Goal: Task Accomplishment & Management: Complete application form

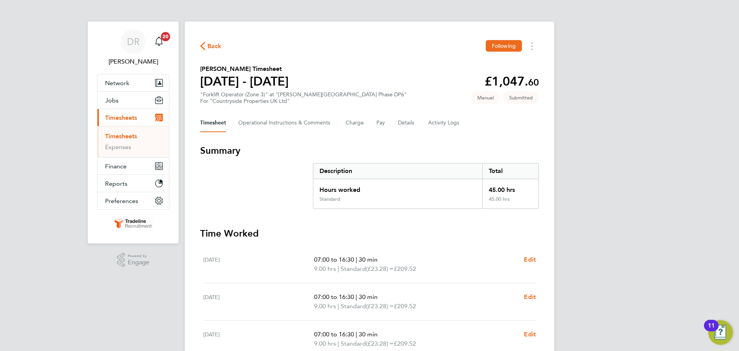
click at [115, 138] on link "Timesheets" at bounding box center [121, 135] width 32 height 7
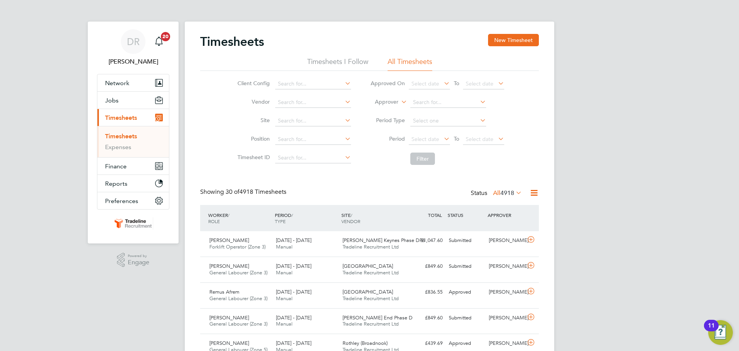
click at [400, 99] on icon at bounding box center [400, 99] width 0 height 7
click at [384, 113] on li "Worker" at bounding box center [379, 111] width 38 height 10
click at [490, 41] on button "New Timesheet" at bounding box center [513, 40] width 51 height 12
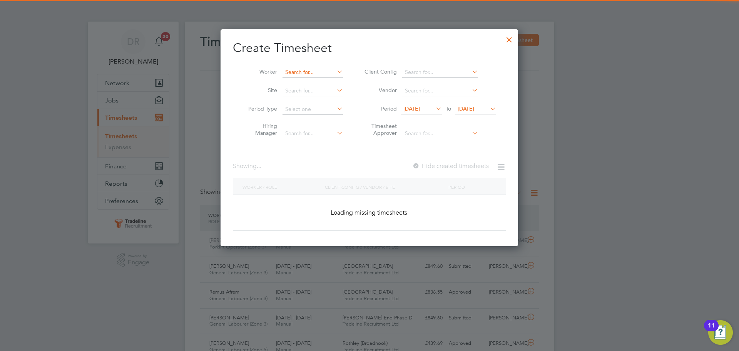
click at [315, 74] on input at bounding box center [313, 72] width 60 height 11
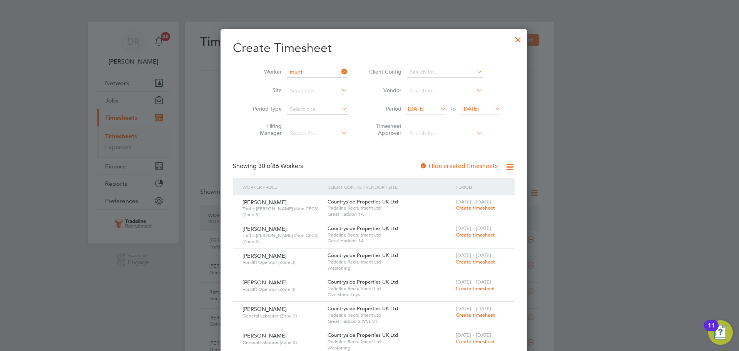
click at [316, 81] on li "Alin Munt ean" at bounding box center [312, 82] width 61 height 10
type input "[PERSON_NAME]"
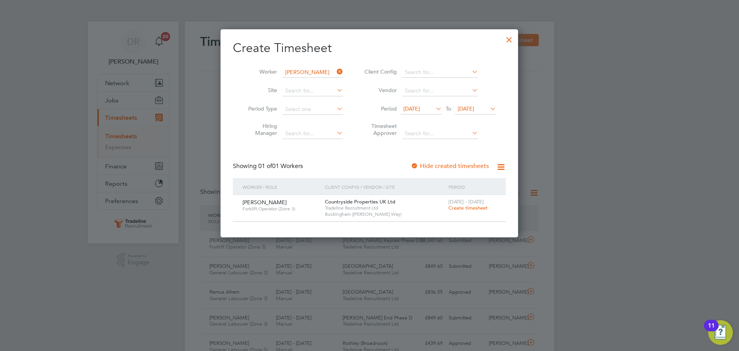
click at [451, 210] on span "Create timesheet" at bounding box center [468, 207] width 39 height 7
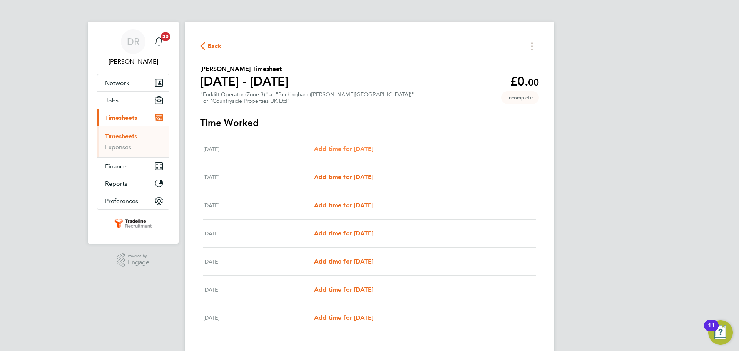
click at [332, 149] on span "Add time for [DATE]" at bounding box center [343, 148] width 59 height 7
select select "30"
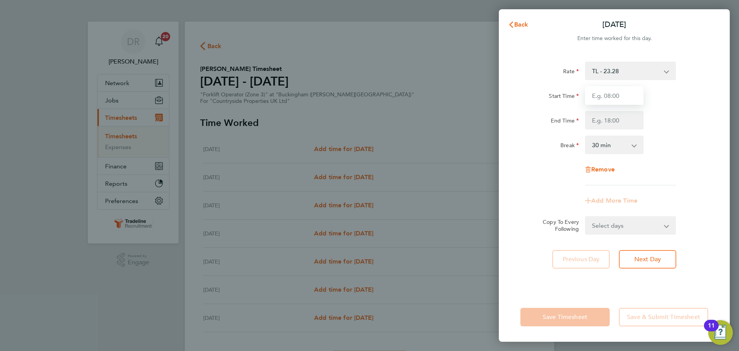
click at [631, 96] on input "Start Time" at bounding box center [614, 95] width 59 height 18
type input "07:00"
click at [620, 116] on input "End Time" at bounding box center [614, 120] width 59 height 18
type input "16:30"
click at [706, 160] on div "Rate TL - 23.28 Start Time 07:00 End Time 16:30 Break 0 min 15 min 30 min 45 mi…" at bounding box center [615, 124] width 188 height 124
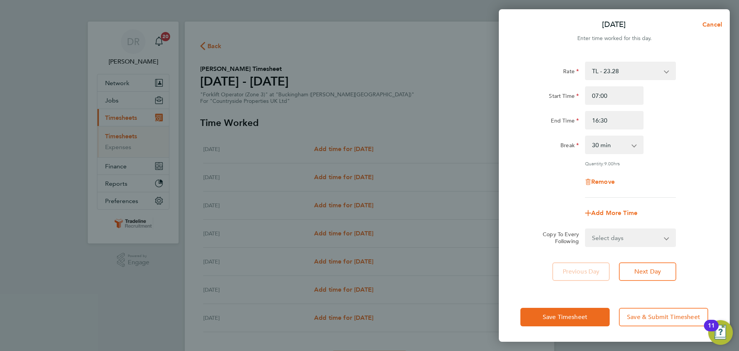
click at [647, 241] on select "Select days Day Weekday (Mon-Fri) Weekend (Sat-Sun) [DATE] [DATE] [DATE] [DATE]…" at bounding box center [626, 237] width 81 height 17
select select "WEEKDAY"
click at [586, 229] on select "Select days Day Weekday (Mon-Fri) Weekend (Sat-Sun) [DATE] [DATE] [DATE] [DATE]…" at bounding box center [626, 237] width 81 height 17
select select "[DATE]"
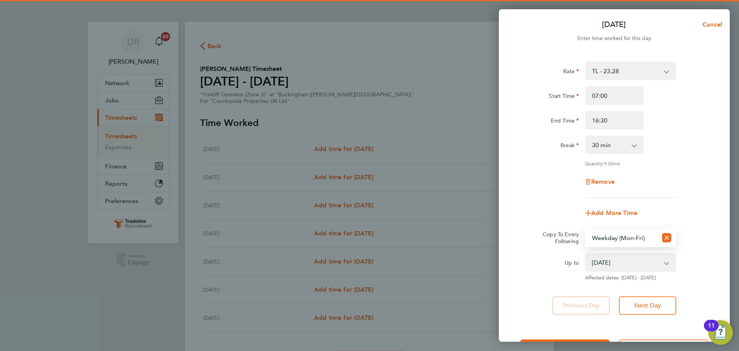
scroll to position [31, 0]
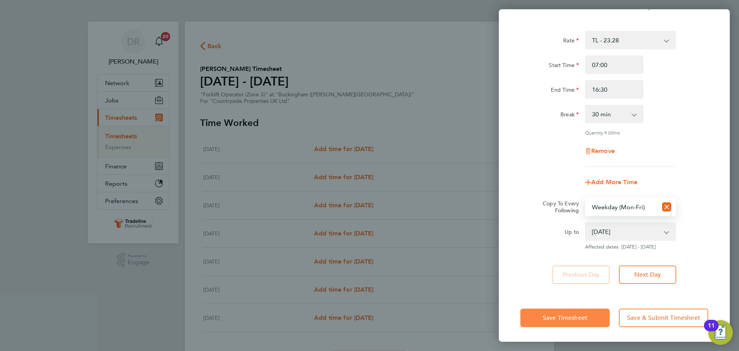
click at [583, 319] on span "Save Timesheet" at bounding box center [565, 318] width 45 height 8
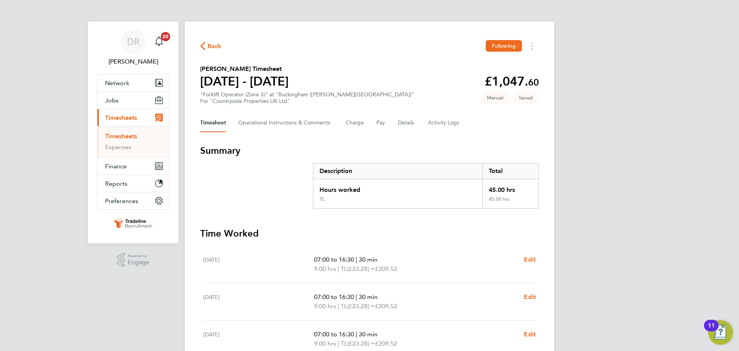
click at [131, 139] on link "Timesheets" at bounding box center [121, 135] width 32 height 7
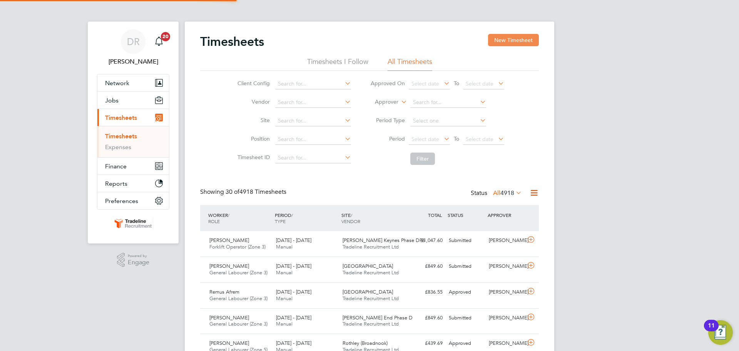
scroll to position [20, 67]
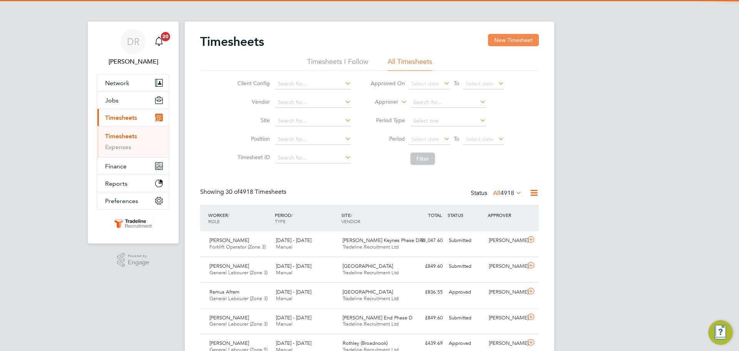
click at [520, 43] on button "New Timesheet" at bounding box center [513, 40] width 51 height 12
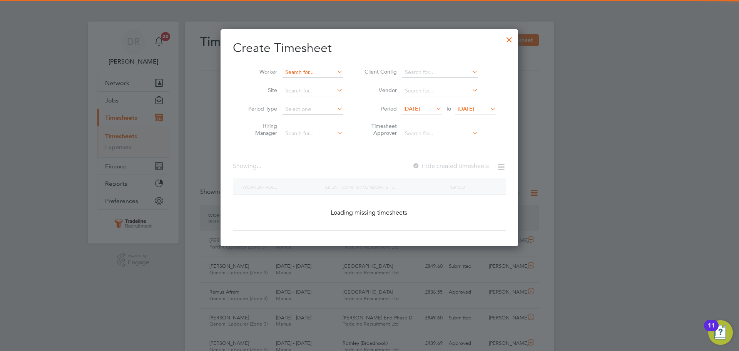
click at [327, 72] on input at bounding box center [313, 72] width 60 height 11
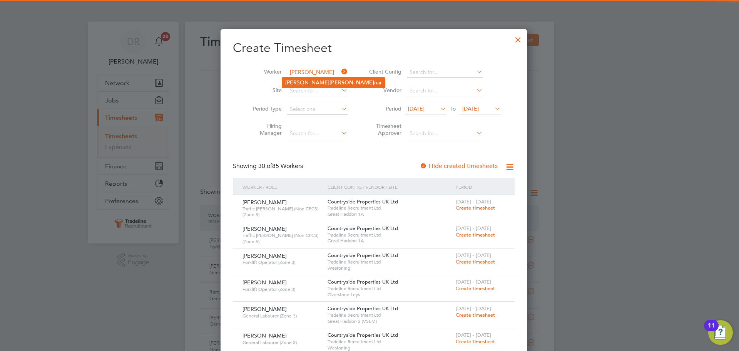
click at [323, 83] on li "Adrian Poe nar" at bounding box center [333, 82] width 103 height 10
type input "Adrian Poenar"
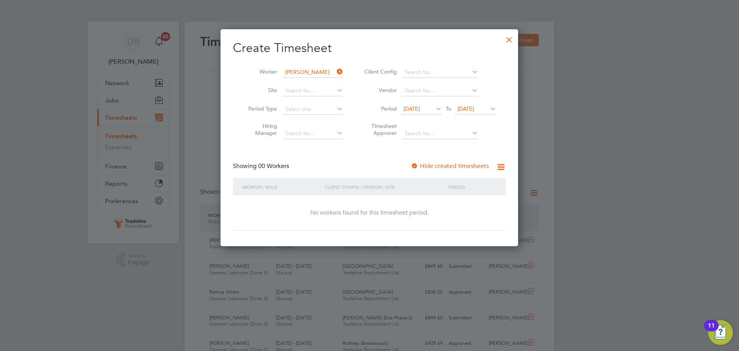
click at [474, 110] on span "[DATE]" at bounding box center [466, 108] width 17 height 7
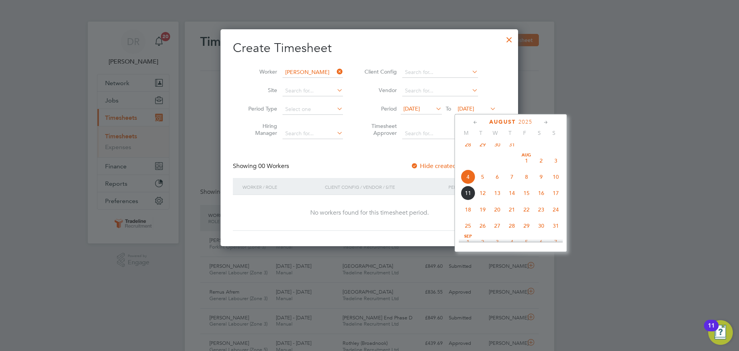
click at [563, 233] on span "31" at bounding box center [556, 225] width 15 height 15
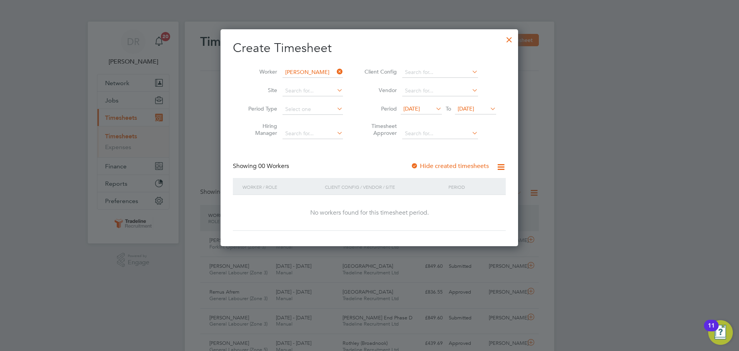
click at [513, 36] on div at bounding box center [510, 38] width 14 height 14
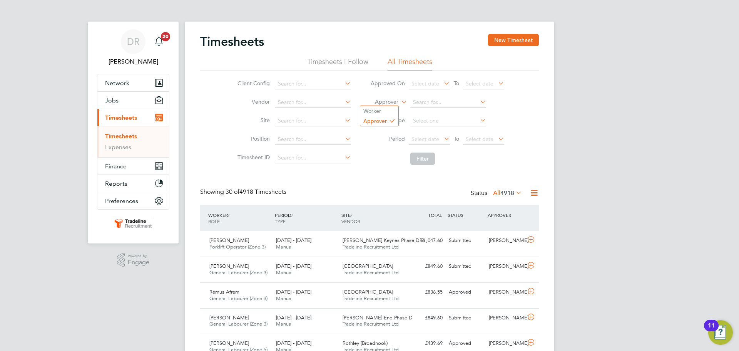
click at [397, 103] on label "Approver" at bounding box center [381, 102] width 35 height 8
click at [386, 106] on li "Worker" at bounding box center [379, 111] width 38 height 10
click at [426, 102] on input at bounding box center [449, 102] width 76 height 11
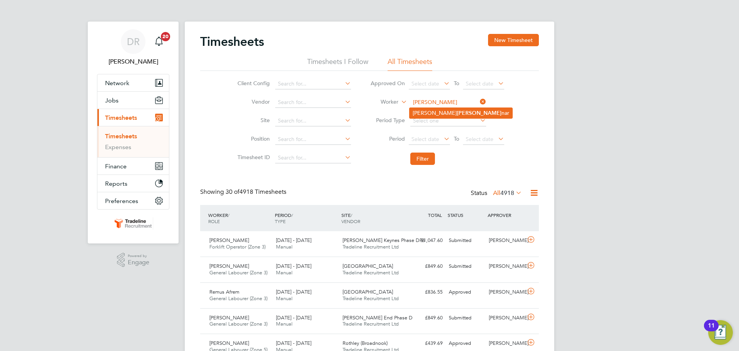
click at [445, 114] on li "Adrian Poe nar" at bounding box center [461, 113] width 103 height 10
type input "Adrian Poenar"
click at [426, 161] on button "Filter" at bounding box center [423, 159] width 25 height 12
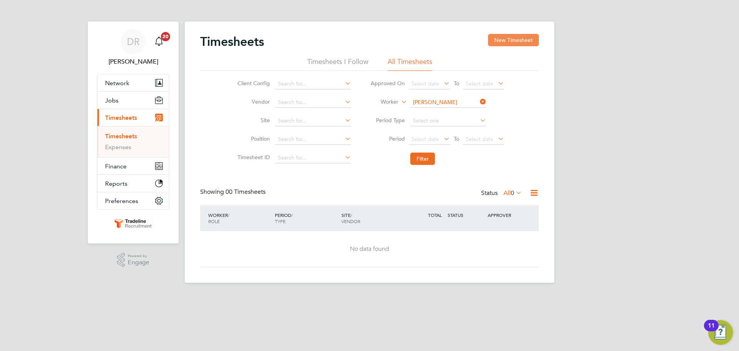
click at [517, 39] on button "New Timesheet" at bounding box center [513, 40] width 51 height 12
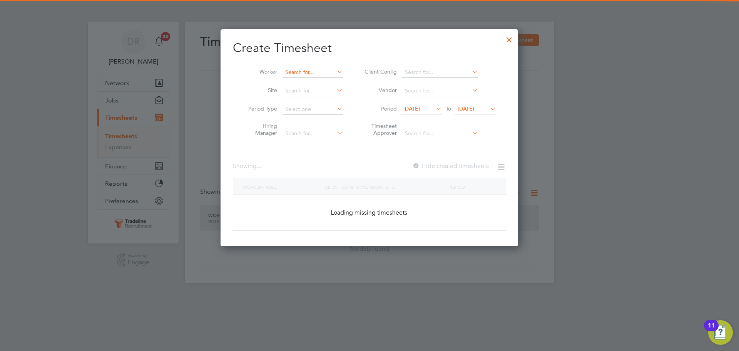
scroll to position [4, 4]
click at [316, 72] on input at bounding box center [313, 72] width 60 height 11
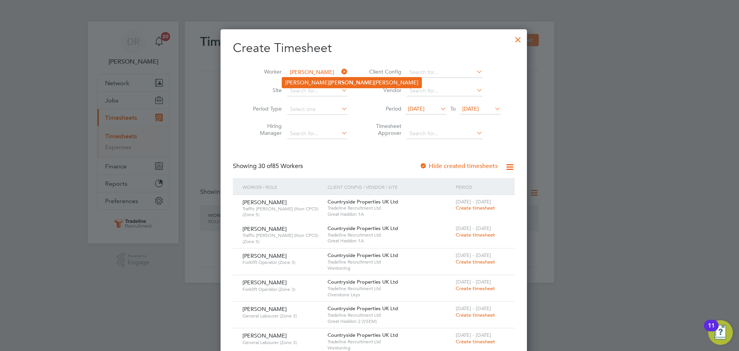
click at [324, 85] on li "Marko Nagy Szeder" at bounding box center [351, 82] width 139 height 10
type input "[PERSON_NAME]"
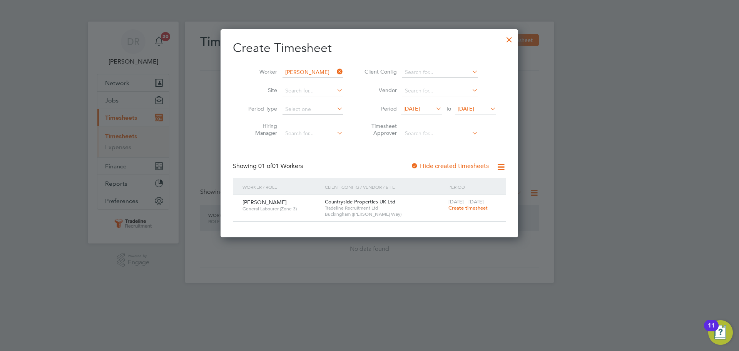
scroll to position [208, 298]
click at [463, 204] on span "[DATE] - [DATE]" at bounding box center [466, 201] width 35 height 7
click at [463, 210] on span "Create timesheet" at bounding box center [468, 207] width 39 height 7
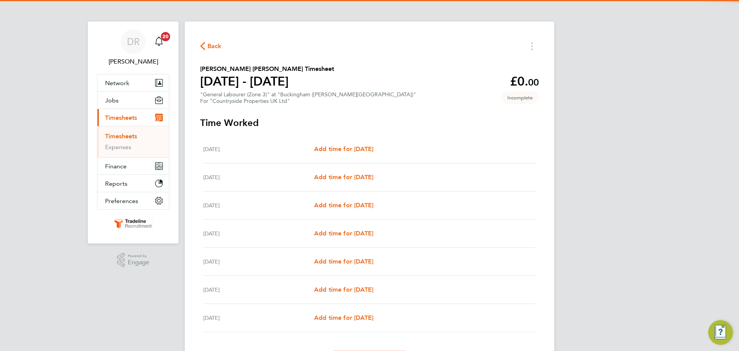
click at [336, 156] on div "[DATE] Add time for [DATE] Add time for [DATE]" at bounding box center [369, 149] width 333 height 28
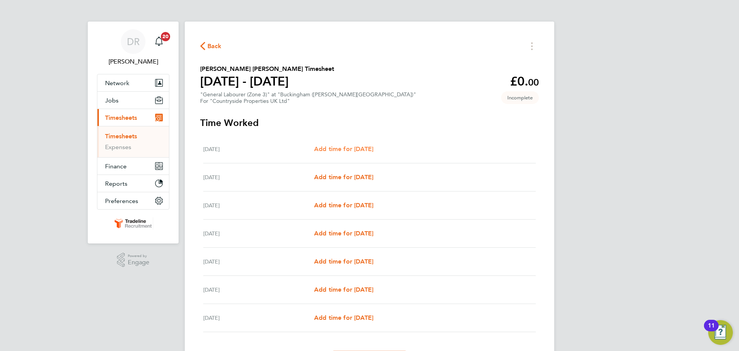
click at [337, 153] on link "Add time for [DATE]" at bounding box center [343, 148] width 59 height 9
select select "30"
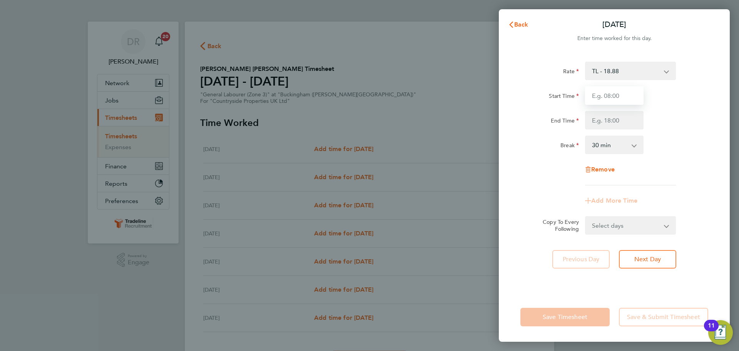
click at [606, 94] on input "Start Time" at bounding box center [614, 95] width 59 height 18
type input "07:00"
click at [610, 116] on input "End Time" at bounding box center [614, 120] width 59 height 18
type input "16:30"
click at [691, 166] on div "Rate TL - 18.88 Start Time 07:00 End Time 16:30 Break 0 min 15 min 30 min 45 mi…" at bounding box center [615, 124] width 188 height 124
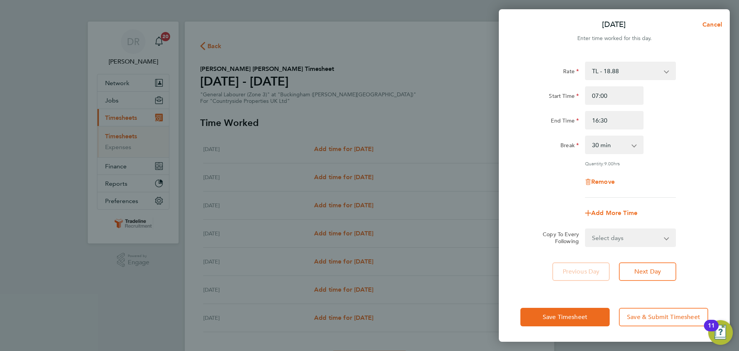
click at [612, 234] on select "Select days Day Weekday (Mon-Fri) Weekend (Sat-Sun) [DATE] [DATE] [DATE] [DATE]…" at bounding box center [626, 237] width 81 height 17
select select "WEEKDAY"
click at [586, 229] on select "Select days Day Weekday (Mon-Fri) Weekend (Sat-Sun) [DATE] [DATE] [DATE] [DATE]…" at bounding box center [626, 237] width 81 height 17
select select "[DATE]"
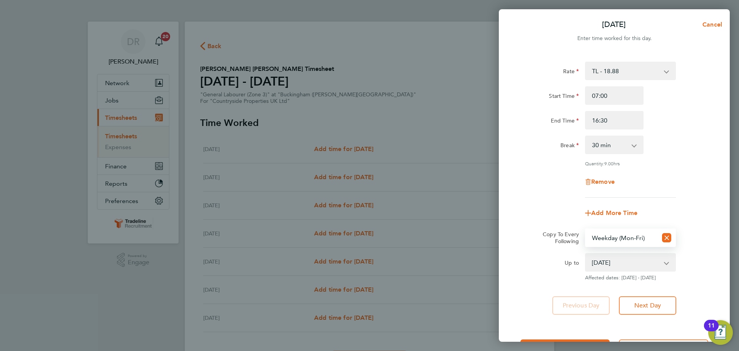
scroll to position [31, 0]
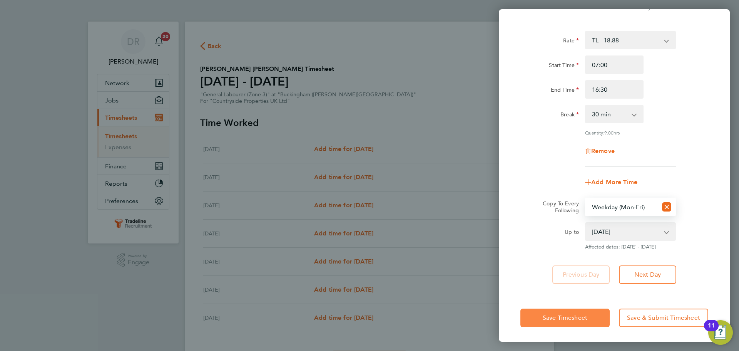
click at [581, 315] on span "Save Timesheet" at bounding box center [565, 318] width 45 height 8
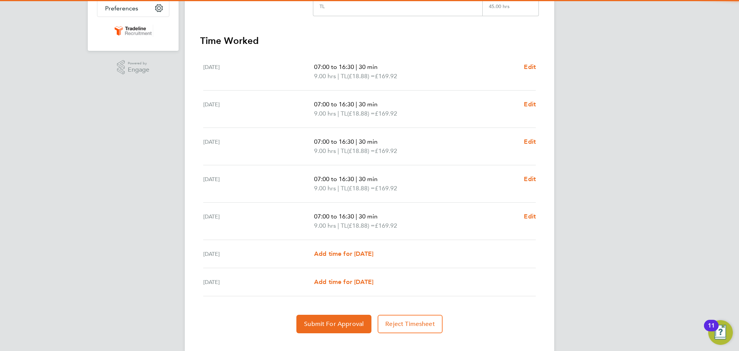
scroll to position [206, 0]
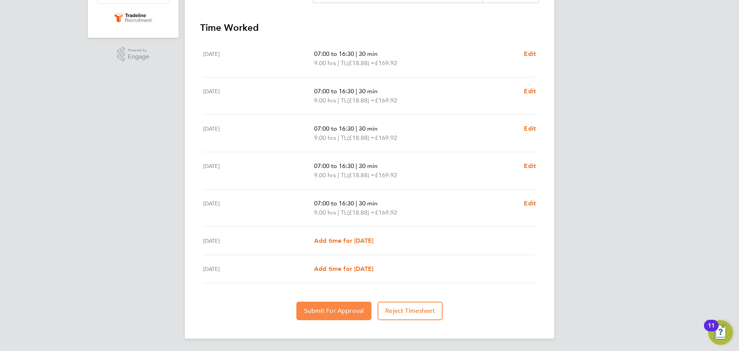
click at [355, 310] on span "Submit For Approval" at bounding box center [334, 311] width 60 height 8
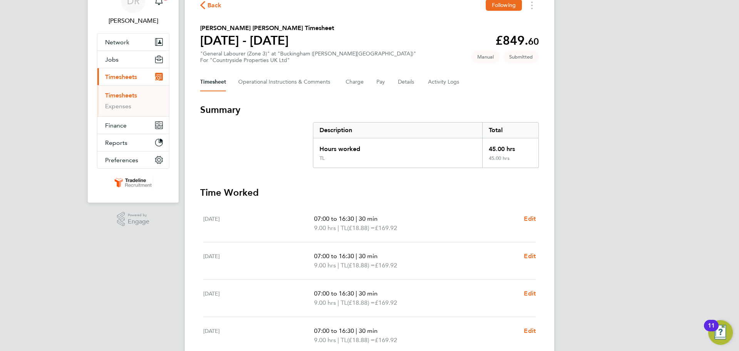
scroll to position [0, 0]
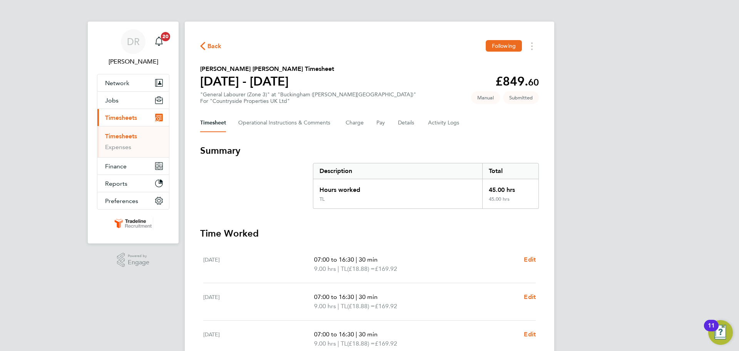
click at [109, 136] on link "Timesheets" at bounding box center [121, 135] width 32 height 7
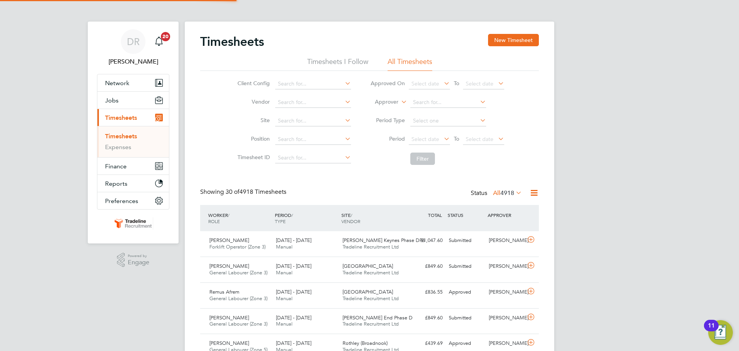
scroll to position [20, 67]
click at [501, 39] on button "New Timesheet" at bounding box center [513, 40] width 51 height 12
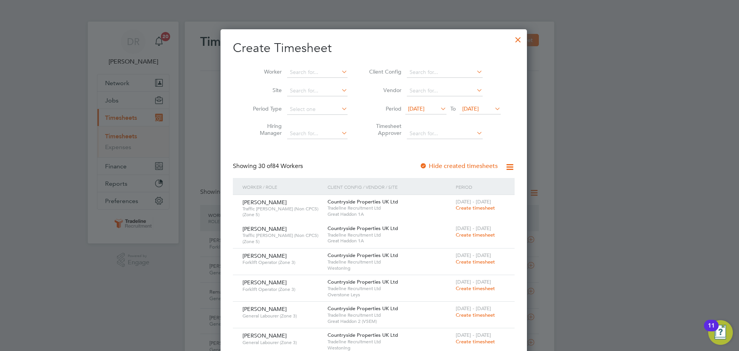
click at [313, 67] on li "Worker" at bounding box center [298, 72] width 120 height 18
click at [311, 72] on input at bounding box center [317, 72] width 60 height 11
click at [317, 80] on li "Justin Kass anda" at bounding box center [319, 82] width 74 height 10
type input "[PERSON_NAME]"
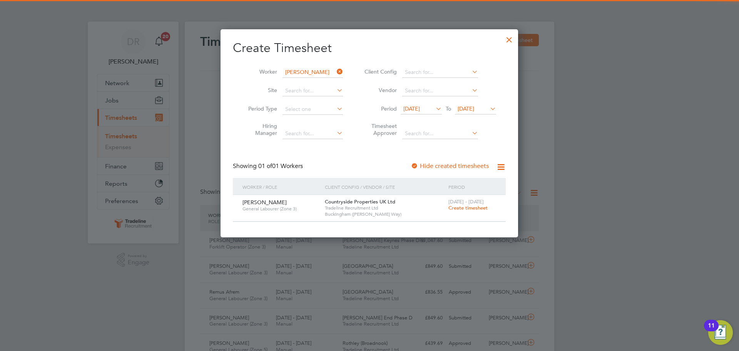
click at [464, 215] on div "[DATE] - [DATE] Create timesheet" at bounding box center [473, 205] width 52 height 21
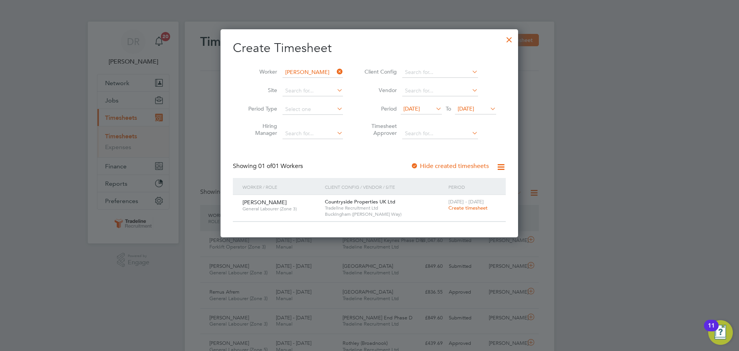
click at [466, 211] on div "[DATE] - [DATE] Create timesheet" at bounding box center [473, 205] width 52 height 21
click at [466, 208] on span "Create timesheet" at bounding box center [468, 207] width 39 height 7
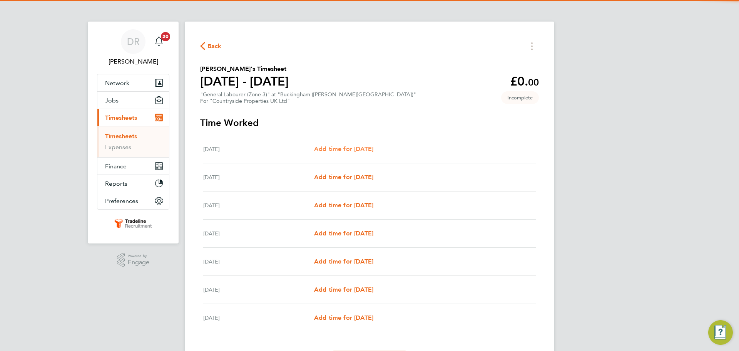
click at [345, 144] on link "Add time for [DATE]" at bounding box center [343, 148] width 59 height 9
select select "30"
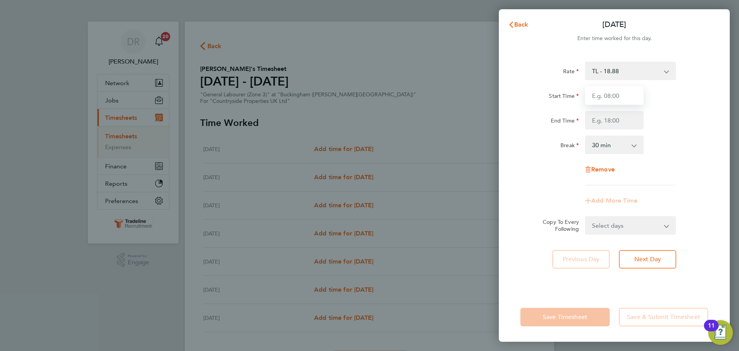
click at [613, 89] on input "Start Time" at bounding box center [614, 95] width 59 height 18
type input "07:00"
click at [621, 119] on input "End Time" at bounding box center [614, 120] width 59 height 18
type input "16:30"
click at [682, 154] on div "Break 0 min 15 min 30 min 45 min 60 min 75 min 90 min" at bounding box center [615, 145] width 194 height 18
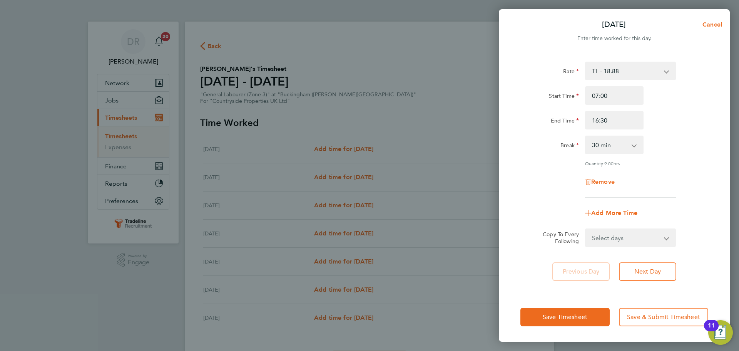
click at [620, 234] on select "Select days Day Weekday (Mon-Fri) Weekend (Sat-Sun) [DATE] [DATE] [DATE] [DATE]…" at bounding box center [626, 237] width 81 height 17
select select "WEEKDAY"
click at [586, 229] on select "Select days Day Weekday (Mon-Fri) Weekend (Sat-Sun) [DATE] [DATE] [DATE] [DATE]…" at bounding box center [626, 237] width 81 height 17
select select "[DATE]"
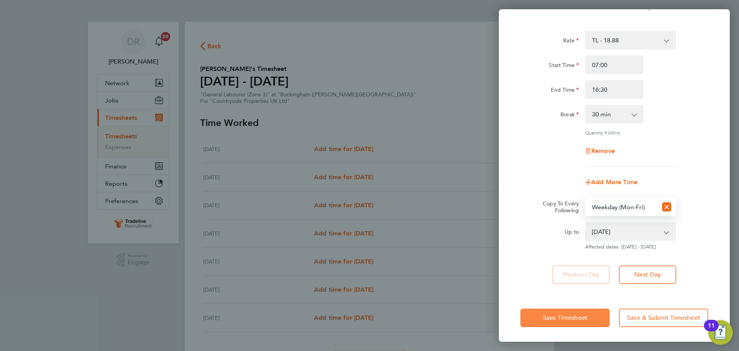
click at [563, 311] on button "Save Timesheet" at bounding box center [565, 317] width 89 height 18
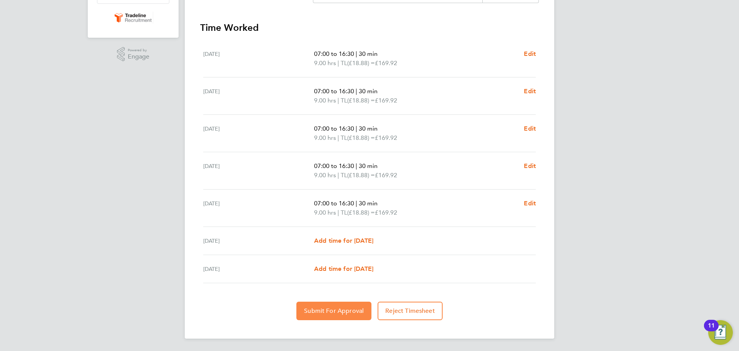
click at [359, 308] on span "Submit For Approval" at bounding box center [334, 311] width 60 height 8
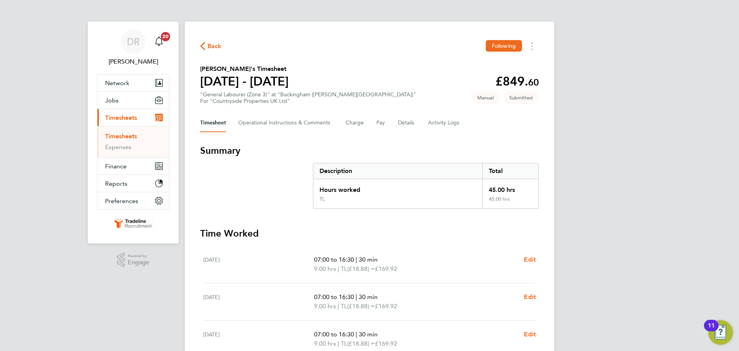
click at [132, 136] on link "Timesheets" at bounding box center [121, 135] width 32 height 7
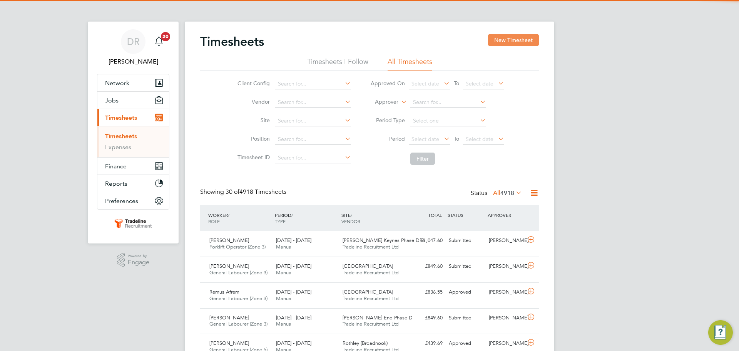
click at [510, 45] on button "New Timesheet" at bounding box center [513, 40] width 51 height 12
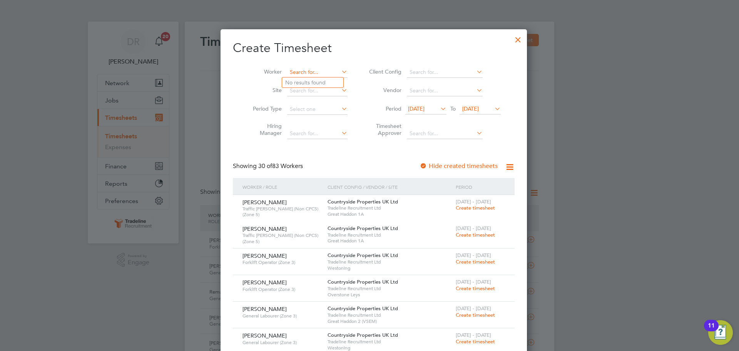
click at [309, 72] on input at bounding box center [317, 72] width 60 height 11
click at [318, 94] on li "Filipe Ant wi" at bounding box center [317, 93] width 71 height 10
type input "[PERSON_NAME]"
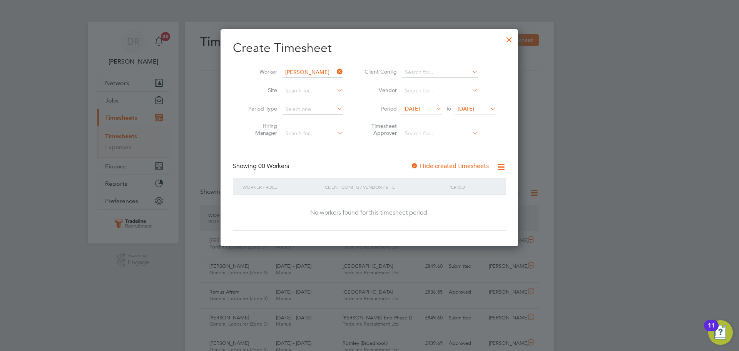
click at [474, 108] on span "[DATE]" at bounding box center [466, 108] width 17 height 7
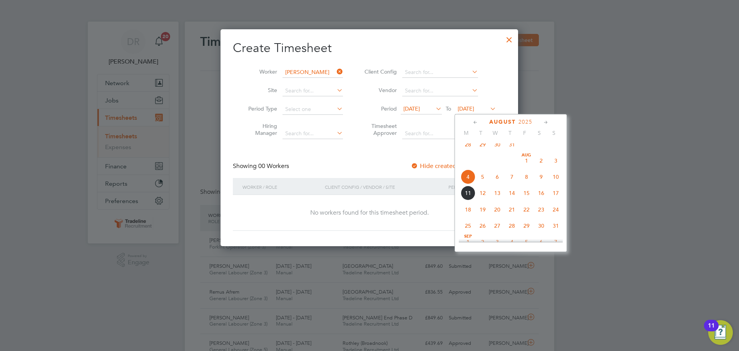
click at [558, 217] on span "24" at bounding box center [556, 209] width 15 height 15
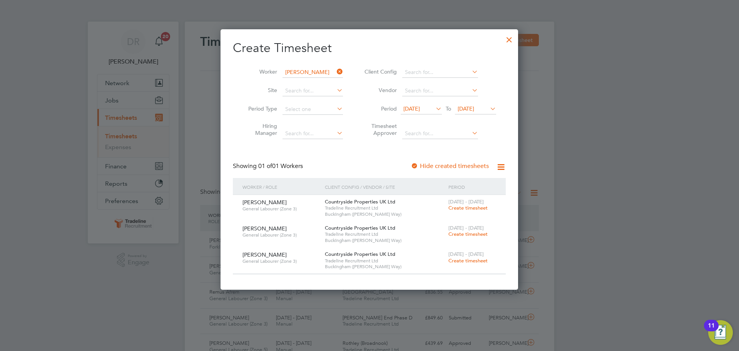
click at [453, 205] on span "Create timesheet" at bounding box center [468, 207] width 39 height 7
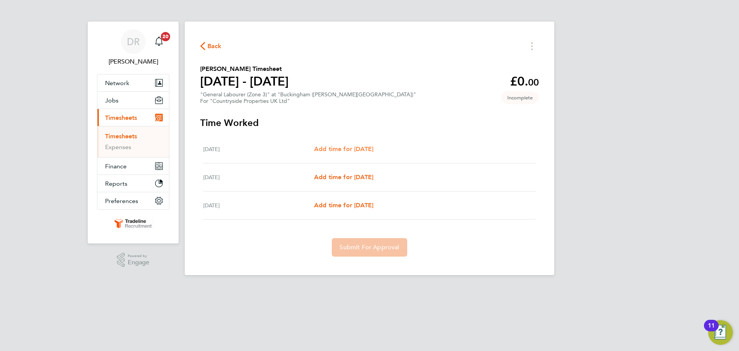
click at [342, 145] on span "Add time for [DATE]" at bounding box center [343, 148] width 59 height 7
select select "30"
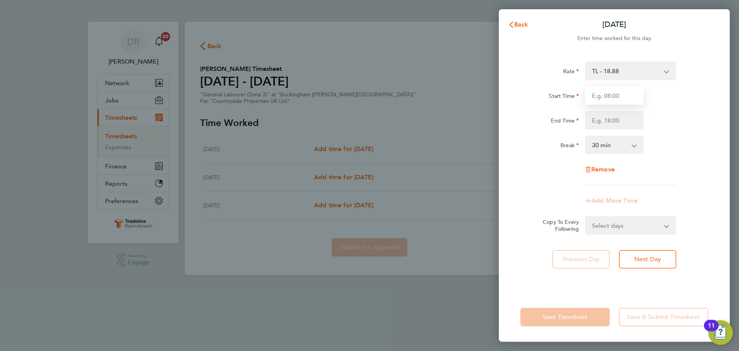
click at [608, 89] on input "Start Time" at bounding box center [614, 95] width 59 height 18
type input "07:00"
click at [603, 133] on div "Rate TL - 18.88 Start Time 07:00 End Time Break 0 min 15 min 30 min 45 min 60 m…" at bounding box center [615, 124] width 188 height 124
click at [607, 118] on input "End Time" at bounding box center [614, 120] width 59 height 18
type input "16:30"
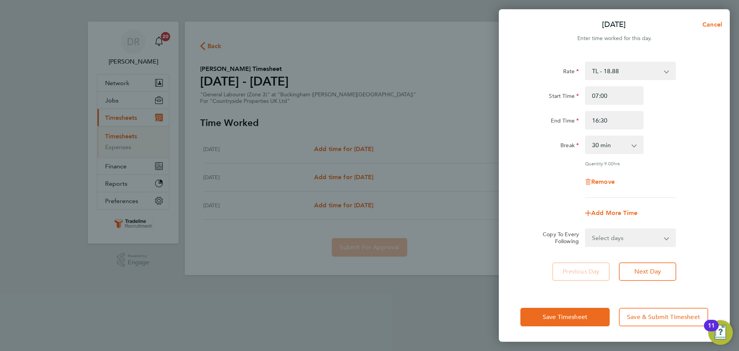
click at [689, 150] on div "Break 0 min 15 min 30 min 45 min 60 min 75 min 90 min" at bounding box center [615, 145] width 194 height 18
click at [544, 311] on button "Save Timesheet" at bounding box center [565, 317] width 89 height 18
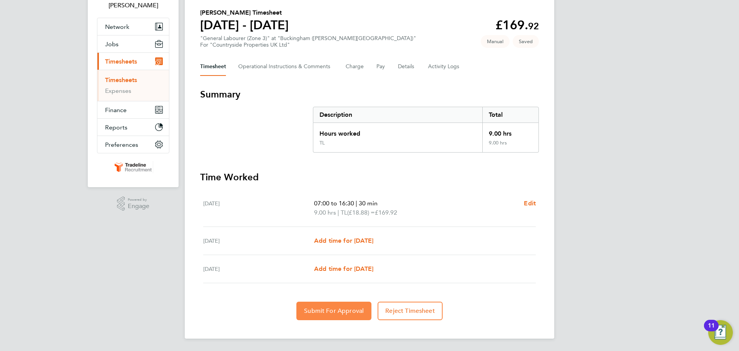
click at [352, 309] on span "Submit For Approval" at bounding box center [334, 311] width 60 height 8
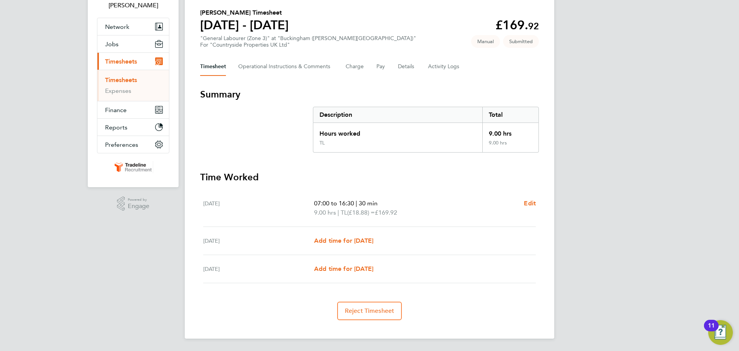
click at [125, 79] on link "Timesheets" at bounding box center [121, 79] width 32 height 7
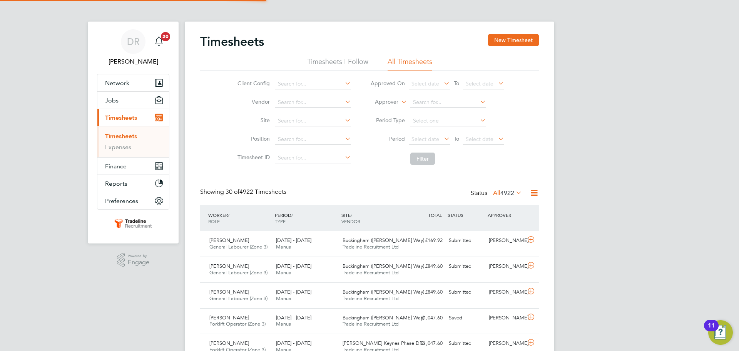
scroll to position [4, 4]
click at [389, 102] on label "Approver" at bounding box center [381, 102] width 35 height 8
click at [388, 107] on li "Worker" at bounding box center [379, 111] width 38 height 10
click at [456, 96] on li "Worker" at bounding box center [437, 102] width 153 height 18
click at [451, 101] on input at bounding box center [449, 102] width 76 height 11
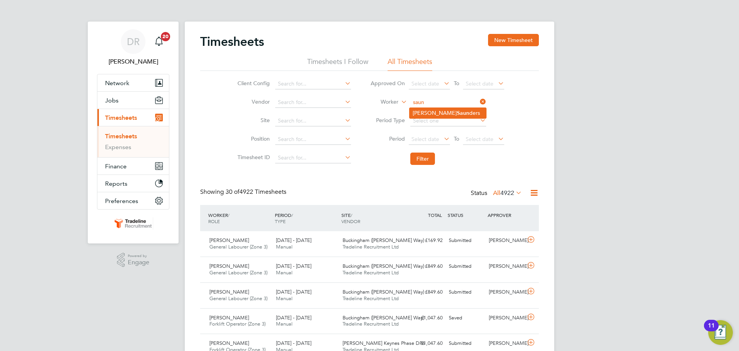
click at [449, 115] on li "Darren Saun ders" at bounding box center [448, 113] width 77 height 10
type input "[PERSON_NAME]"
click at [432, 156] on button "Filter" at bounding box center [423, 159] width 25 height 12
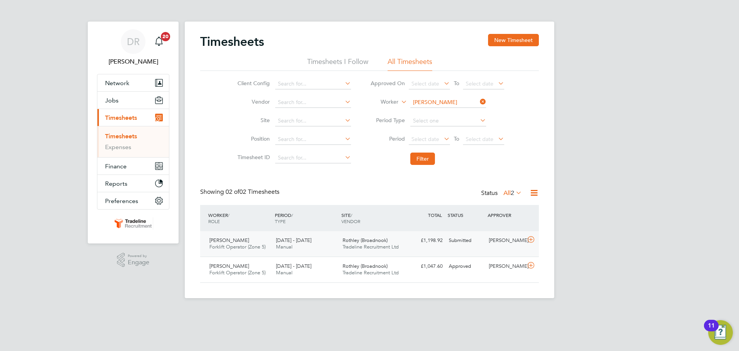
click at [530, 246] on div at bounding box center [532, 240] width 13 height 12
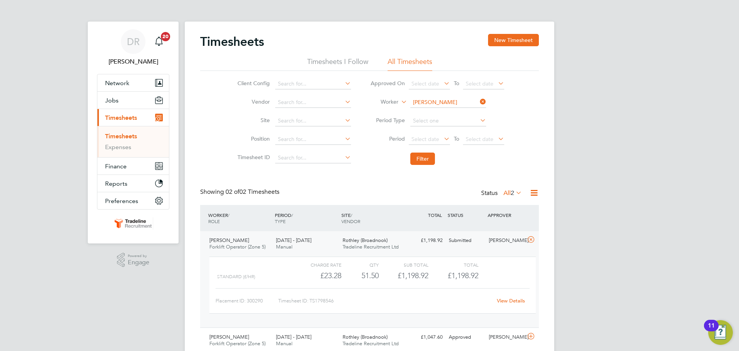
click at [510, 300] on link "View Details" at bounding box center [511, 300] width 28 height 7
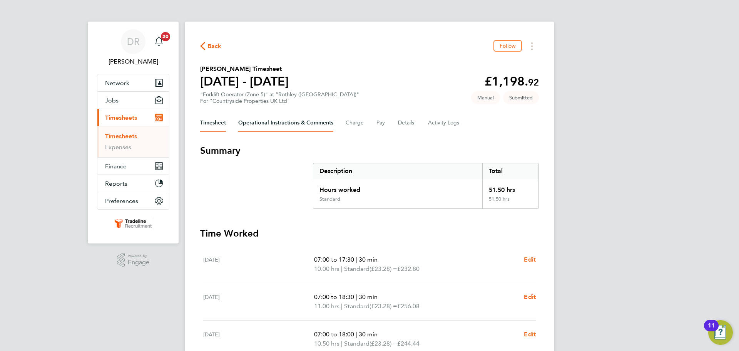
click at [316, 126] on Comments-tab "Operational Instructions & Comments" at bounding box center [285, 123] width 95 height 18
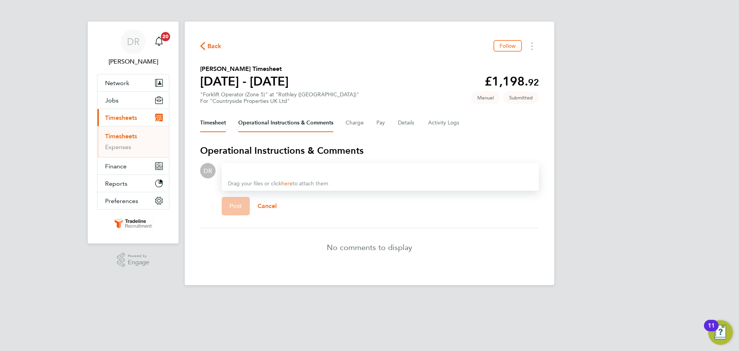
click at [200, 119] on button "Timesheet" at bounding box center [213, 123] width 26 height 18
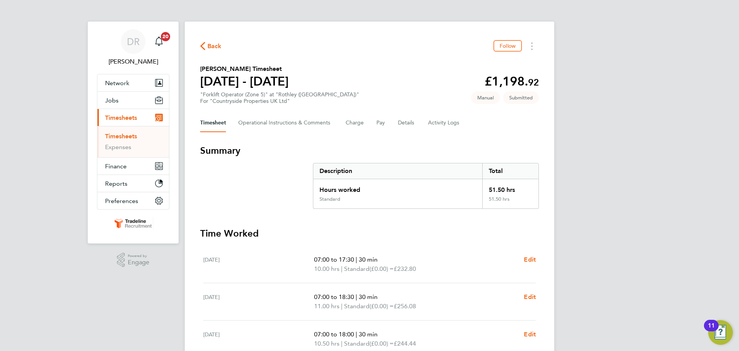
scroll to position [149, 0]
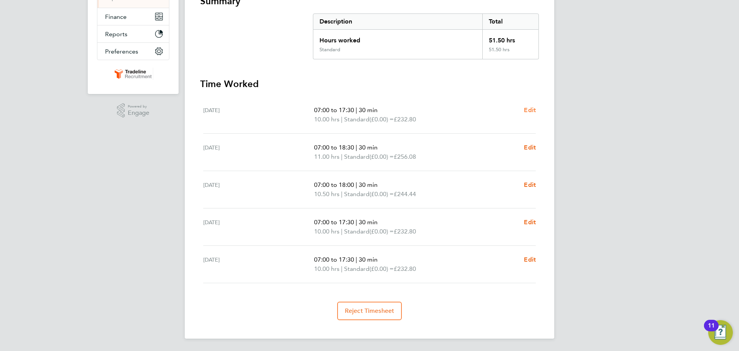
click at [535, 114] on link "Edit" at bounding box center [530, 110] width 12 height 9
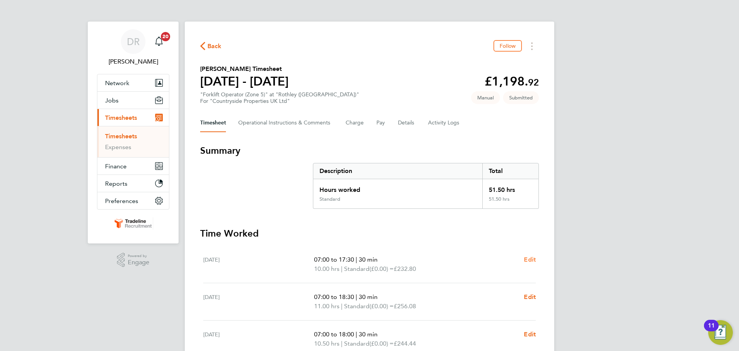
select select "30"
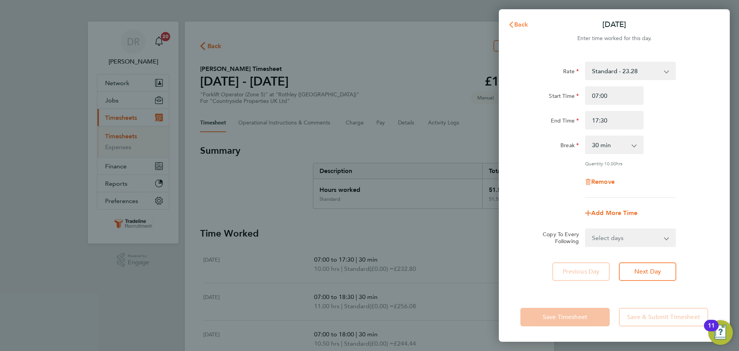
click at [506, 26] on button "Back" at bounding box center [519, 24] width 36 height 15
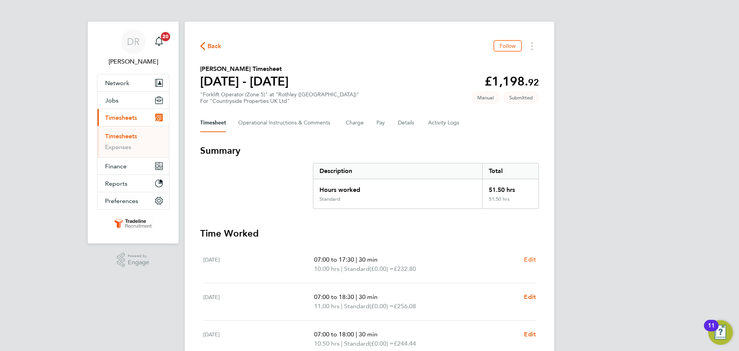
click at [530, 256] on span "Edit" at bounding box center [530, 259] width 12 height 7
select select "30"
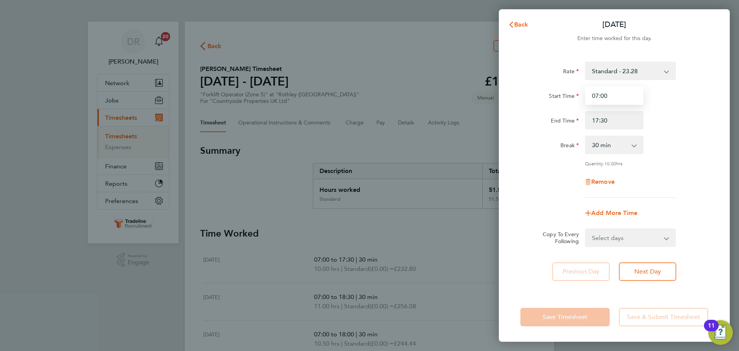
click at [603, 104] on input "07:00" at bounding box center [614, 95] width 59 height 18
click at [617, 117] on input "17:30" at bounding box center [614, 120] width 59 height 18
click at [528, 29] on button "Back" at bounding box center [519, 24] width 36 height 15
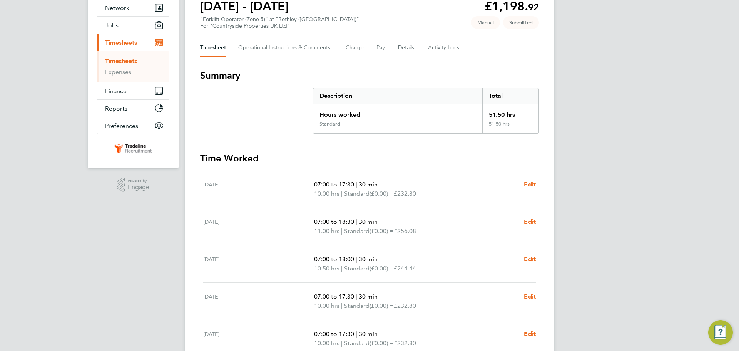
scroll to position [149, 0]
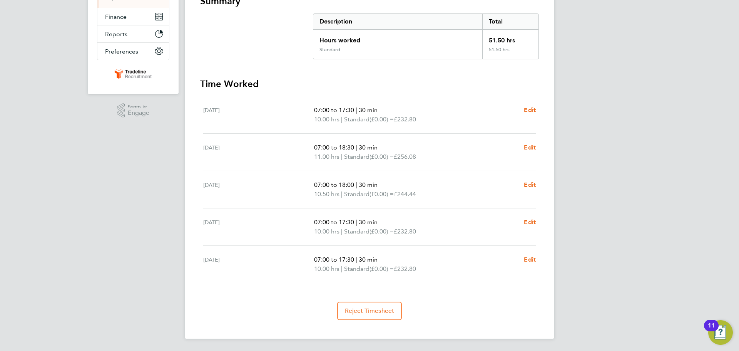
click at [532, 265] on app-form-button "Edit" at bounding box center [530, 264] width 12 height 18
click at [533, 260] on span "Edit" at bounding box center [530, 259] width 12 height 7
select select "30"
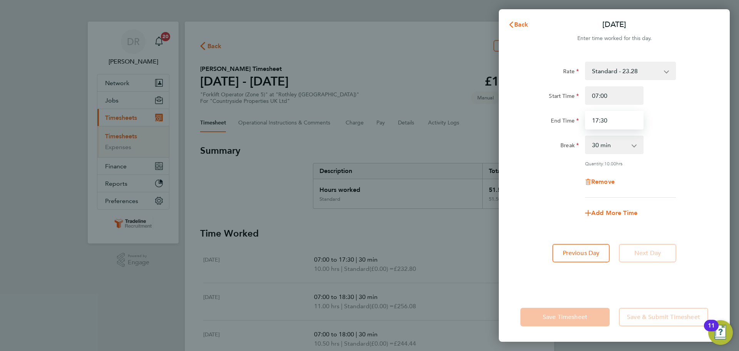
click at [600, 119] on input "17:30" at bounding box center [614, 120] width 59 height 18
type input "15:30"
click at [694, 183] on div "Remove" at bounding box center [615, 182] width 194 height 18
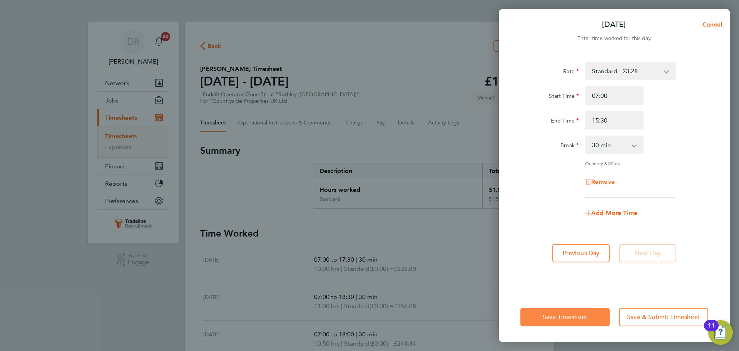
click at [532, 315] on button "Save Timesheet" at bounding box center [565, 317] width 89 height 18
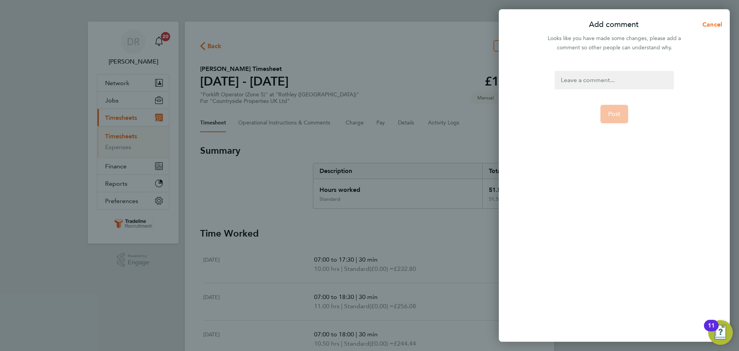
click at [630, 82] on div at bounding box center [614, 80] width 119 height 18
drag, startPoint x: 632, startPoint y: 111, endPoint x: 624, endPoint y: 111, distance: 7.7
click at [632, 112] on form "Amended Post" at bounding box center [614, 158] width 125 height 174
click at [624, 111] on button "Post" at bounding box center [615, 114] width 28 height 18
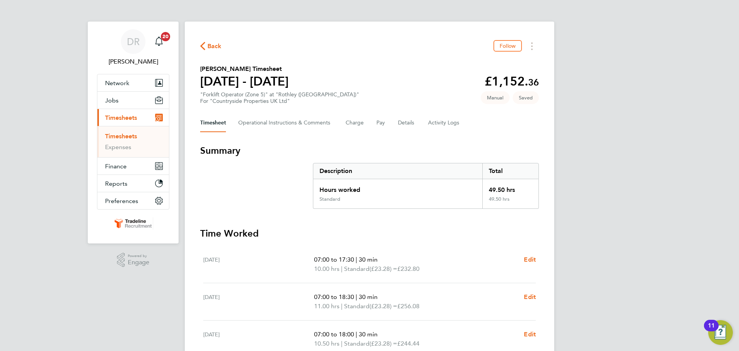
scroll to position [149, 0]
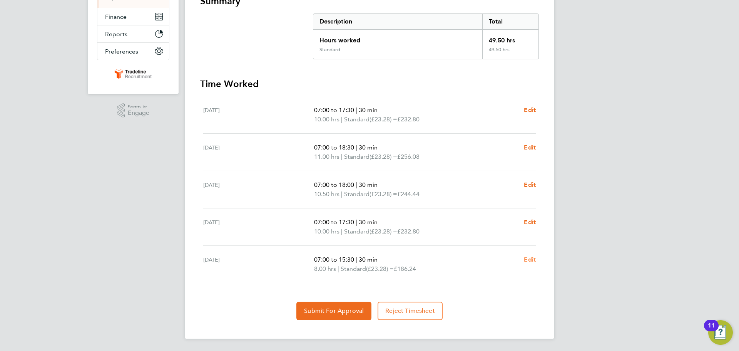
click at [528, 257] on span "Edit" at bounding box center [530, 259] width 12 height 7
select select "30"
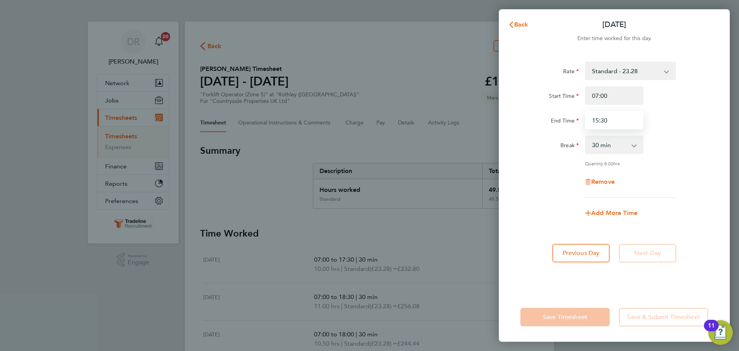
click at [599, 120] on input "15:30" at bounding box center [614, 120] width 59 height 18
click at [621, 119] on input "14:30" at bounding box center [614, 120] width 59 height 18
type input "14:00"
click at [706, 140] on div "Break 0 min 15 min 30 min 45 min 60 min 75 min 90 min" at bounding box center [615, 145] width 194 height 18
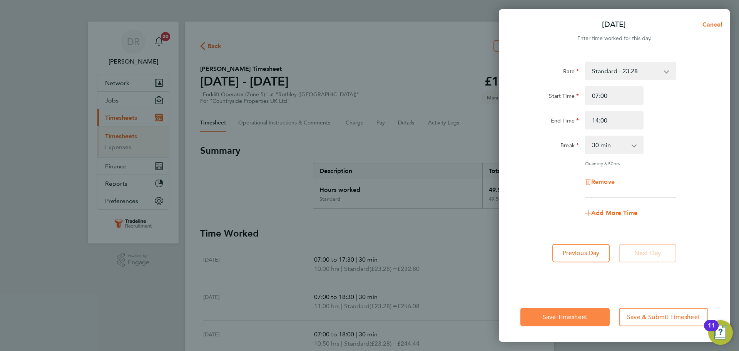
click at [558, 315] on span "Save Timesheet" at bounding box center [565, 317] width 45 height 8
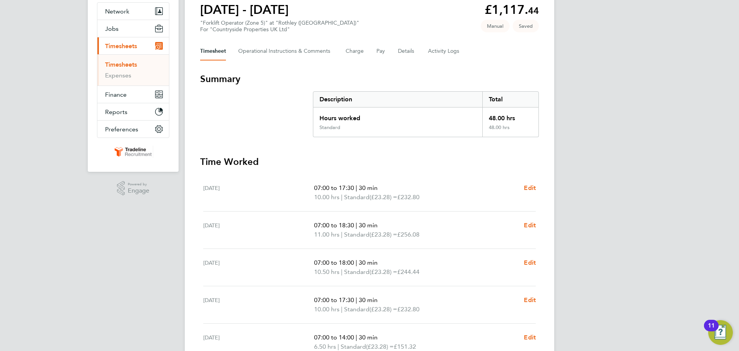
scroll to position [116, 0]
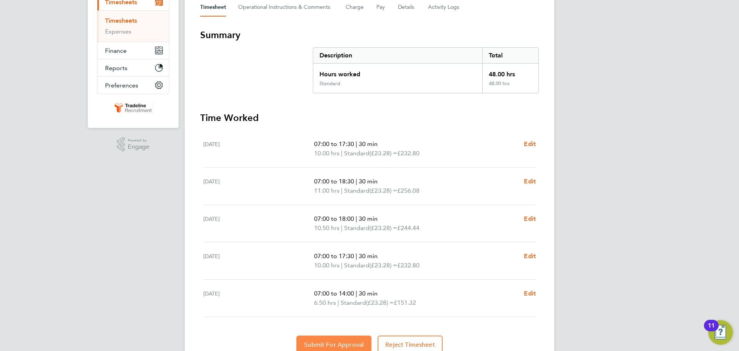
click at [357, 335] on button "Submit For Approval" at bounding box center [334, 344] width 75 height 18
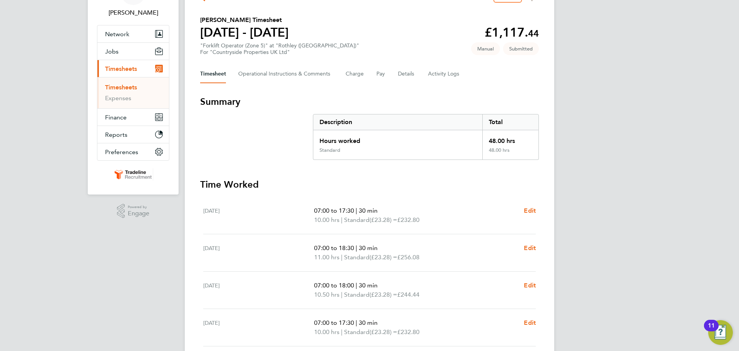
scroll to position [0, 0]
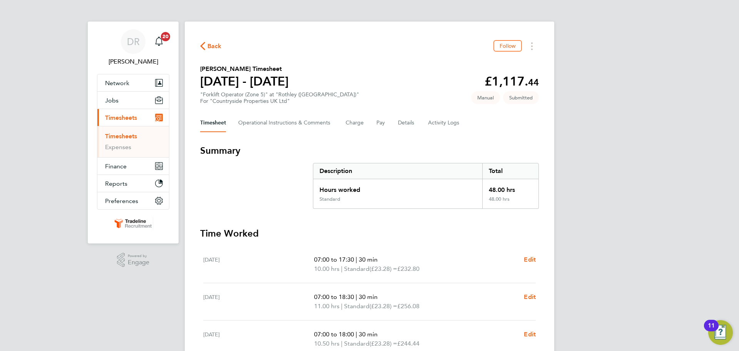
click at [127, 135] on link "Timesheets" at bounding box center [121, 135] width 32 height 7
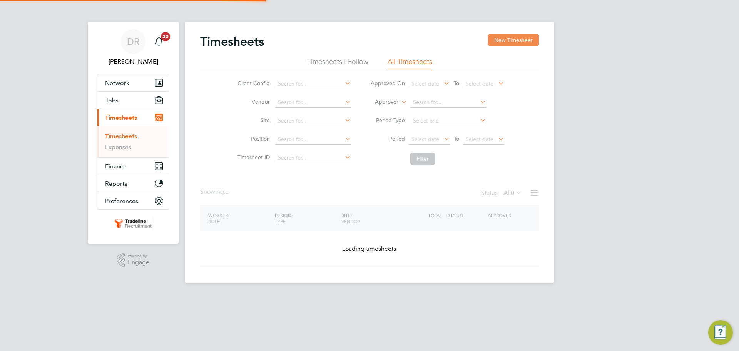
click at [530, 41] on button "New Timesheet" at bounding box center [513, 40] width 51 height 12
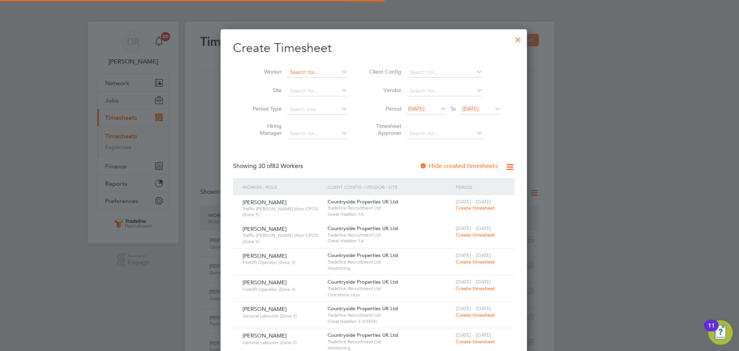
click at [291, 74] on input at bounding box center [317, 72] width 60 height 11
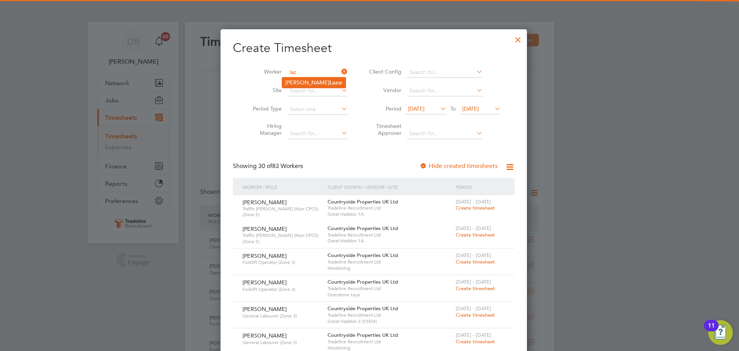
click at [295, 80] on li "[PERSON_NAME] ar" at bounding box center [314, 82] width 64 height 10
type input "Florin-[PERSON_NAME]"
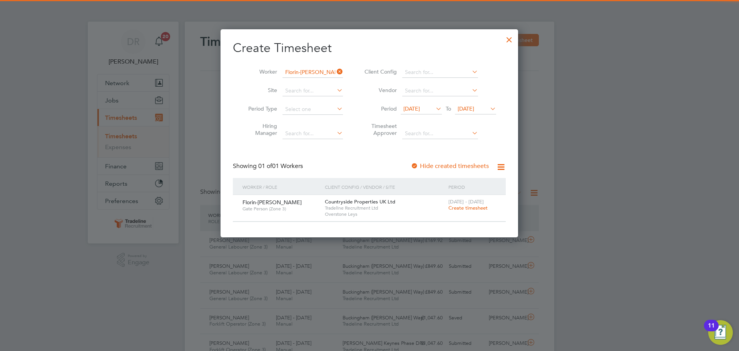
click at [473, 208] on span "Create timesheet" at bounding box center [468, 207] width 39 height 7
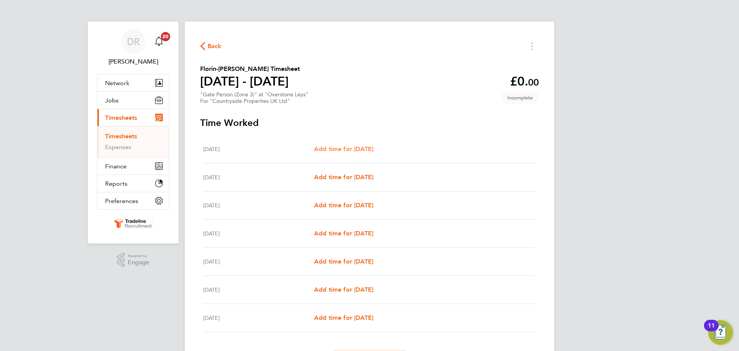
click at [351, 148] on span "Add time for [DATE]" at bounding box center [343, 148] width 59 height 7
select select "30"
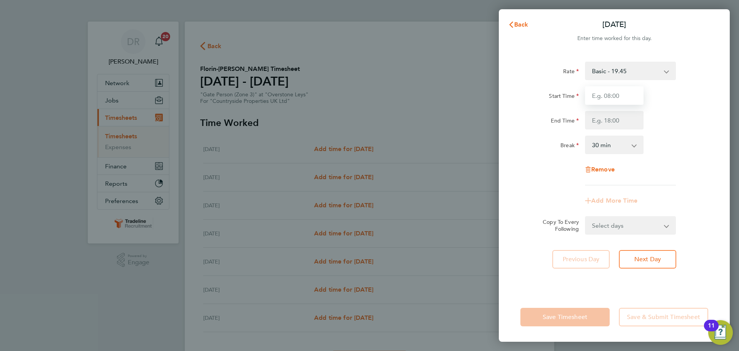
click at [608, 91] on input "Start Time" at bounding box center [614, 95] width 59 height 18
type input "07:00"
click at [613, 118] on input "End Time" at bounding box center [614, 120] width 59 height 18
type input "17:30"
click at [684, 167] on div "Rate Basic - 19.45 Start Time 07:00 End Time 17:30 Break 0 min 15 min 30 min 45…" at bounding box center [615, 124] width 188 height 124
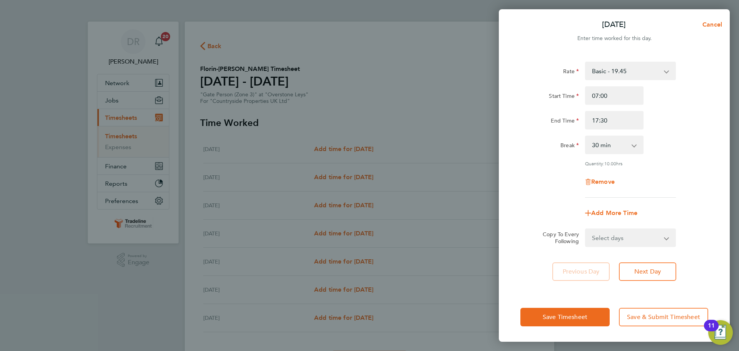
click at [607, 245] on select "Select days Day Weekday (Mon-Fri) Weekend (Sat-Sun) [DATE] [DATE] [DATE] [DATE]…" at bounding box center [626, 237] width 81 height 17
select select "WEEKDAY"
click at [586, 229] on select "Select days Day Weekday (Mon-Fri) Weekend (Sat-Sun) [DATE] [DATE] [DATE] [DATE]…" at bounding box center [626, 237] width 81 height 17
select select "[DATE]"
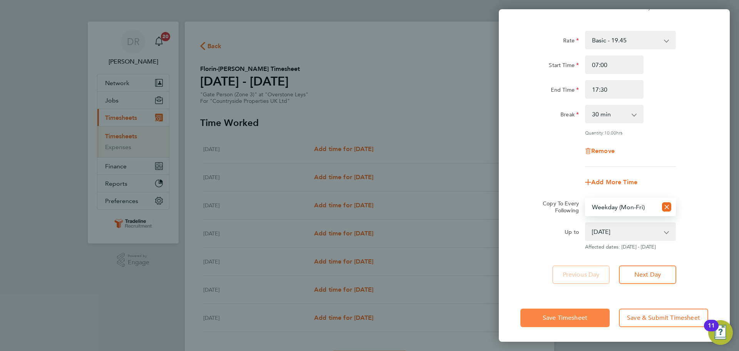
click at [568, 314] on span "Save Timesheet" at bounding box center [565, 318] width 45 height 8
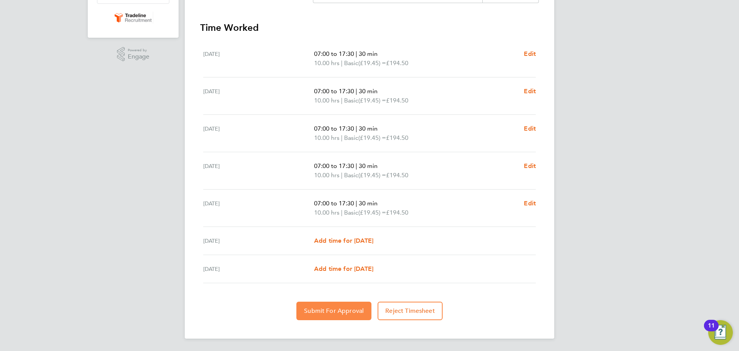
click at [361, 310] on span "Submit For Approval" at bounding box center [334, 311] width 60 height 8
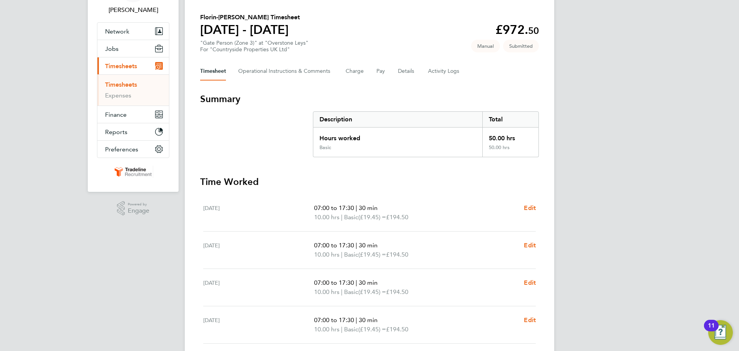
click at [134, 87] on link "Timesheets" at bounding box center [121, 84] width 32 height 7
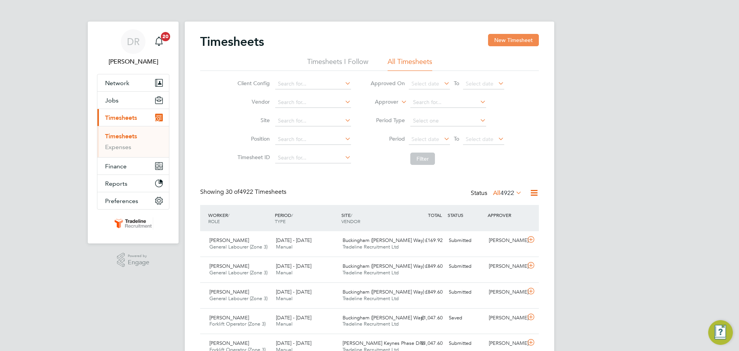
click at [515, 37] on button "New Timesheet" at bounding box center [513, 40] width 51 height 12
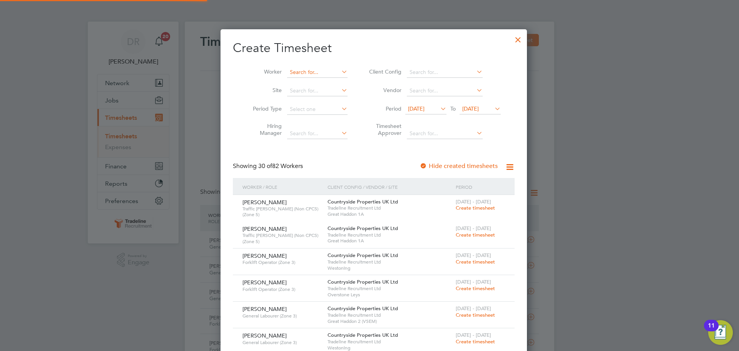
click at [305, 67] on input at bounding box center [317, 72] width 60 height 11
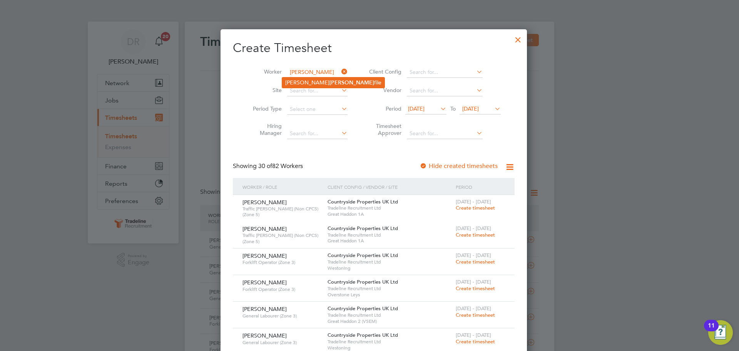
click at [318, 84] on li "[PERSON_NAME] [PERSON_NAME] file" at bounding box center [333, 82] width 102 height 10
type input "Aurelian-[PERSON_NAME]"
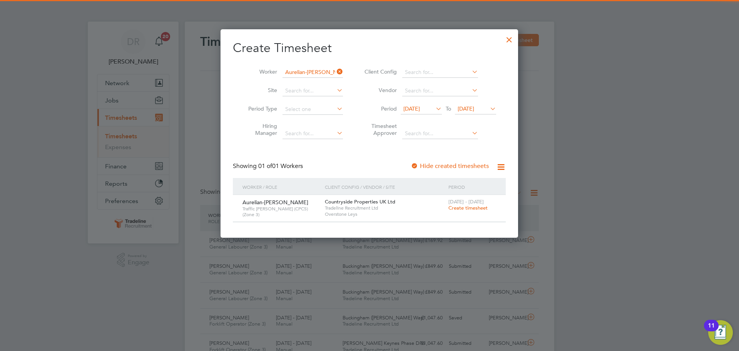
click at [461, 206] on span "Create timesheet" at bounding box center [468, 207] width 39 height 7
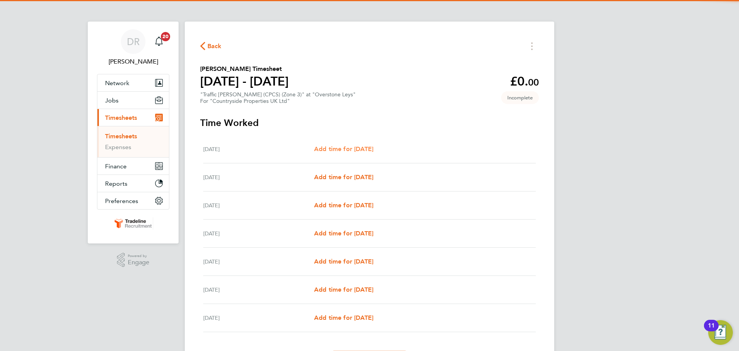
click at [366, 147] on span "Add time for [DATE]" at bounding box center [343, 148] width 59 height 7
select select "30"
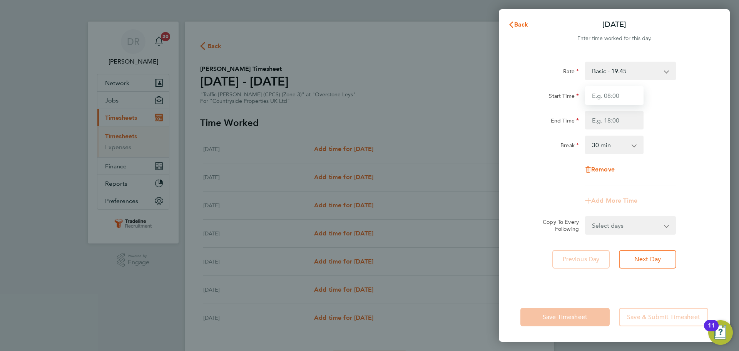
click at [604, 94] on input "Start Time" at bounding box center [614, 95] width 59 height 18
type input "07:00"
click at [613, 122] on input "End Time" at bounding box center [614, 120] width 59 height 18
type input "16:30"
click at [669, 159] on div "Rate Basic - 19.45 Start Time 07:00 End Time 16:30 Break 0 min 15 min 30 min 45…" at bounding box center [615, 124] width 188 height 124
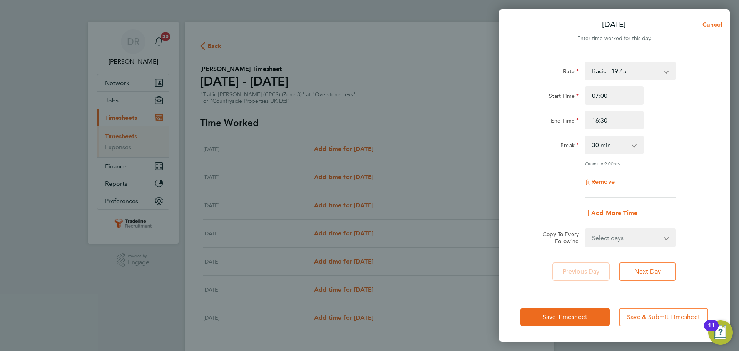
click at [649, 240] on select "Select days Day Weekday (Mon-Fri) Weekend (Sat-Sun) [DATE] [DATE] [DATE] [DATE]…" at bounding box center [626, 237] width 81 height 17
select select "WEEKDAY"
click at [586, 229] on select "Select days Day Weekday (Mon-Fri) Weekend (Sat-Sun) [DATE] [DATE] [DATE] [DATE]…" at bounding box center [626, 237] width 81 height 17
select select "[DATE]"
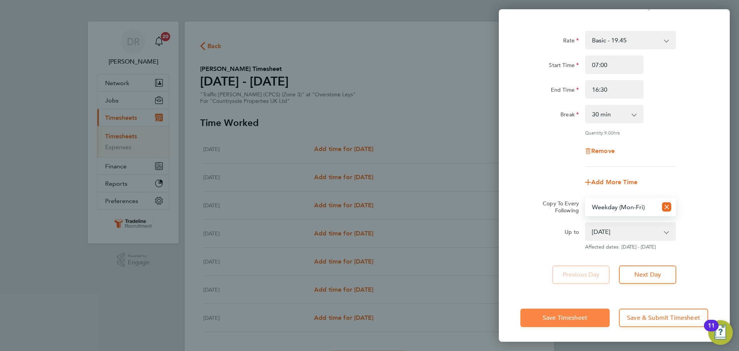
click at [557, 324] on button "Save Timesheet" at bounding box center [565, 317] width 89 height 18
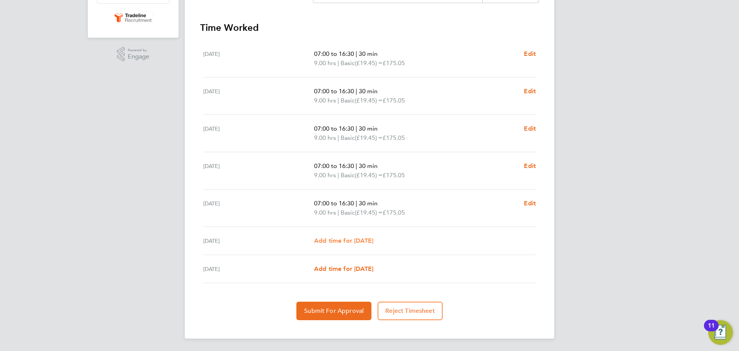
click at [358, 242] on span "Add time for [DATE]" at bounding box center [343, 240] width 59 height 7
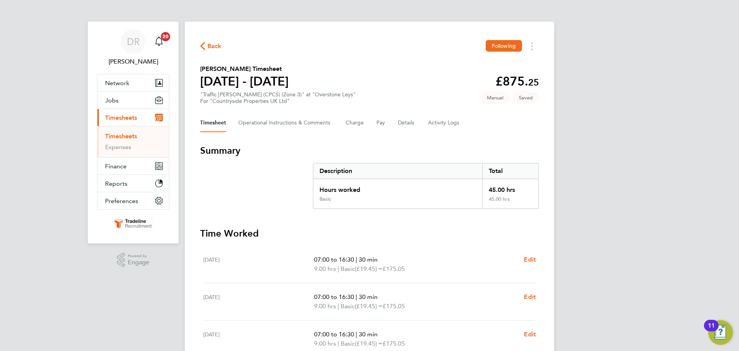
select select "30"
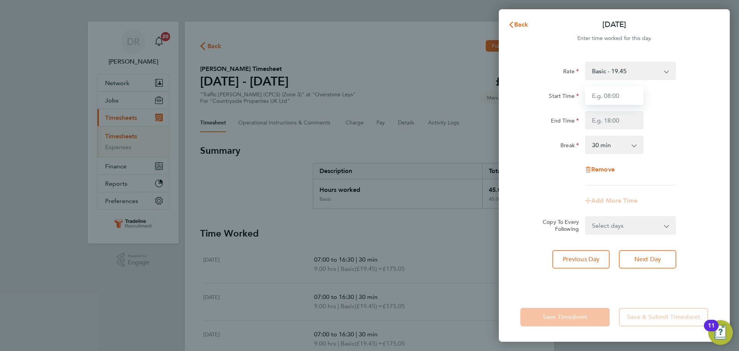
click at [629, 98] on input "Start Time" at bounding box center [614, 95] width 59 height 18
type input "07:00"
click at [619, 125] on input "End Time" at bounding box center [614, 120] width 59 height 18
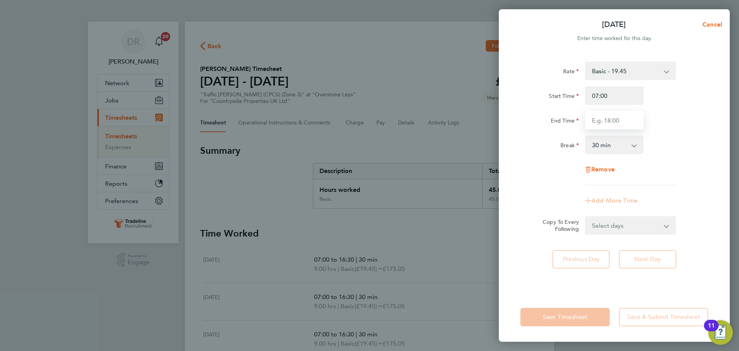
type input "13:30"
click at [690, 192] on app-timesheet-line-form-group "Rate Basic - 19.45 Start Time 07:00 End Time 13:30 Break 0 min 15 min 30 min 45…" at bounding box center [615, 136] width 188 height 148
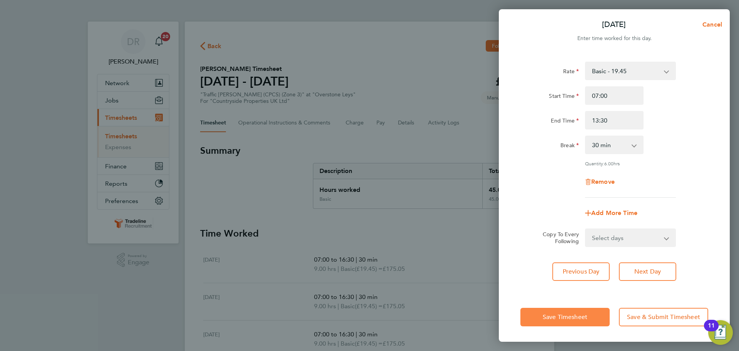
click at [569, 319] on span "Save Timesheet" at bounding box center [565, 317] width 45 height 8
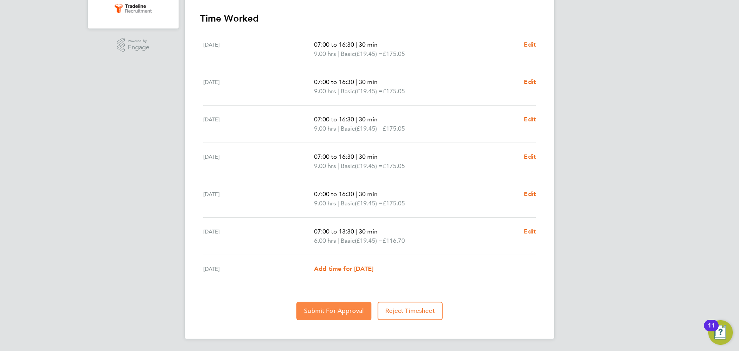
click at [359, 317] on button "Submit For Approval" at bounding box center [334, 311] width 75 height 18
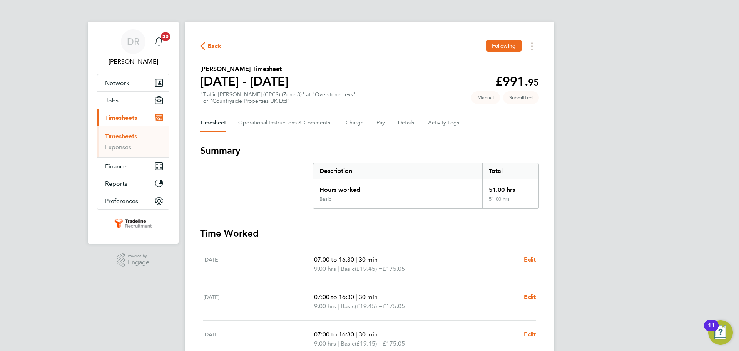
click at [119, 133] on link "Timesheets" at bounding box center [121, 135] width 32 height 7
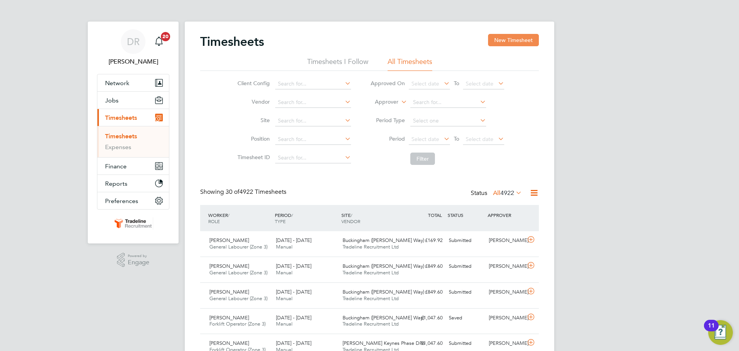
click at [516, 44] on button "New Timesheet" at bounding box center [513, 40] width 51 height 12
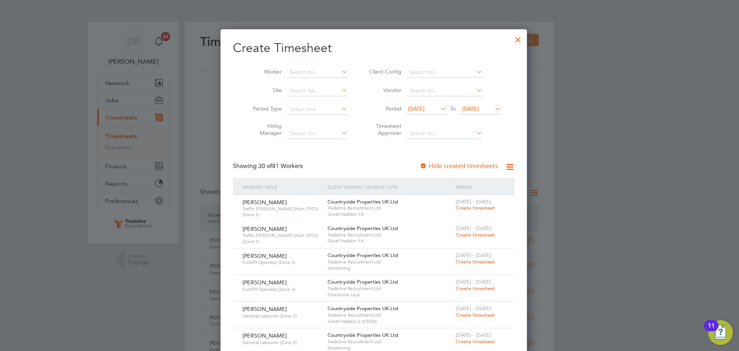
click at [296, 67] on li "Worker" at bounding box center [298, 72] width 120 height 18
click at [291, 72] on input at bounding box center [317, 72] width 60 height 11
click at [330, 100] on b "Seb" at bounding box center [335, 103] width 10 height 7
type input "[PERSON_NAME]"
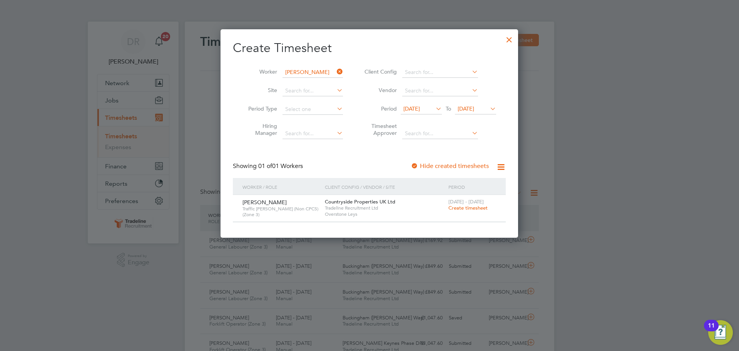
click at [474, 206] on span "Create timesheet" at bounding box center [468, 207] width 39 height 7
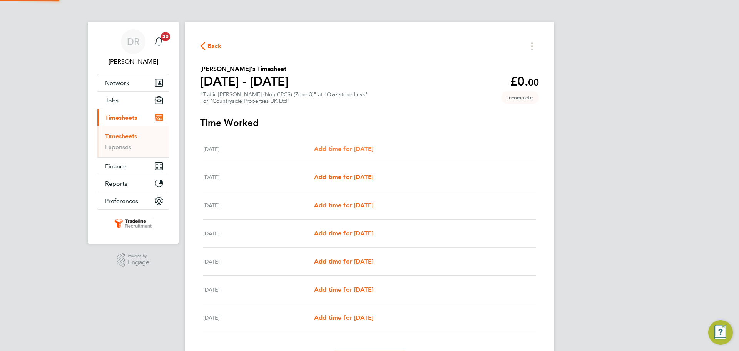
click at [339, 148] on span "Add time for [DATE]" at bounding box center [343, 148] width 59 height 7
select select "30"
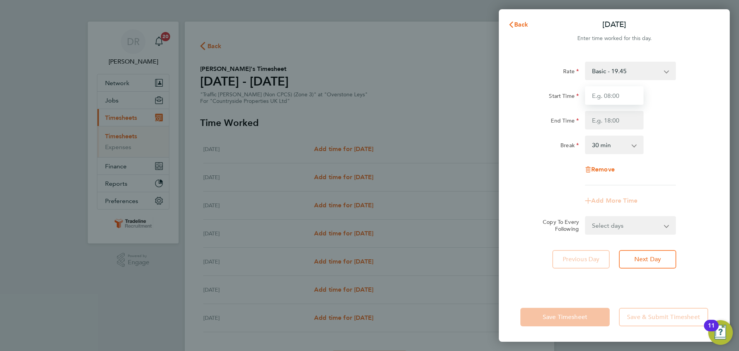
click at [617, 88] on input "Start Time" at bounding box center [614, 95] width 59 height 18
type input "07:00"
click at [614, 117] on input "End Time" at bounding box center [614, 120] width 59 height 18
type input "16:30"
click at [691, 169] on div "Rate Basic - 19.45 Start Time 07:00 End Time 16:30 Break 0 min 15 min 30 min 45…" at bounding box center [615, 124] width 188 height 124
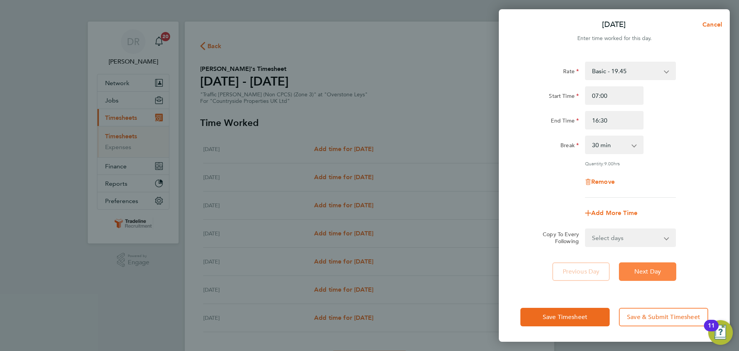
click at [657, 268] on span "Next Day" at bounding box center [648, 272] width 27 height 8
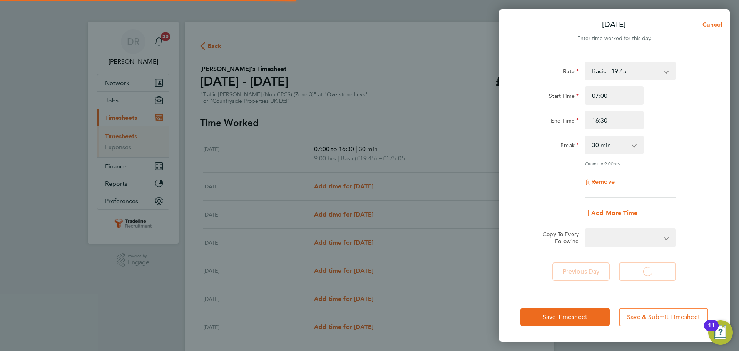
select select "30"
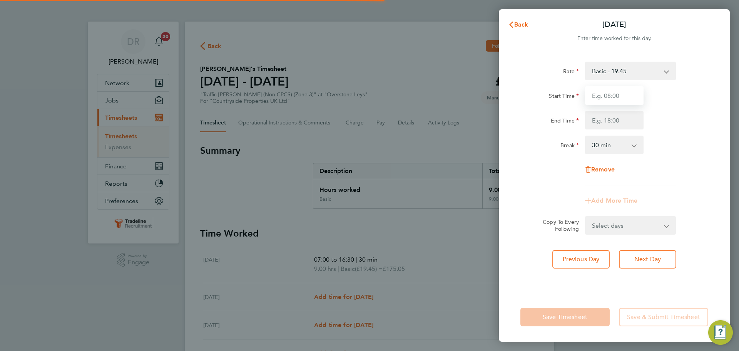
click at [610, 97] on input "Start Time" at bounding box center [614, 95] width 59 height 18
type input "07:00"
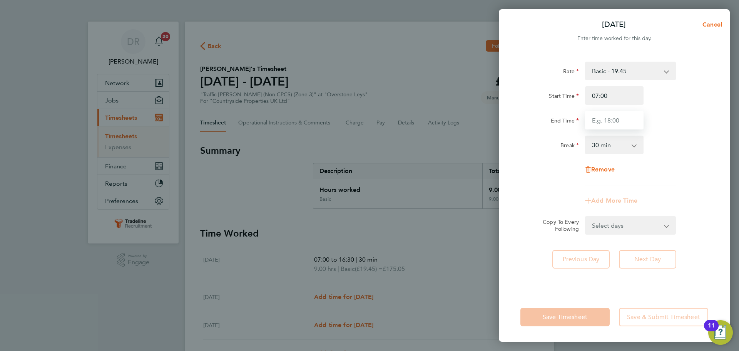
click at [621, 119] on input "End Time" at bounding box center [614, 120] width 59 height 18
type input "16:30"
click at [686, 149] on div "Break 0 min 15 min 30 min 45 min 60 min 75 min 90 min" at bounding box center [615, 145] width 194 height 18
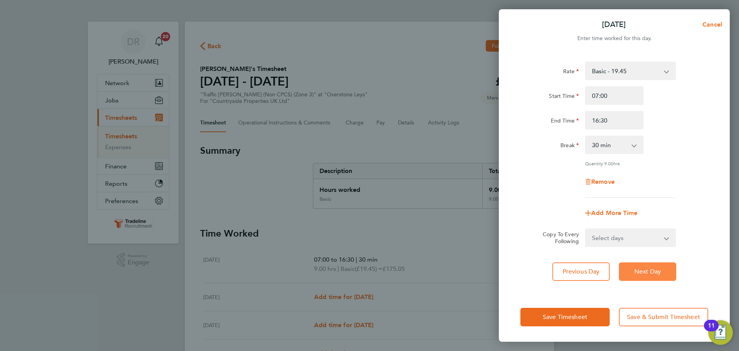
click at [657, 270] on span "Next Day" at bounding box center [648, 272] width 27 height 8
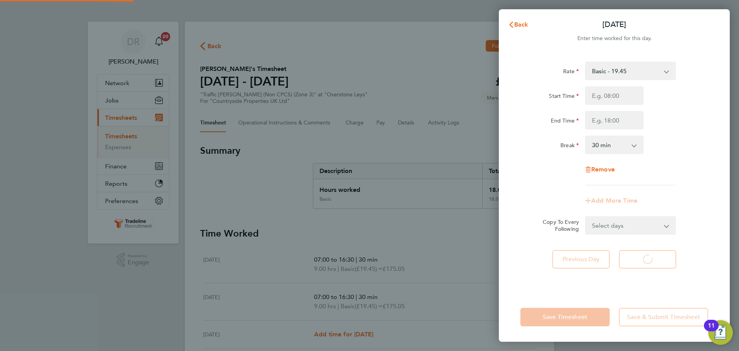
select select "30"
click at [601, 100] on input "Start Time" at bounding box center [614, 95] width 59 height 18
type input "07:00"
click at [611, 120] on input "End Time" at bounding box center [614, 120] width 59 height 18
type input "16:30"
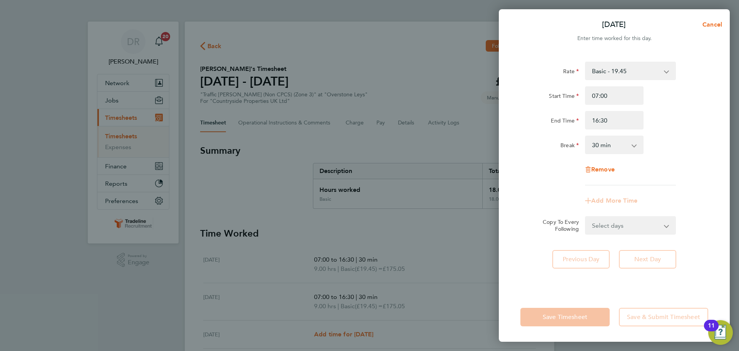
click at [700, 169] on div "Rate Basic - 19.45 Start Time 07:00 End Time 16:30 Break 0 min 15 min 30 min 45…" at bounding box center [615, 124] width 188 height 124
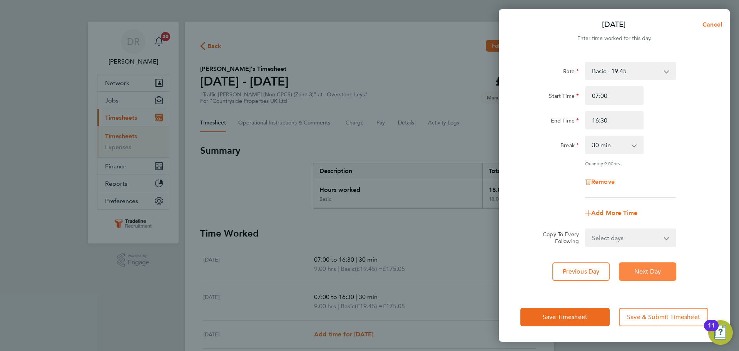
click at [650, 271] on span "Next Day" at bounding box center [648, 272] width 27 height 8
select select "30"
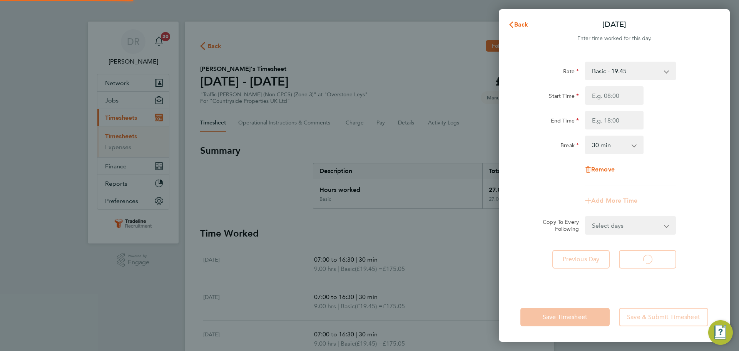
select select "30"
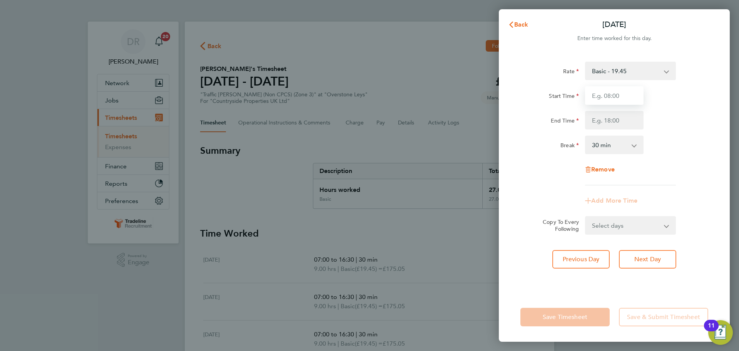
click at [600, 95] on input "Start Time" at bounding box center [614, 95] width 59 height 18
type input "07:00"
click at [607, 116] on input "End Time" at bounding box center [614, 120] width 59 height 18
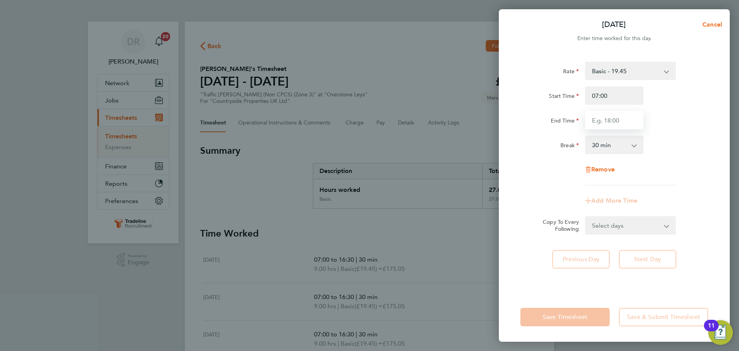
type input "16:30"
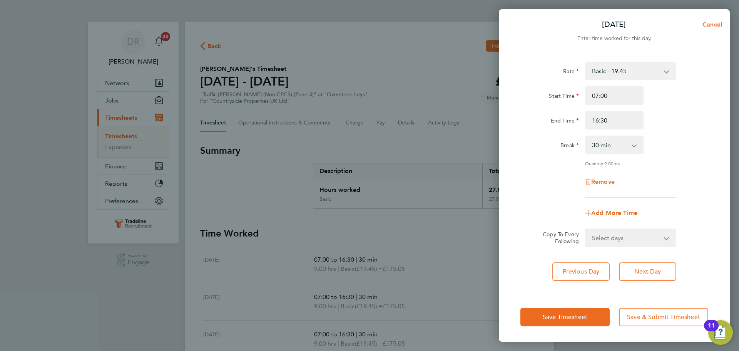
click at [682, 146] on div "Break 0 min 15 min 30 min 45 min 60 min 75 min 90 min" at bounding box center [615, 145] width 194 height 18
click at [658, 268] on span "Next Day" at bounding box center [648, 272] width 27 height 8
select select "30"
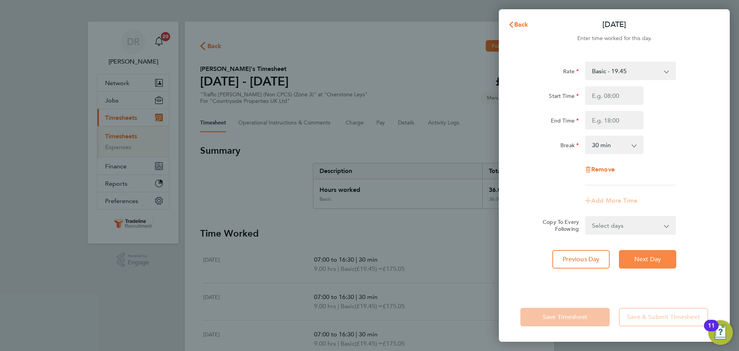
click at [657, 256] on span "Next Day" at bounding box center [648, 259] width 27 height 8
select select "30"
click at [607, 91] on input "Start Time" at bounding box center [614, 95] width 59 height 18
type input "07:00"
click at [610, 121] on input "End Time" at bounding box center [614, 120] width 59 height 18
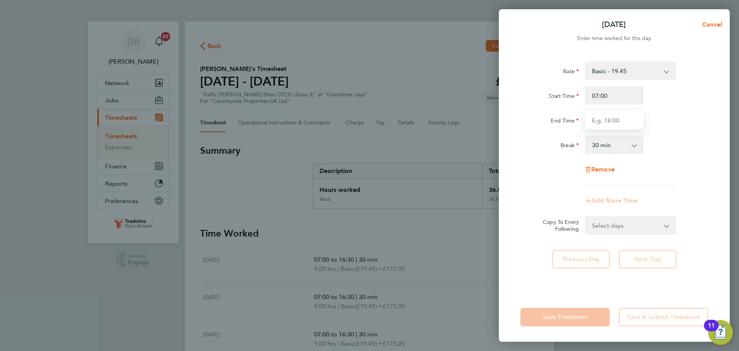
type input "13:30"
click at [682, 179] on div "Rate Basic - 19.45 Start Time 07:00 End Time 13:30 Break 0 min 15 min 30 min 45…" at bounding box center [615, 124] width 188 height 124
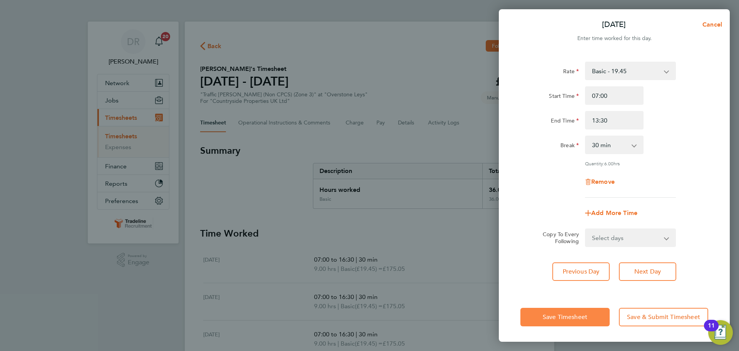
click at [540, 316] on button "Save Timesheet" at bounding box center [565, 317] width 89 height 18
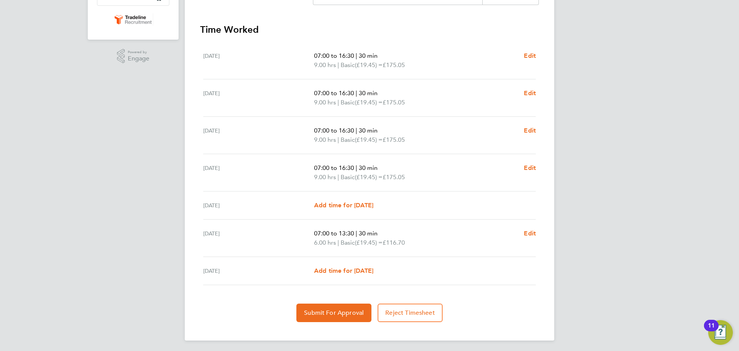
scroll to position [206, 0]
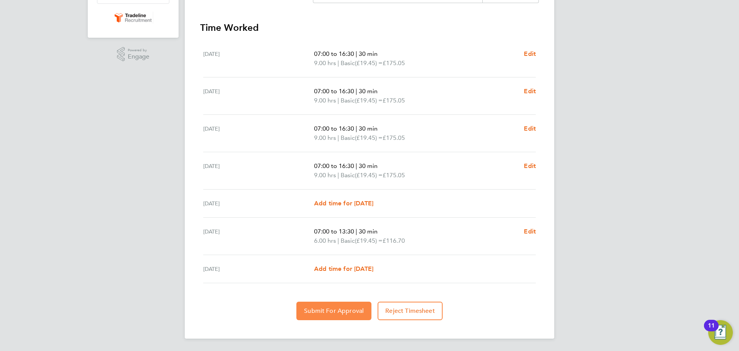
click at [322, 312] on span "Submit For Approval" at bounding box center [334, 311] width 60 height 8
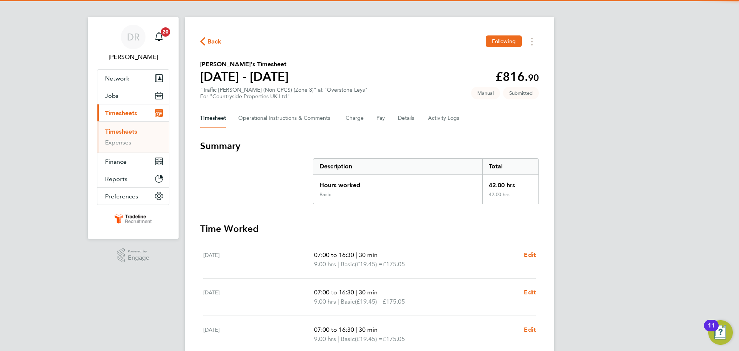
scroll to position [0, 0]
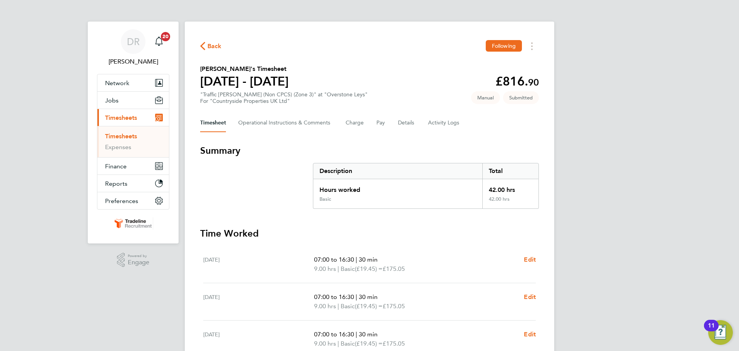
click at [123, 131] on ul "Timesheets Expenses" at bounding box center [133, 141] width 72 height 31
click at [124, 134] on link "Timesheets" at bounding box center [121, 135] width 32 height 7
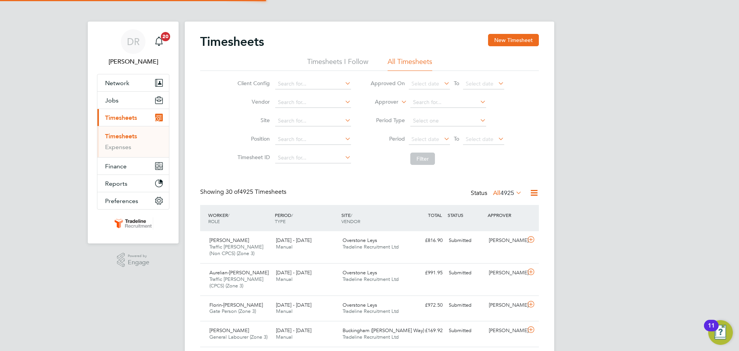
scroll to position [20, 67]
click at [503, 41] on button "New Timesheet" at bounding box center [513, 40] width 51 height 12
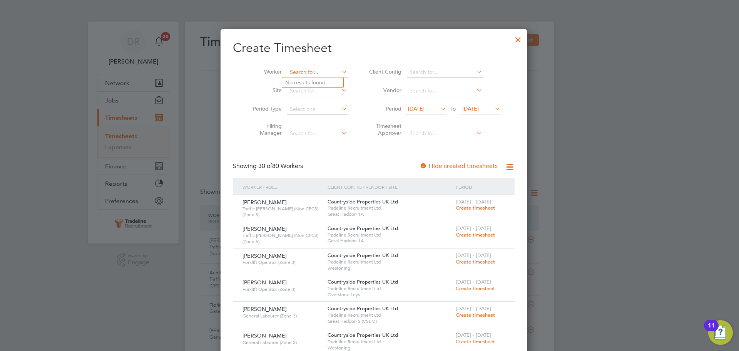
click at [293, 68] on input at bounding box center [317, 72] width 60 height 11
click at [309, 106] on li "[PERSON_NAME] inski" at bounding box center [321, 103] width 79 height 10
type input "[PERSON_NAME]"
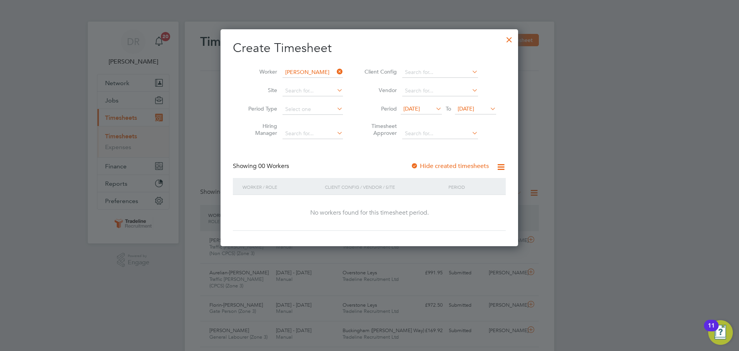
click at [472, 101] on li "Period [DATE] To [DATE]" at bounding box center [429, 109] width 153 height 18
click at [474, 110] on span "[DATE]" at bounding box center [466, 108] width 17 height 7
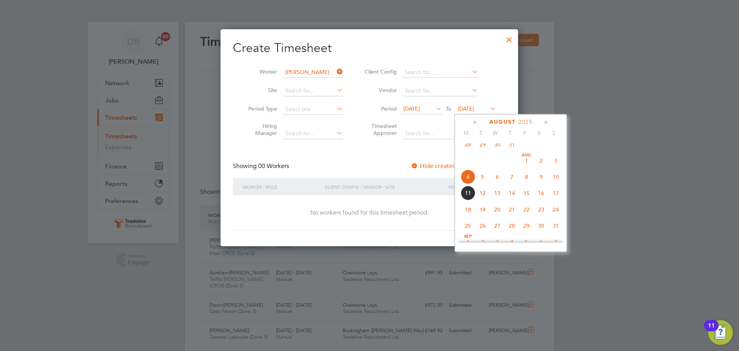
click at [555, 214] on span "24" at bounding box center [556, 209] width 15 height 15
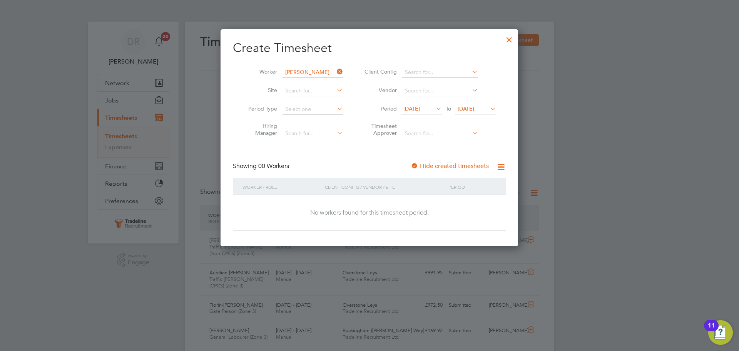
click at [505, 45] on div at bounding box center [510, 38] width 14 height 14
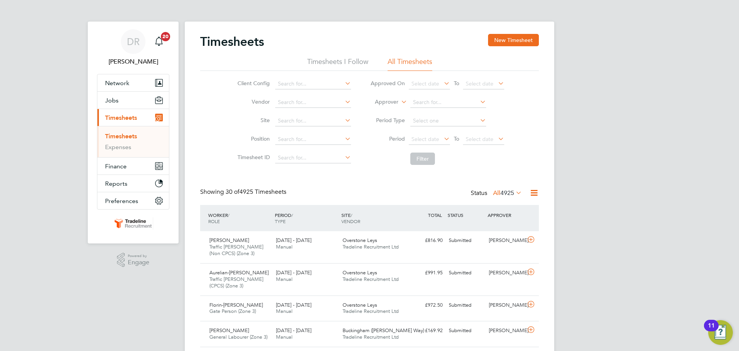
click at [391, 100] on label "Approver" at bounding box center [381, 102] width 35 height 8
click at [385, 109] on li "Worker" at bounding box center [379, 111] width 38 height 10
click at [441, 102] on input at bounding box center [449, 102] width 76 height 11
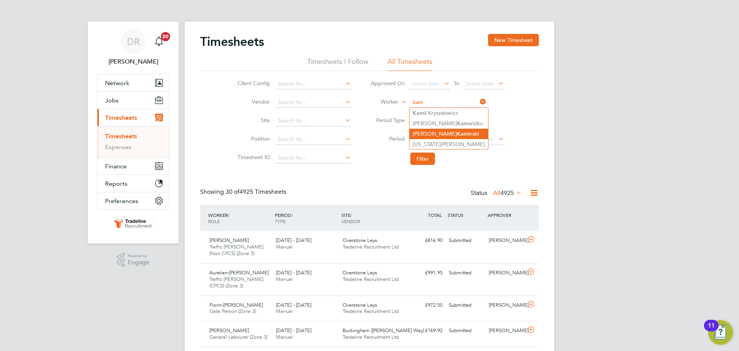
click at [457, 133] on b "Kam" at bounding box center [463, 134] width 12 height 7
type input "[PERSON_NAME]"
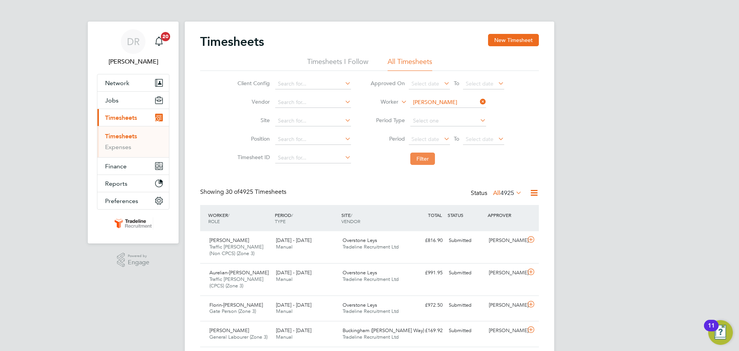
click at [431, 164] on button "Filter" at bounding box center [423, 159] width 25 height 12
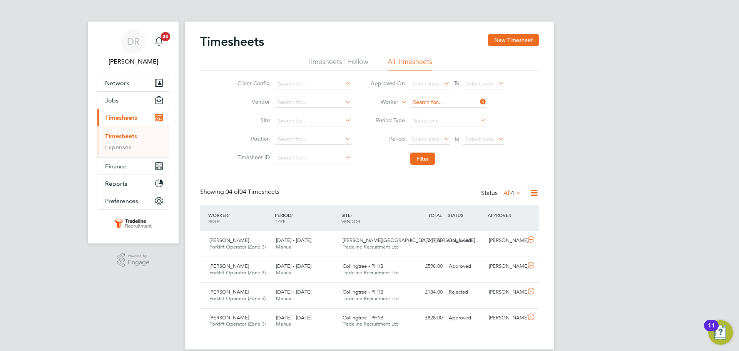
click at [423, 100] on input at bounding box center [449, 102] width 76 height 11
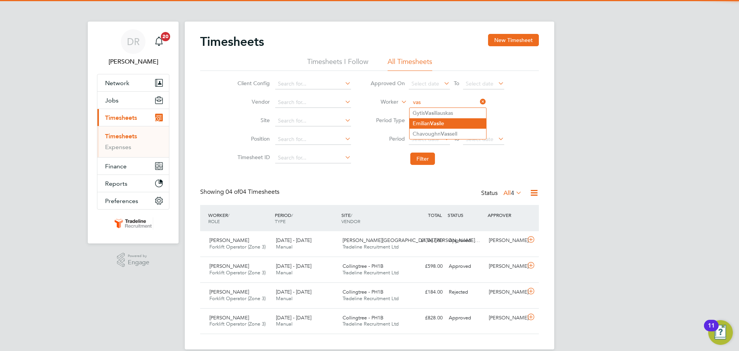
click at [438, 124] on b "Vas" at bounding box center [434, 123] width 9 height 7
type input "[PERSON_NAME]"
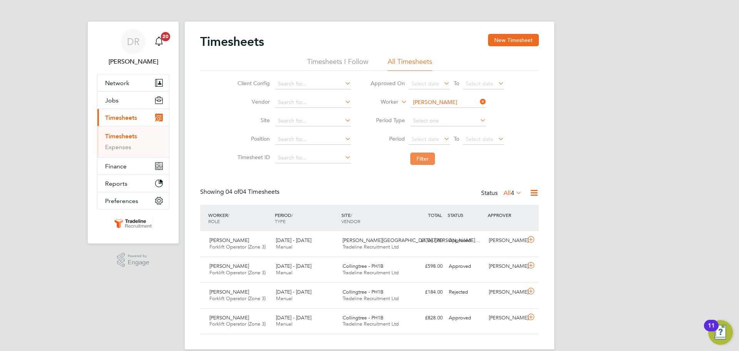
click at [435, 158] on button "Filter" at bounding box center [423, 159] width 25 height 12
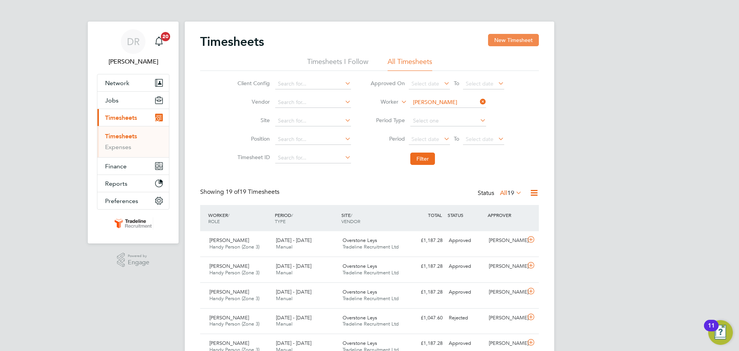
click at [498, 38] on button "New Timesheet" at bounding box center [513, 40] width 51 height 12
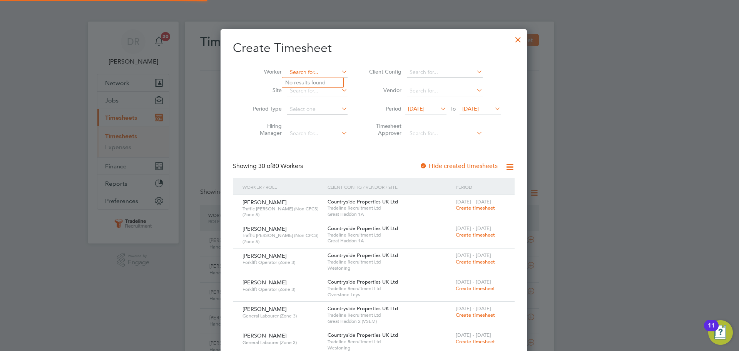
click at [301, 74] on input at bounding box center [317, 72] width 60 height 11
click at [307, 93] on b "Vas" at bounding box center [307, 93] width 9 height 7
type input "[PERSON_NAME]"
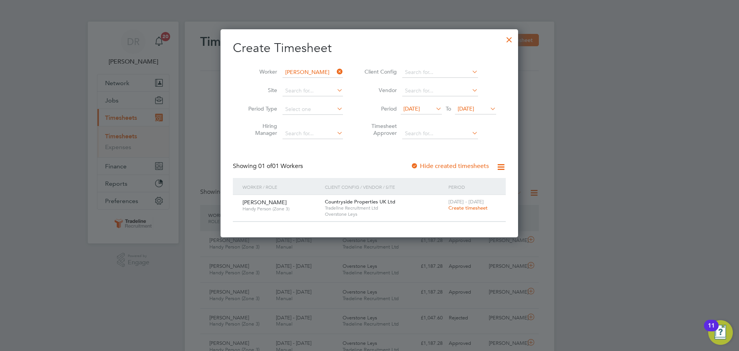
click at [474, 208] on span "Create timesheet" at bounding box center [468, 207] width 39 height 7
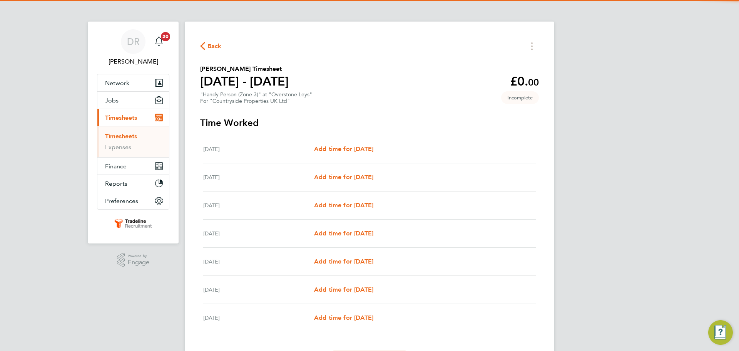
click at [329, 141] on div "[DATE] Add time for [DATE] Add time for [DATE]" at bounding box center [369, 149] width 333 height 28
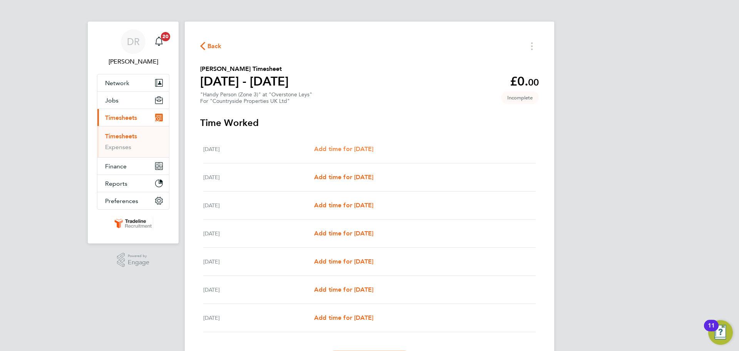
click at [329, 147] on span "Add time for [DATE]" at bounding box center [343, 148] width 59 height 7
select select "30"
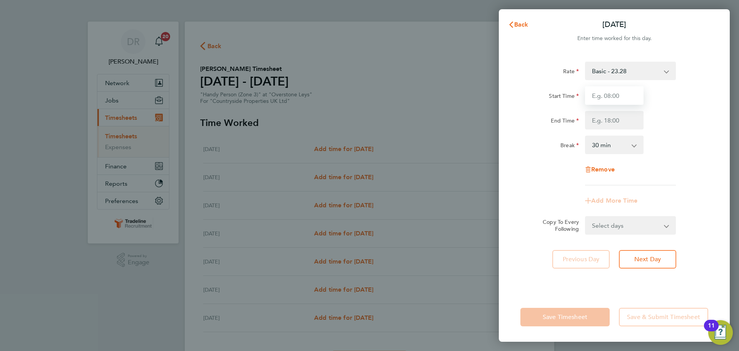
click at [615, 102] on input "Start Time" at bounding box center [614, 95] width 59 height 18
type input "07:00"
click at [627, 117] on input "End Time" at bounding box center [614, 120] width 59 height 18
type input "16:30"
click at [700, 161] on div "Rate Basic - 23.28 Start Time 07:00 End Time 16:30 Break 0 min 15 min 30 min 45…" at bounding box center [615, 124] width 188 height 124
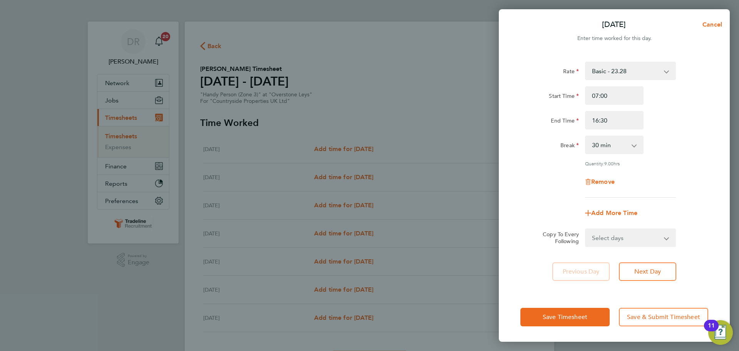
click at [668, 249] on div "Rate Basic - 23.28 Start Time 07:00 End Time 16:30 Break 0 min 15 min 30 min 45…" at bounding box center [614, 172] width 231 height 240
click at [664, 243] on select "Select days Day Weekday (Mon-Fri) Weekend (Sat-Sun) [DATE] [DATE] [DATE] [DATE]…" at bounding box center [626, 237] width 81 height 17
select select "WEEKDAY"
click at [586, 229] on select "Select days Day Weekday (Mon-Fri) Weekend (Sat-Sun) [DATE] [DATE] [DATE] [DATE]…" at bounding box center [626, 237] width 81 height 17
select select "[DATE]"
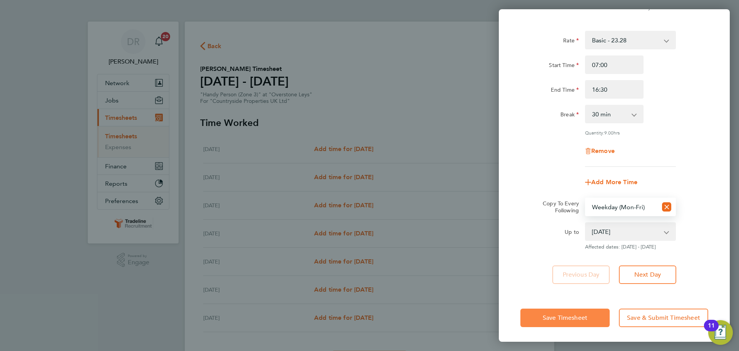
click at [585, 314] on span "Save Timesheet" at bounding box center [565, 318] width 45 height 8
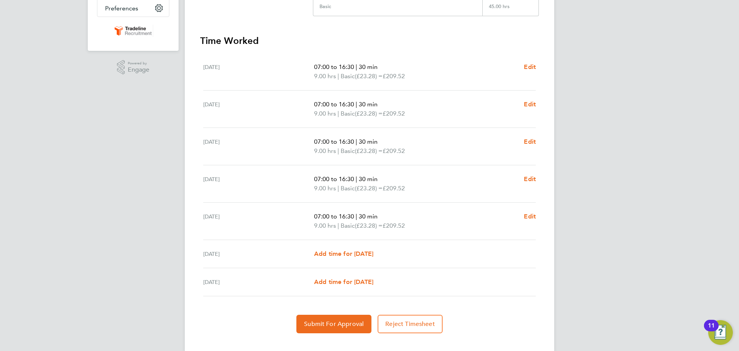
click at [355, 259] on div "[DATE] Add time for [DATE] Add time for [DATE]" at bounding box center [369, 254] width 333 height 28
click at [355, 256] on span "Add time for [DATE]" at bounding box center [343, 253] width 59 height 7
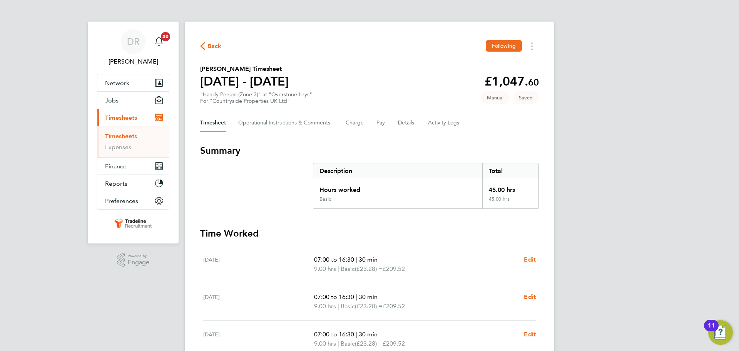
select select "30"
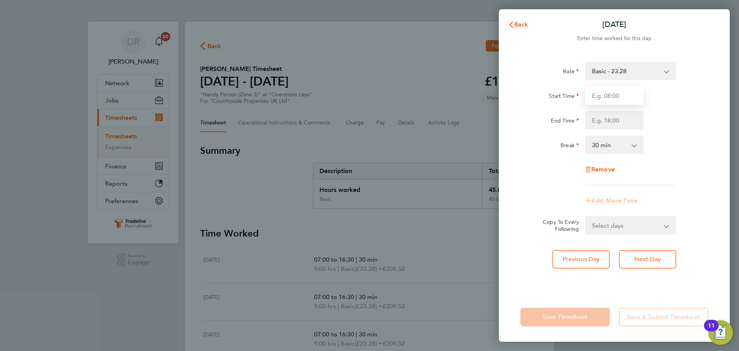
click at [605, 96] on input "Start Time" at bounding box center [614, 95] width 59 height 18
type input "07:00"
click at [619, 126] on input "End Time" at bounding box center [614, 120] width 59 height 18
click at [682, 164] on div "Rate Basic - 23.28 Start Time 07:00 End Time 16:30 Break 0 min 15 min 30 min 45…" at bounding box center [615, 124] width 188 height 124
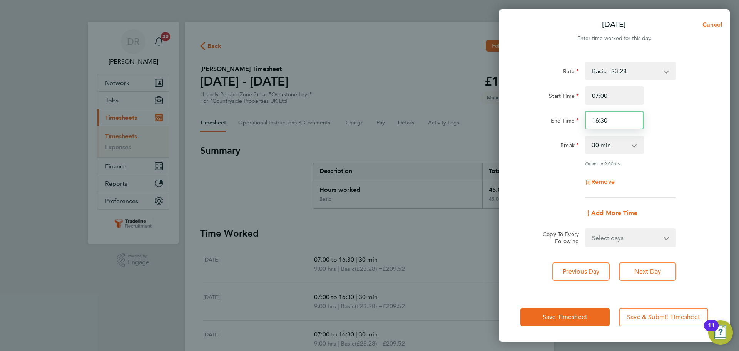
drag, startPoint x: 613, startPoint y: 123, endPoint x: 545, endPoint y: 124, distance: 68.6
click at [545, 124] on div "End Time 16:30" at bounding box center [615, 120] width 194 height 18
type input "13:30"
click at [671, 188] on div "Remove" at bounding box center [615, 182] width 194 height 18
drag, startPoint x: 586, startPoint y: 308, endPoint x: 576, endPoint y: 322, distance: 17.4
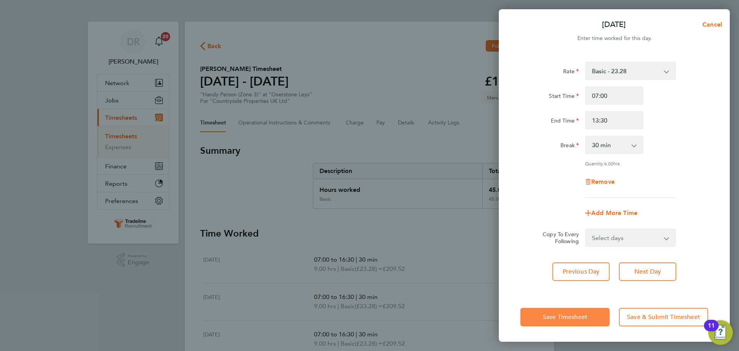
click at [586, 308] on button "Save Timesheet" at bounding box center [565, 317] width 89 height 18
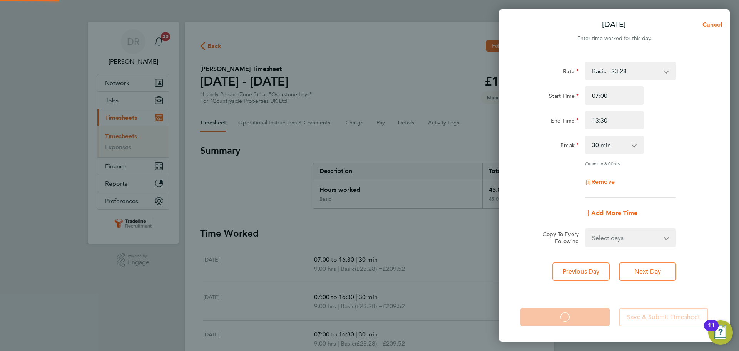
click at [576, 322] on app-form-button "Save Timesheet Loading" at bounding box center [568, 317] width 94 height 18
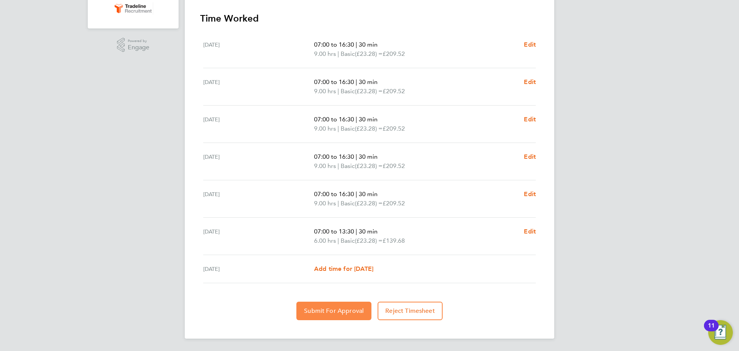
click at [311, 317] on button "Submit For Approval" at bounding box center [334, 311] width 75 height 18
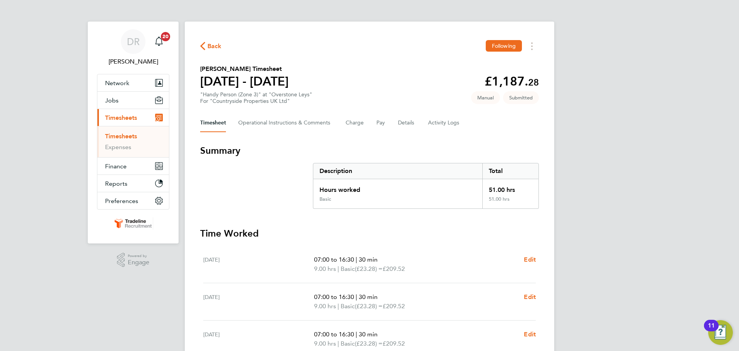
click at [108, 134] on link "Timesheets" at bounding box center [121, 135] width 32 height 7
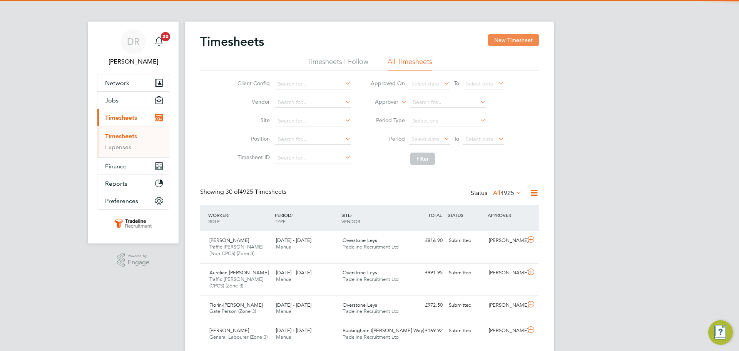
click at [506, 35] on button "New Timesheet" at bounding box center [513, 40] width 51 height 12
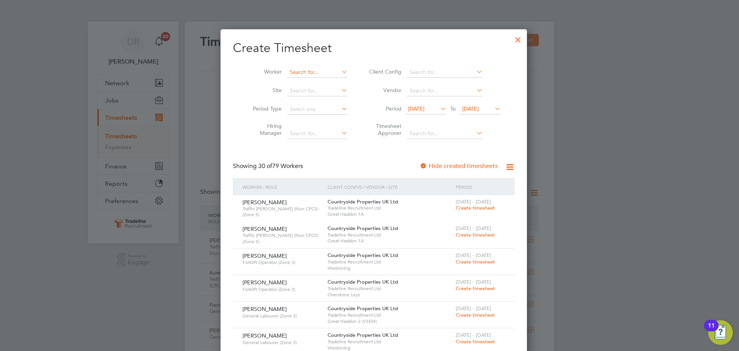
click at [303, 73] on input at bounding box center [317, 72] width 60 height 11
click at [330, 91] on b "Ianc" at bounding box center [335, 93] width 10 height 7
type input "[PERSON_NAME]"
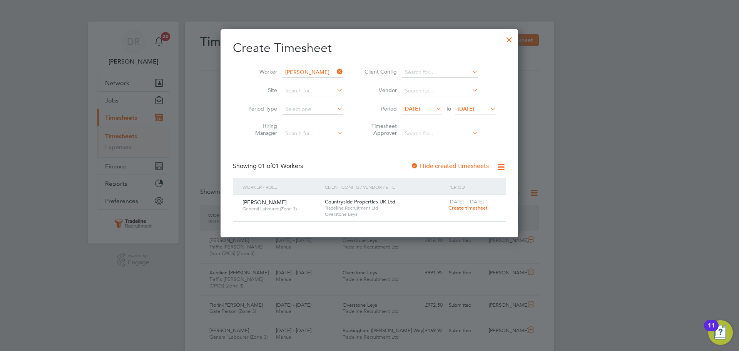
click at [473, 207] on span "Create timesheet" at bounding box center [468, 207] width 39 height 7
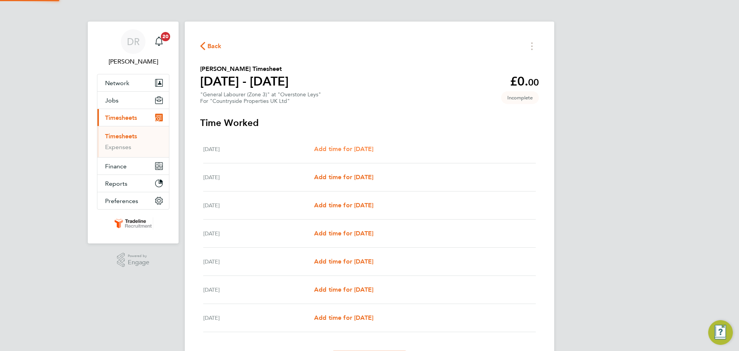
click at [359, 151] on span "Add time for [DATE]" at bounding box center [343, 148] width 59 height 7
select select "30"
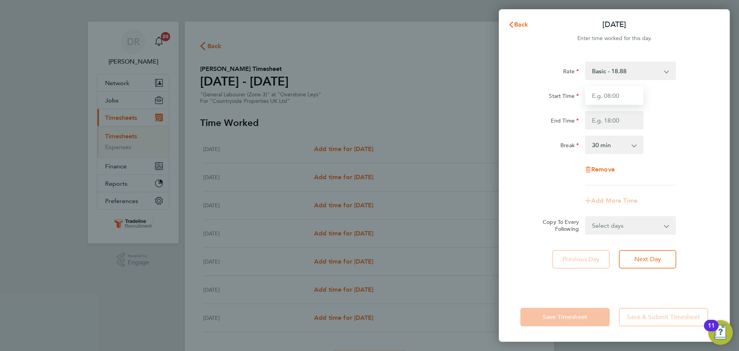
click at [615, 93] on input "Start Time" at bounding box center [614, 95] width 59 height 18
type input "07:00"
click at [617, 121] on input "End Time" at bounding box center [614, 120] width 59 height 18
type input "16:30"
click at [705, 219] on form "Rate Basic - 18.88 Start Time 07:00 End Time 16:30 Break 0 min 15 min 30 min 45…" at bounding box center [615, 148] width 188 height 173
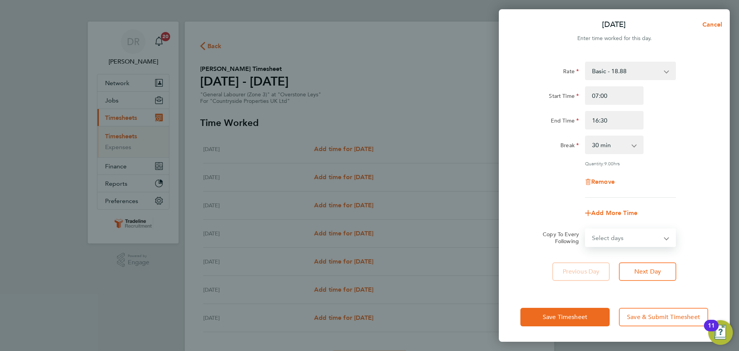
click at [649, 242] on select "Select days Day Weekday (Mon-Fri) Weekend (Sat-Sun) [DATE] [DATE] [DATE] [DATE]…" at bounding box center [626, 237] width 81 height 17
select select "WEEKDAY"
click at [586, 229] on select "Select days Day Weekday (Mon-Fri) Weekend (Sat-Sun) [DATE] [DATE] [DATE] [DATE]…" at bounding box center [626, 237] width 81 height 17
select select "[DATE]"
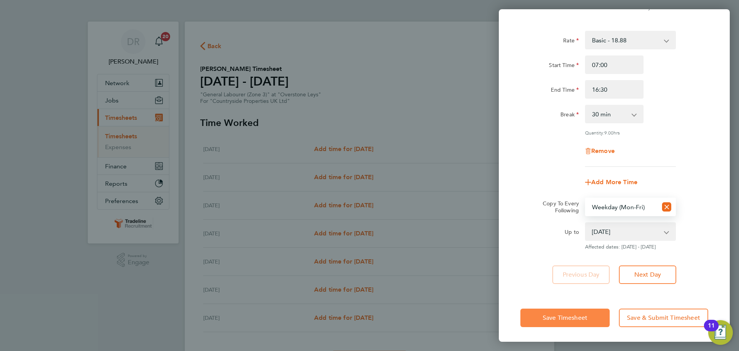
click at [570, 314] on span "Save Timesheet" at bounding box center [565, 318] width 45 height 8
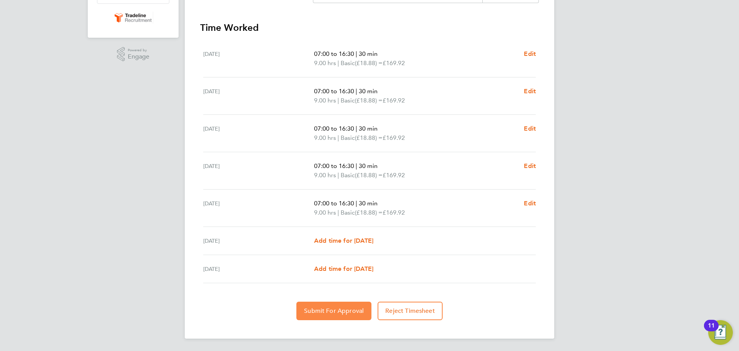
click at [306, 305] on button "Submit For Approval" at bounding box center [334, 311] width 75 height 18
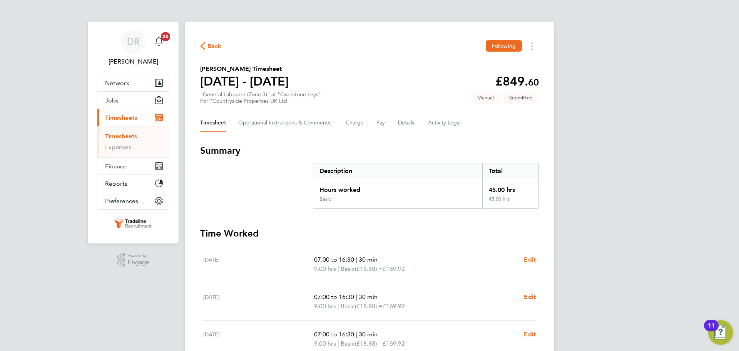
click at [131, 133] on link "Timesheets" at bounding box center [121, 135] width 32 height 7
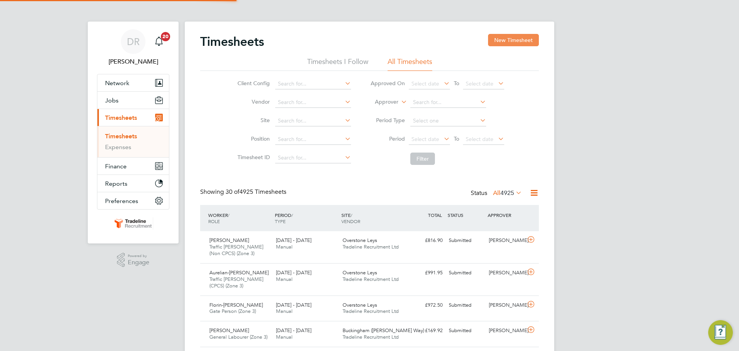
click at [493, 42] on button "New Timesheet" at bounding box center [513, 40] width 51 height 12
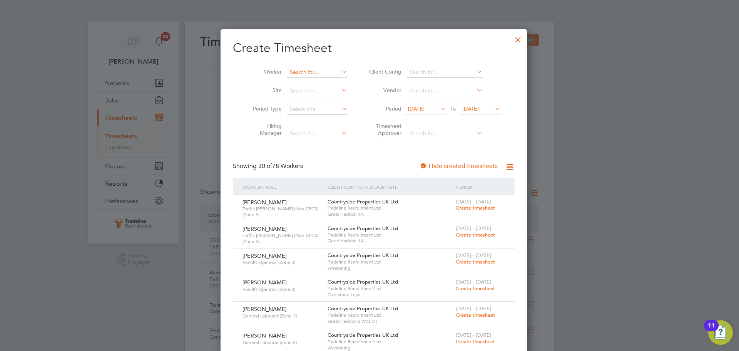
click at [302, 72] on input at bounding box center [317, 72] width 60 height 11
click at [306, 84] on li "[PERSON_NAME]" at bounding box center [336, 82] width 108 height 10
type input "[PERSON_NAME]"
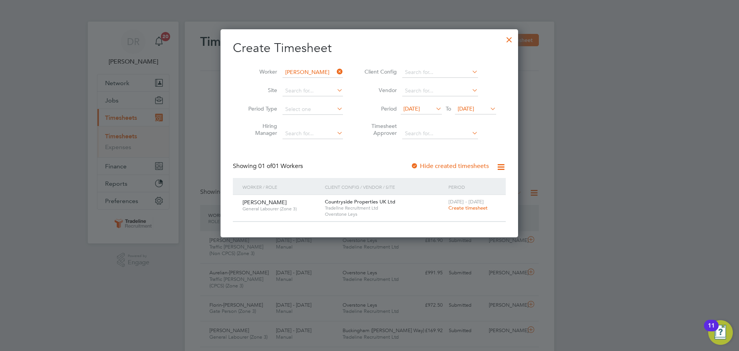
click at [457, 210] on span "Create timesheet" at bounding box center [468, 207] width 39 height 7
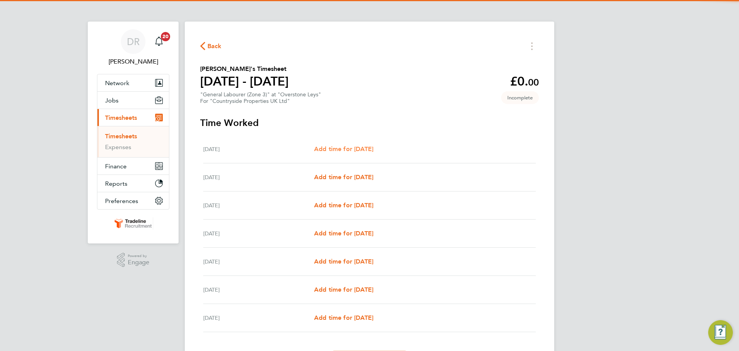
click at [370, 149] on span "Add time for [DATE]" at bounding box center [343, 148] width 59 height 7
select select "30"
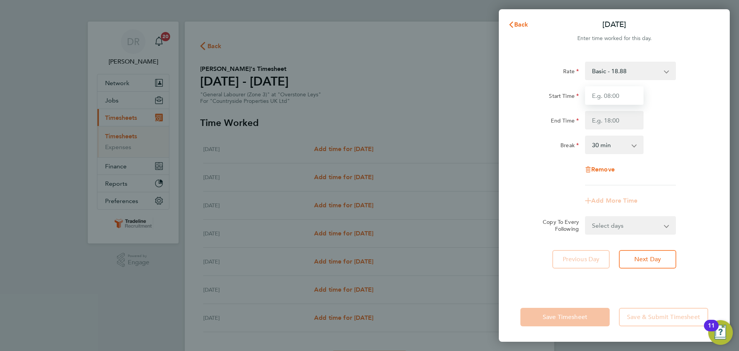
click at [624, 97] on input "Start Time" at bounding box center [614, 95] width 59 height 18
type input "07:00"
click at [616, 125] on input "End Time" at bounding box center [614, 120] width 59 height 18
type input "16:30"
click at [667, 161] on div "Rate Basic - 18.88 Start Time 07:00 End Time 16:30 Break 0 min 15 min 30 min 45…" at bounding box center [615, 124] width 188 height 124
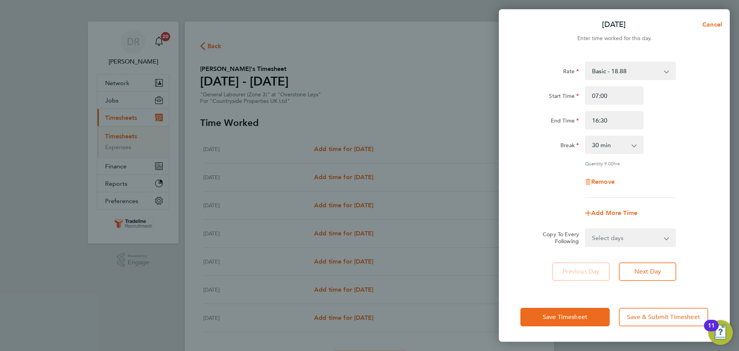
click at [617, 241] on select "Select days Day Weekday (Mon-Fri) Weekend (Sat-Sun) [DATE] [DATE] [DATE] [DATE]…" at bounding box center [626, 237] width 81 height 17
select select "WEEKDAY"
click at [586, 229] on select "Select days Day Weekday (Mon-Fri) Weekend (Sat-Sun) [DATE] [DATE] [DATE] [DATE]…" at bounding box center [626, 237] width 81 height 17
select select "[DATE]"
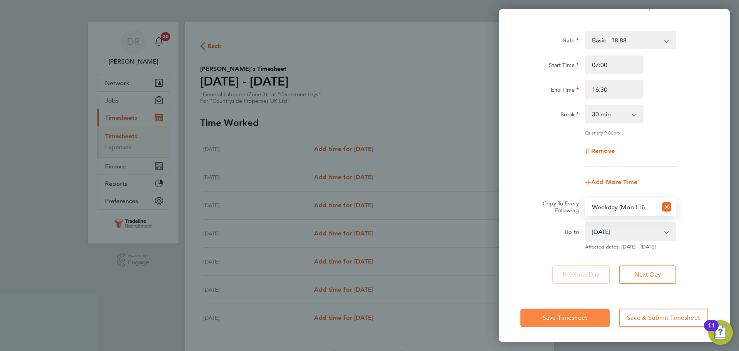
click at [563, 314] on span "Save Timesheet" at bounding box center [565, 318] width 45 height 8
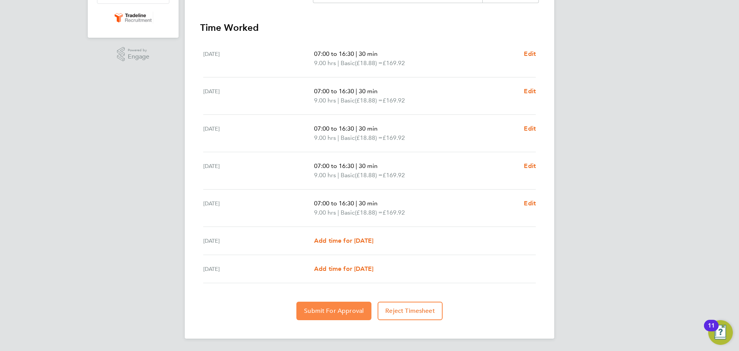
click at [349, 307] on span "Submit For Approval" at bounding box center [334, 311] width 60 height 8
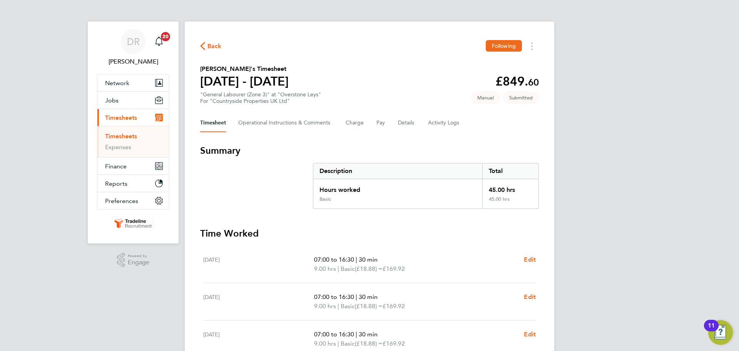
click at [121, 139] on link "Timesheets" at bounding box center [121, 135] width 32 height 7
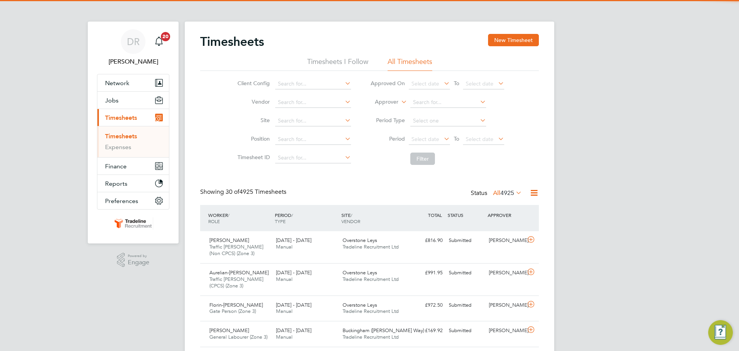
scroll to position [20, 67]
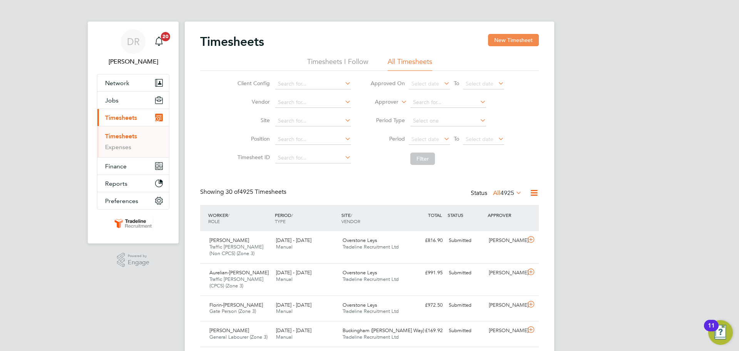
click at [515, 41] on button "New Timesheet" at bounding box center [513, 40] width 51 height 12
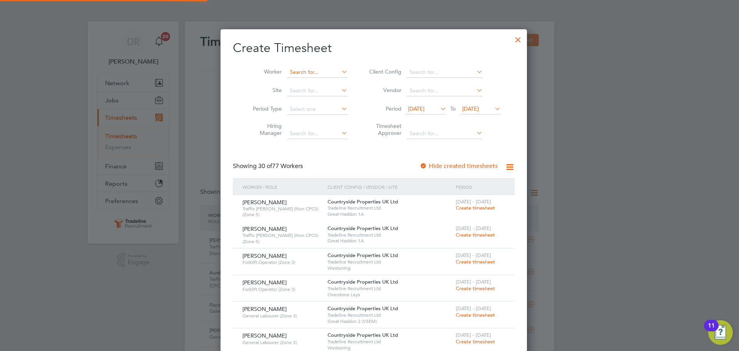
click at [323, 68] on input at bounding box center [317, 72] width 60 height 11
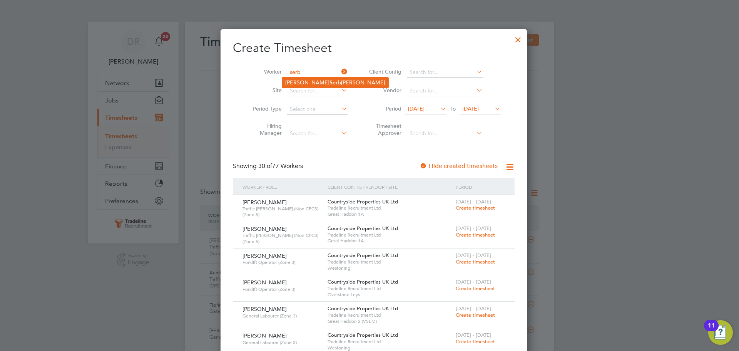
click at [330, 84] on b "Serb" at bounding box center [336, 82] width 12 height 7
type input "[PERSON_NAME]"
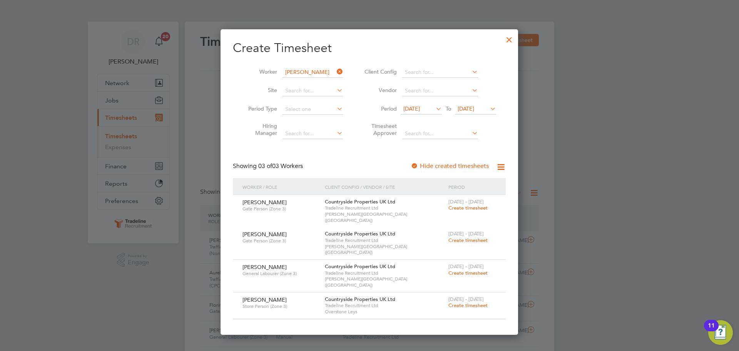
click at [480, 302] on span "Create timesheet" at bounding box center [468, 305] width 39 height 7
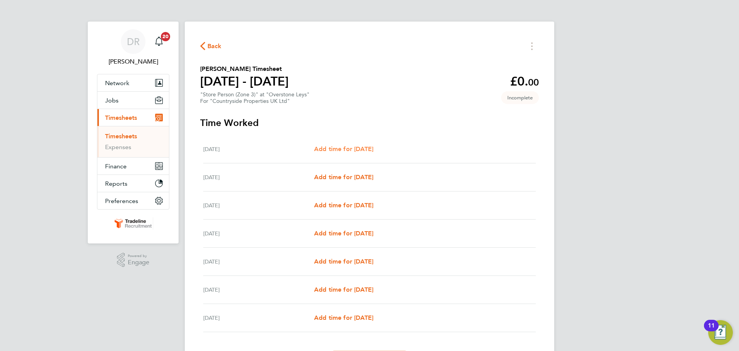
click at [322, 145] on span "Add time for [DATE]" at bounding box center [343, 148] width 59 height 7
select select "30"
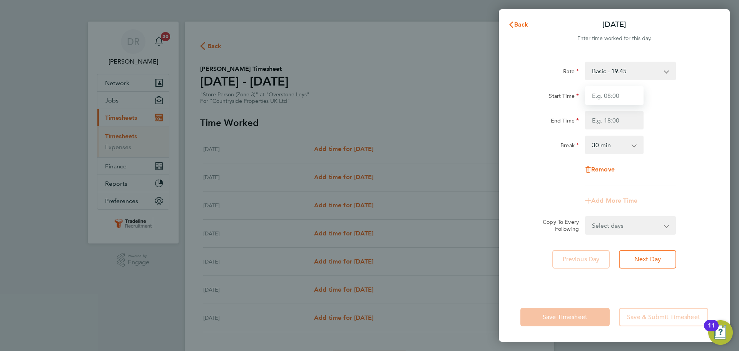
click at [605, 96] on input "Start Time" at bounding box center [614, 95] width 59 height 18
type input "07:00"
click at [613, 124] on input "End Time" at bounding box center [614, 120] width 59 height 18
type input "16:30"
click at [709, 180] on div "Rate Basic - 19.45 Start Time 07:00 End Time 16:30 Break 0 min 15 min 30 min 45…" at bounding box center [614, 172] width 231 height 240
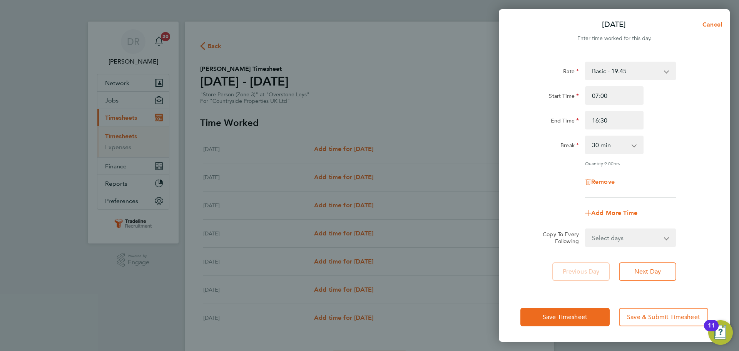
click at [662, 237] on select "Select days Day Weekday (Mon-Fri) Weekend (Sat-Sun) [DATE] [DATE] [DATE] [DATE]…" at bounding box center [626, 237] width 81 height 17
select select "WEEKDAY"
click at [586, 229] on select "Select days Day Weekday (Mon-Fri) Weekend (Sat-Sun) [DATE] [DATE] [DATE] [DATE]…" at bounding box center [626, 237] width 81 height 17
select select "[DATE]"
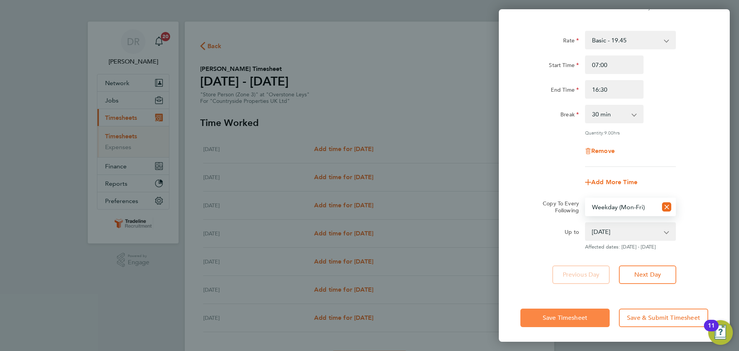
click at [582, 318] on span "Save Timesheet" at bounding box center [565, 318] width 45 height 8
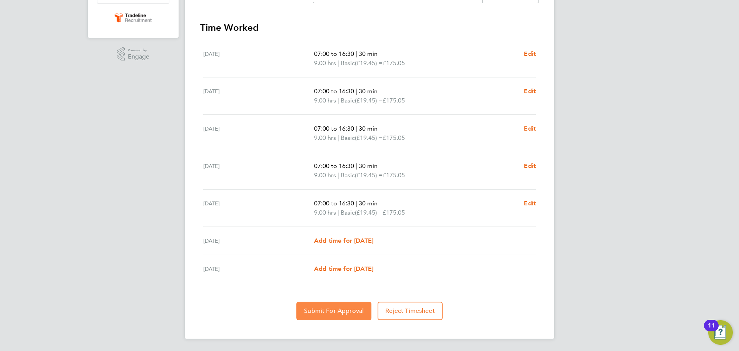
click at [310, 312] on span "Submit For Approval" at bounding box center [334, 311] width 60 height 8
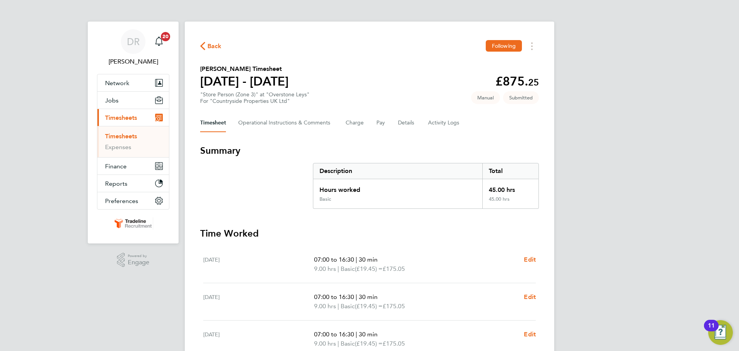
click at [130, 135] on link "Timesheets" at bounding box center [121, 135] width 32 height 7
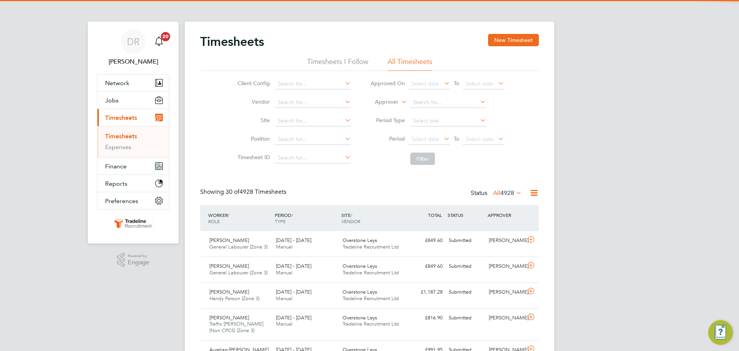
scroll to position [20, 67]
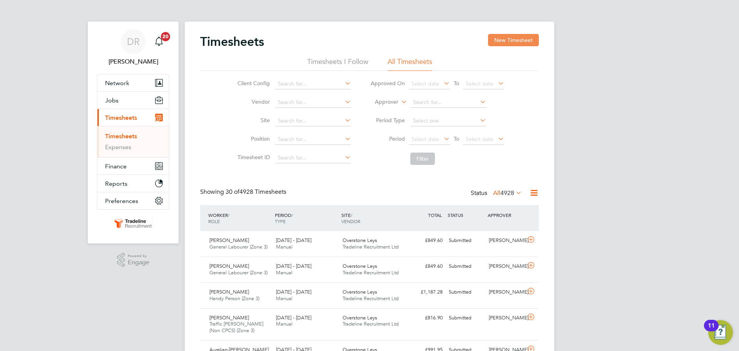
click at [526, 46] on button "New Timesheet" at bounding box center [513, 40] width 51 height 12
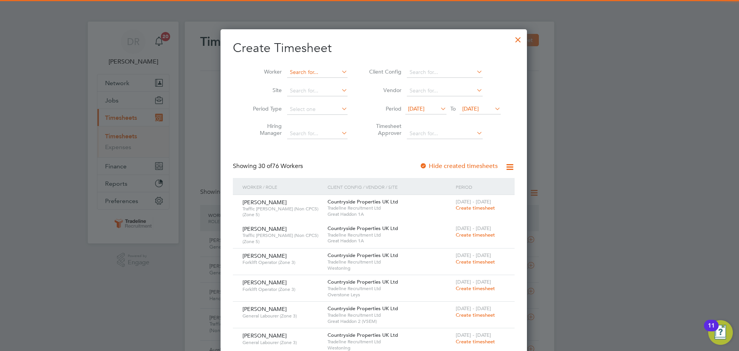
click at [311, 68] on input at bounding box center [317, 72] width 60 height 11
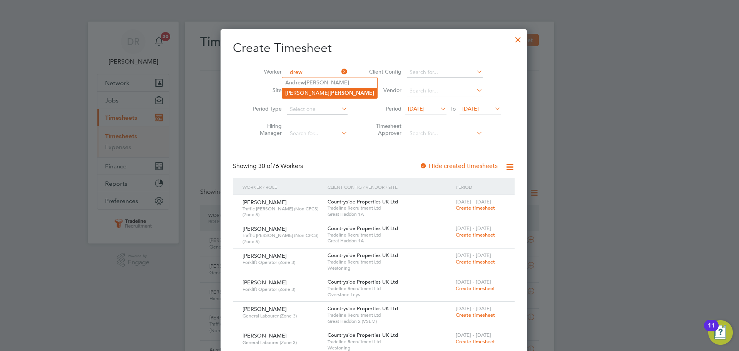
click at [316, 90] on li "[PERSON_NAME]" at bounding box center [329, 93] width 95 height 10
type input "[PERSON_NAME]"
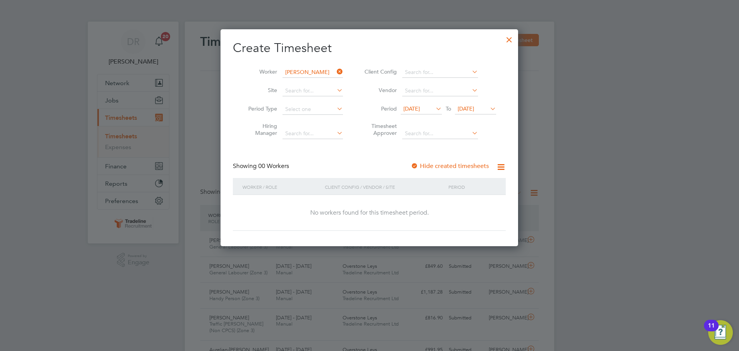
click at [474, 106] on span "[DATE]" at bounding box center [466, 108] width 17 height 7
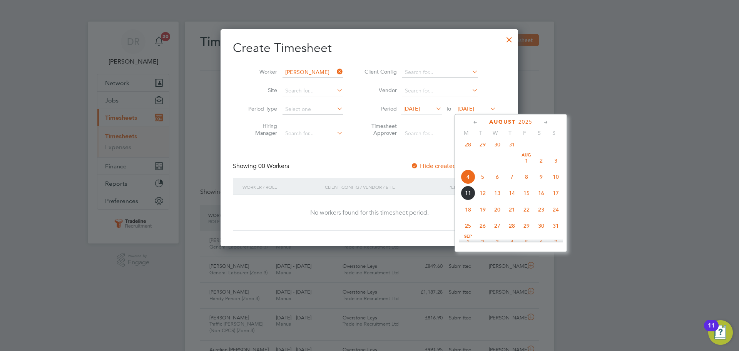
click at [554, 213] on span "24" at bounding box center [556, 209] width 15 height 15
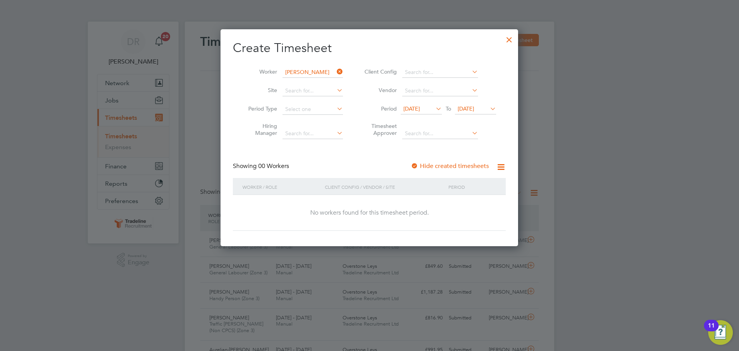
click at [508, 42] on div at bounding box center [510, 38] width 14 height 14
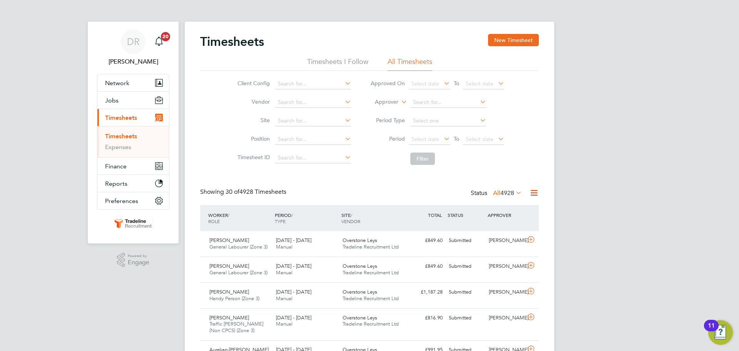
click at [392, 99] on label "Approver" at bounding box center [381, 102] width 35 height 8
click at [387, 108] on li "Worker" at bounding box center [379, 111] width 38 height 10
click at [420, 98] on input at bounding box center [449, 102] width 76 height 11
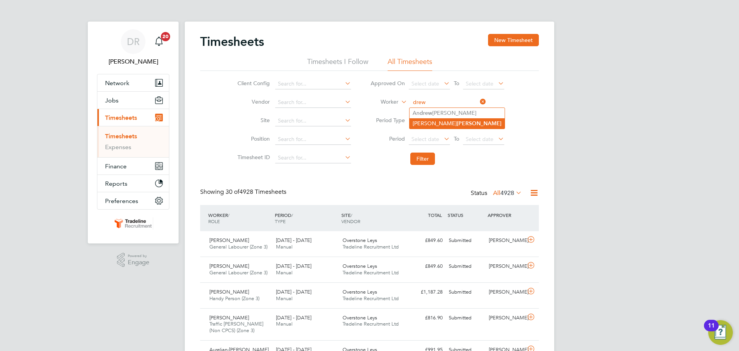
click at [432, 119] on li "[PERSON_NAME]" at bounding box center [457, 123] width 95 height 10
type input "[PERSON_NAME]"
click at [425, 149] on li "Filter" at bounding box center [437, 159] width 153 height 20
click at [426, 159] on button "Filter" at bounding box center [423, 159] width 25 height 12
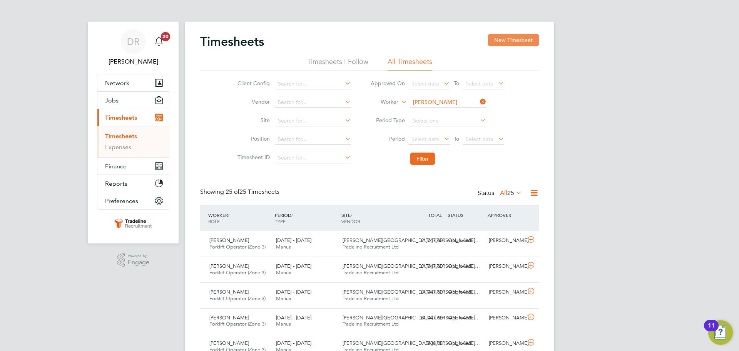
click at [523, 45] on button "New Timesheet" at bounding box center [513, 40] width 51 height 12
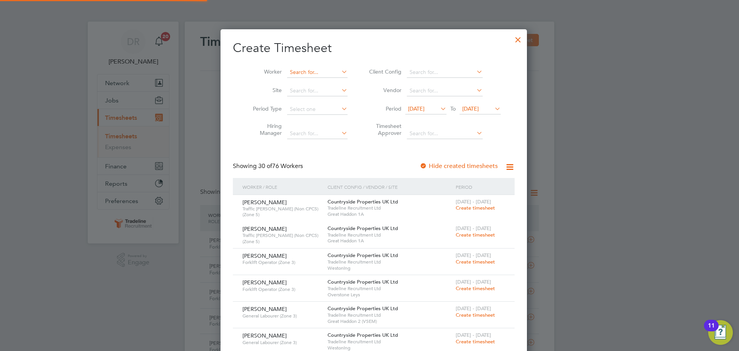
click at [303, 74] on input at bounding box center [317, 72] width 60 height 11
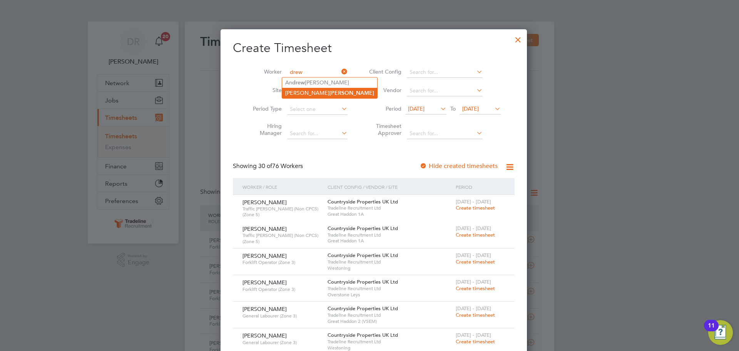
click at [330, 91] on b "[PERSON_NAME]" at bounding box center [352, 93] width 45 height 7
type input "[PERSON_NAME]"
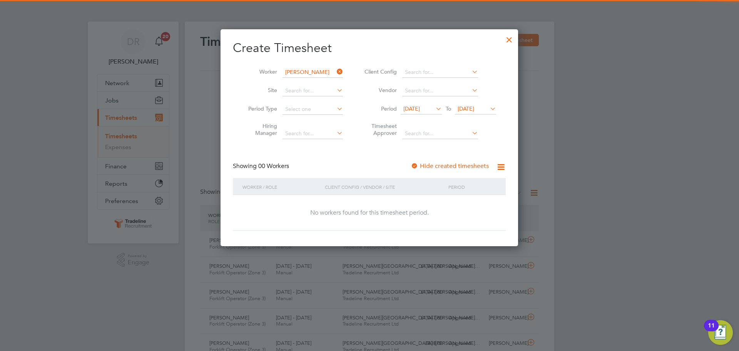
click at [479, 99] on li "Vendor" at bounding box center [429, 91] width 153 height 18
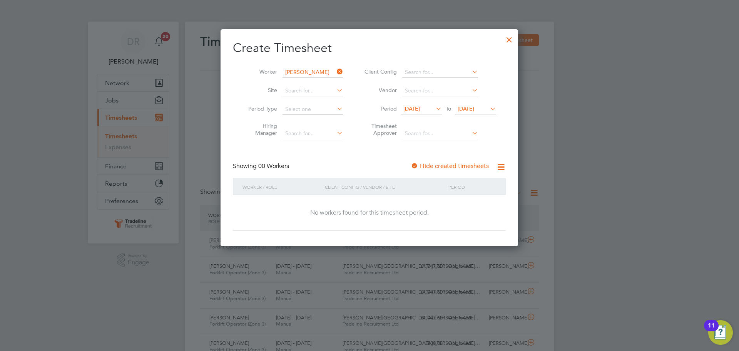
click at [474, 106] on span "[DATE]" at bounding box center [466, 108] width 17 height 7
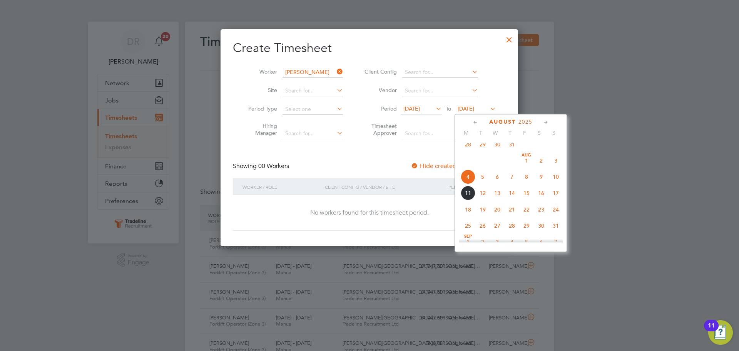
click at [557, 216] on span "24" at bounding box center [556, 209] width 15 height 15
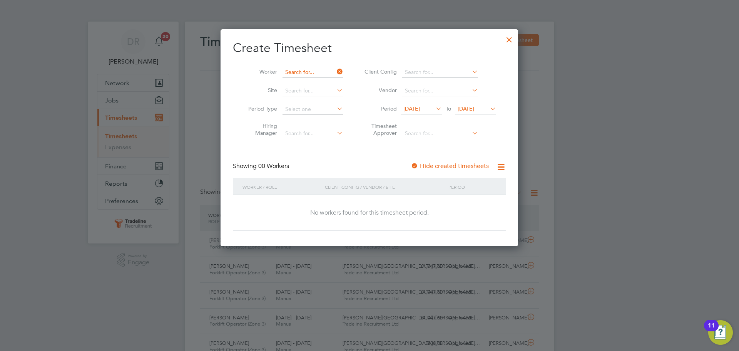
click at [305, 68] on input at bounding box center [313, 72] width 60 height 11
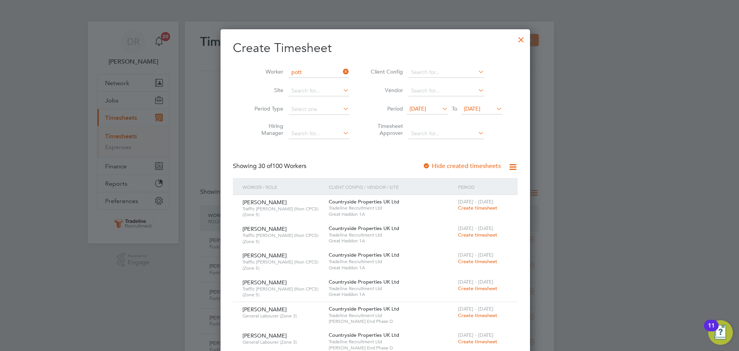
click at [330, 85] on b "Pott" at bounding box center [335, 82] width 11 height 7
type input "[PERSON_NAME]"
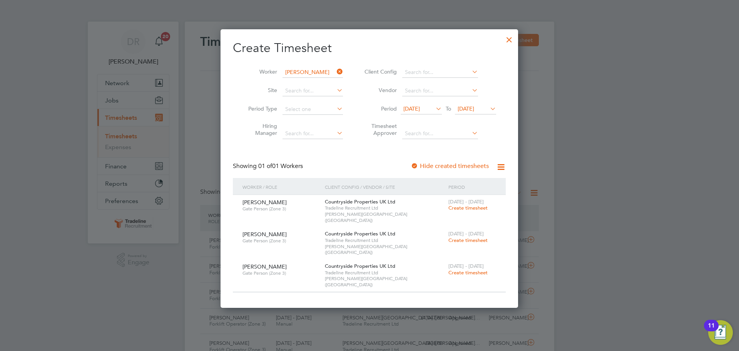
click at [469, 108] on span "[DATE]" at bounding box center [466, 108] width 17 height 7
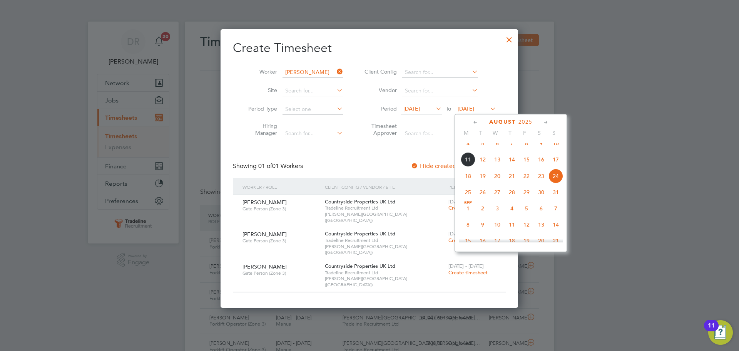
click at [312, 191] on div "Worker / Role" at bounding box center [282, 187] width 82 height 18
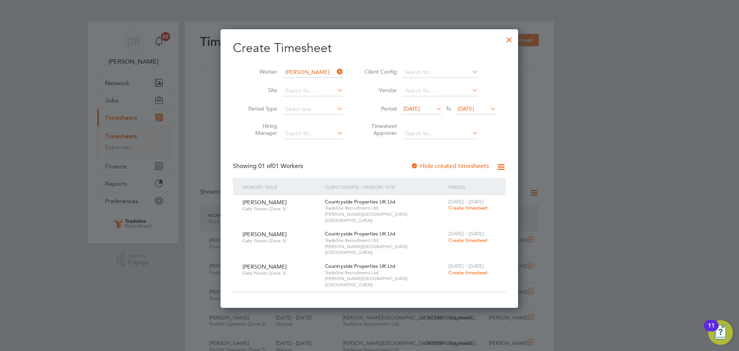
click at [474, 211] on div "[DATE] - [DATE] Create timesheet" at bounding box center [473, 205] width 52 height 21
click at [474, 209] on span "Create timesheet" at bounding box center [468, 207] width 39 height 7
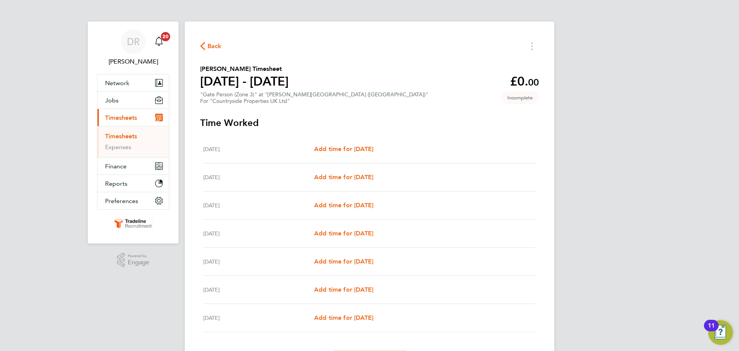
click at [351, 141] on div "[DATE] Add time for [DATE] Add time for [DATE]" at bounding box center [369, 149] width 333 height 28
click at [351, 148] on span "Add time for [DATE]" at bounding box center [343, 148] width 59 height 7
select select "30"
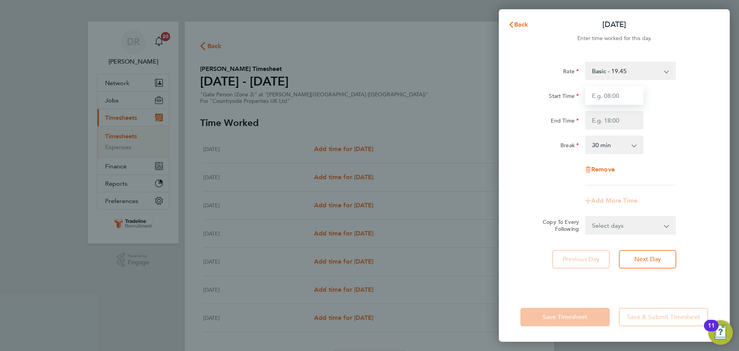
click at [603, 96] on input "Start Time" at bounding box center [614, 95] width 59 height 18
type input "07:00"
click at [593, 123] on input "End Time" at bounding box center [614, 120] width 59 height 18
type input "16:30"
click at [697, 159] on div "Rate Basic - 19.45 Start Time 07:00 End Time 16:30 Break 0 min 15 min 30 min 45…" at bounding box center [615, 124] width 188 height 124
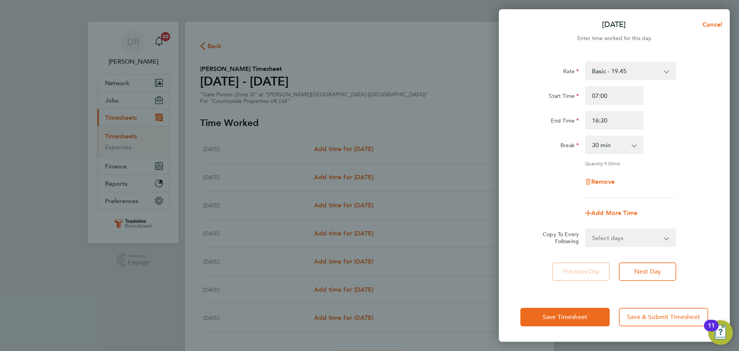
click at [644, 238] on select "Select days Day Weekday (Mon-Fri) Weekend (Sat-Sun) [DATE] [DATE] [DATE] [DATE]…" at bounding box center [626, 237] width 81 height 17
click at [664, 199] on app-timesheet-line-form-group "Rate Basic - 19.45 Start Time 07:00 End Time 16:30 Break 0 min 15 min 30 min 45…" at bounding box center [615, 142] width 188 height 161
click at [709, 27] on span "Cancel" at bounding box center [712, 24] width 22 height 7
select select "30"
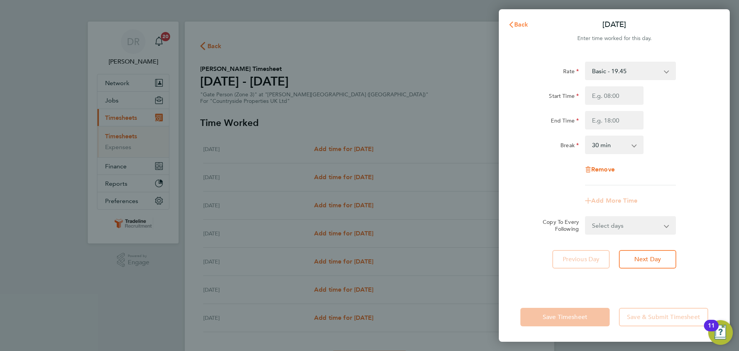
click at [525, 25] on span "Back" at bounding box center [522, 24] width 14 height 7
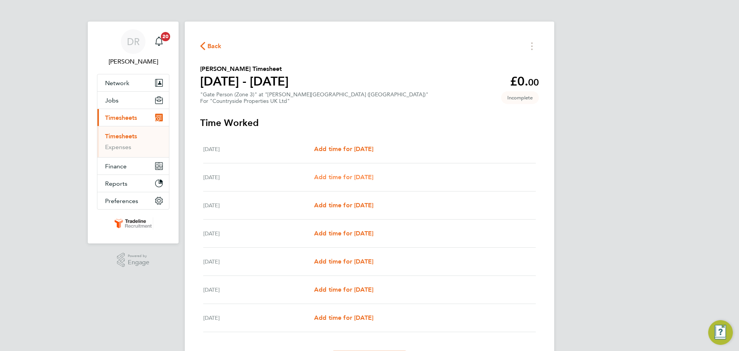
click at [367, 179] on span "Add time for [DATE]" at bounding box center [343, 176] width 59 height 7
select select "30"
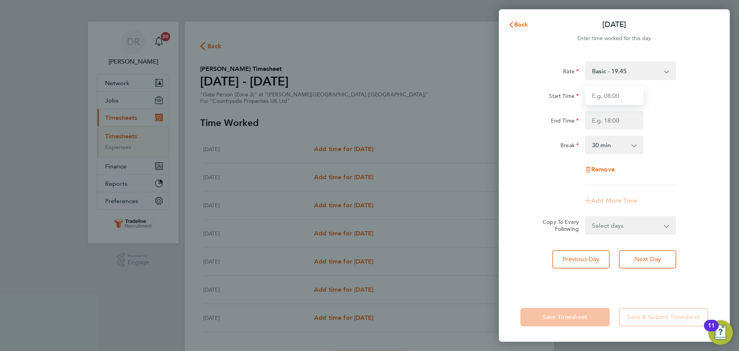
click at [609, 88] on input "Start Time" at bounding box center [614, 95] width 59 height 18
type input "07:00"
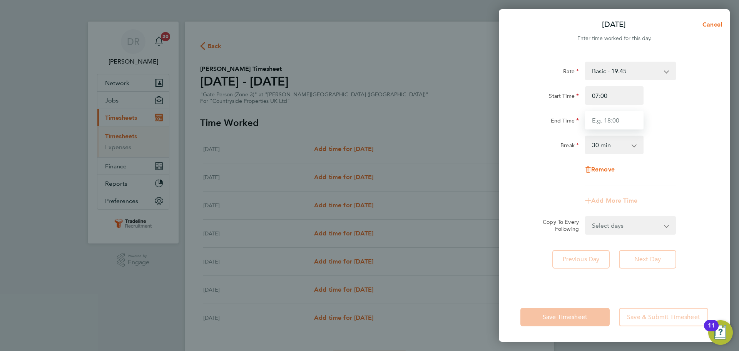
click at [627, 124] on input "End Time" at bounding box center [614, 120] width 59 height 18
type input "16:30"
click at [673, 139] on div "Break 0 min 15 min 30 min 45 min 60 min 75 min 90 min" at bounding box center [615, 145] width 194 height 18
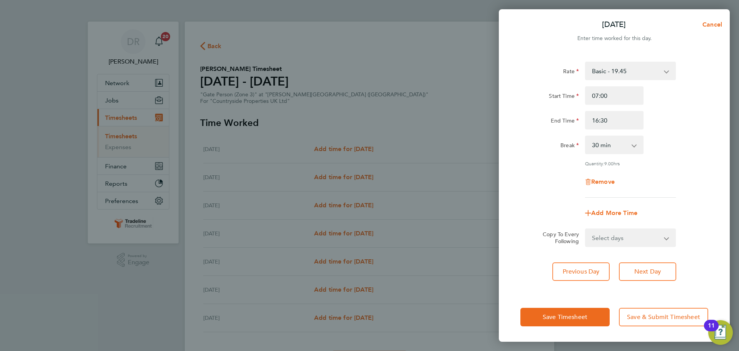
click at [636, 240] on select "Select days Day Weekday (Mon-Fri) Weekend (Sat-Sun) [DATE] [DATE] [DATE] [DATE]…" at bounding box center [626, 237] width 81 height 17
select select "WEEKDAY"
click at [586, 229] on select "Select days Day Weekday (Mon-Fri) Weekend (Sat-Sun) [DATE] [DATE] [DATE] [DATE]…" at bounding box center [626, 237] width 81 height 17
select select "[DATE]"
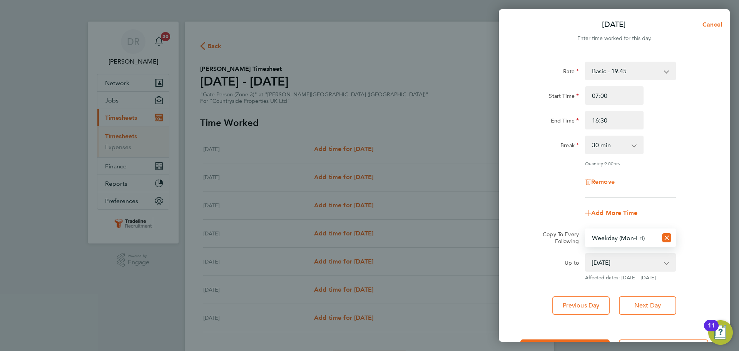
scroll to position [31, 0]
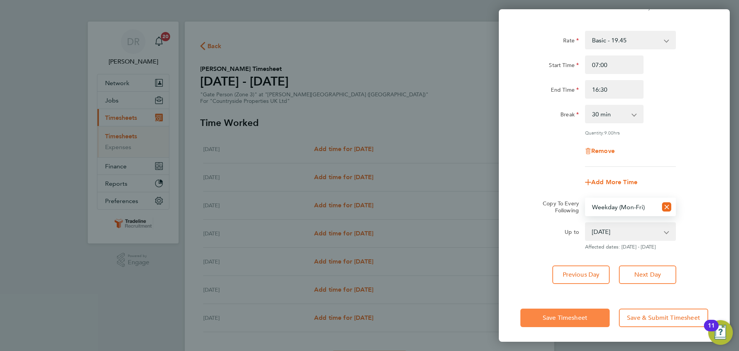
click at [578, 315] on span "Save Timesheet" at bounding box center [565, 318] width 45 height 8
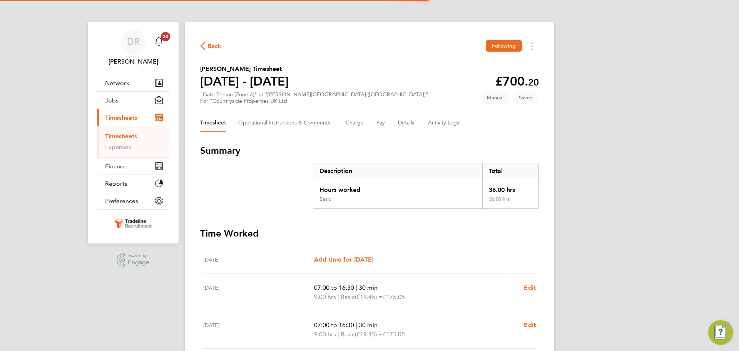
scroll to position [196, 0]
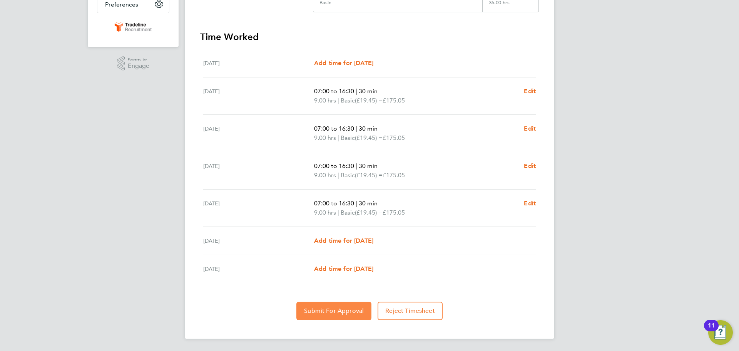
click at [307, 311] on span "Submit For Approval" at bounding box center [334, 311] width 60 height 8
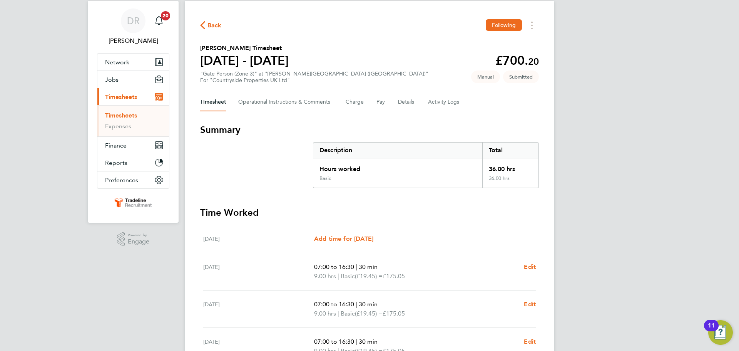
scroll to position [0, 0]
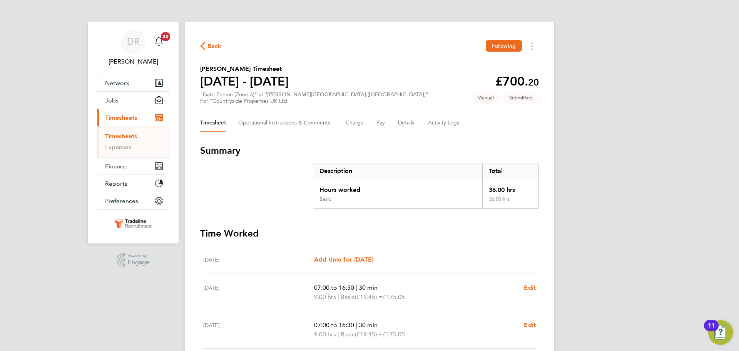
click at [126, 137] on link "Timesheets" at bounding box center [121, 135] width 32 height 7
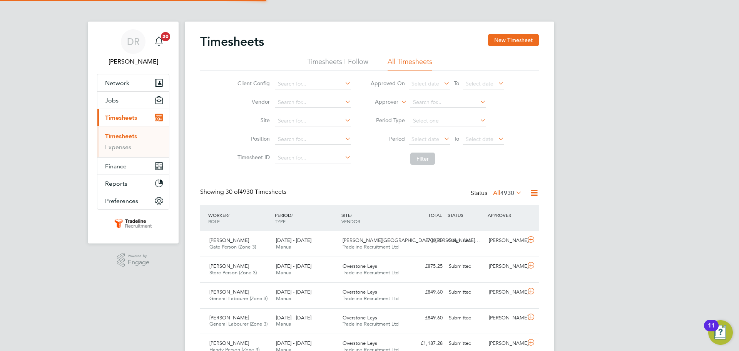
scroll to position [20, 67]
click at [516, 37] on button "New Timesheet" at bounding box center [513, 40] width 51 height 12
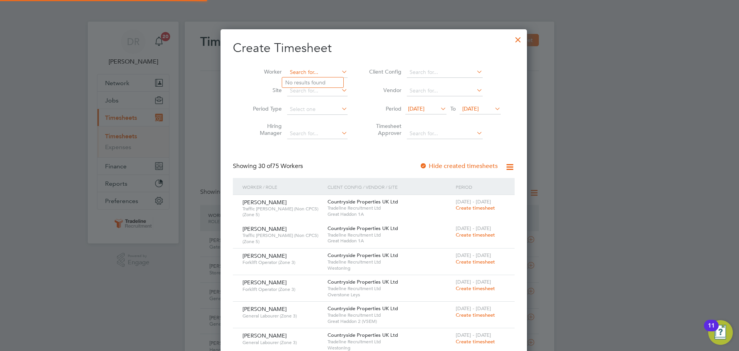
click at [299, 75] on input at bounding box center [317, 72] width 60 height 11
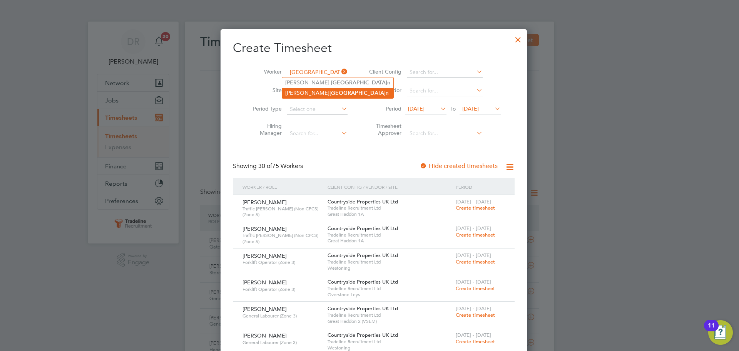
click at [330, 91] on b "[GEOGRAPHIC_DATA]" at bounding box center [358, 93] width 56 height 7
type input "[PERSON_NAME]"
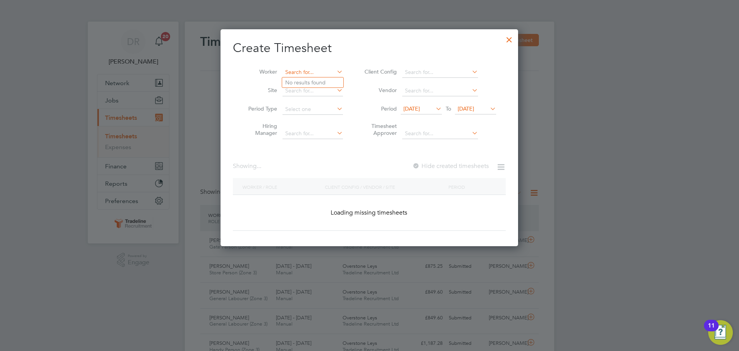
click at [316, 70] on input at bounding box center [313, 72] width 60 height 11
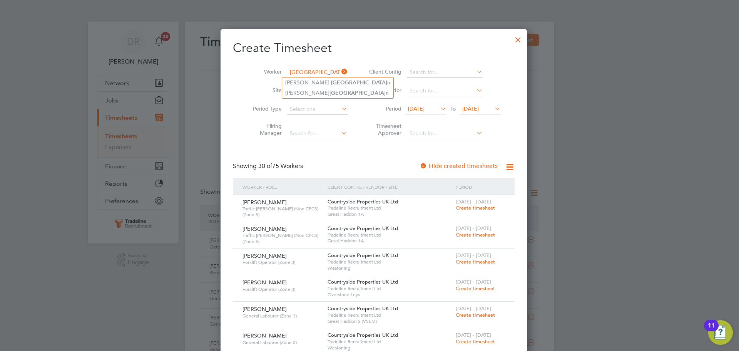
type input "[GEOGRAPHIC_DATA]"
click at [511, 38] on div at bounding box center [518, 38] width 14 height 14
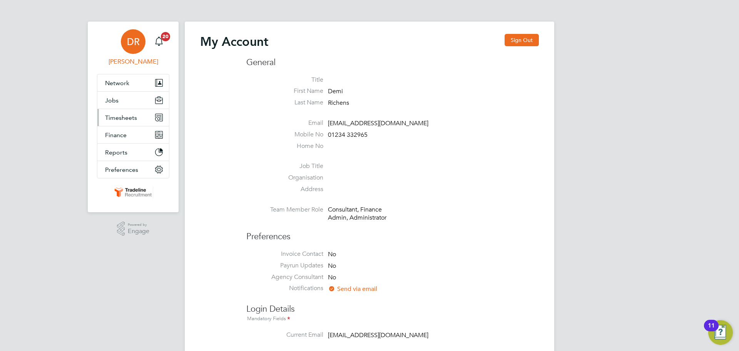
click at [125, 117] on span "Timesheets" at bounding box center [121, 117] width 32 height 7
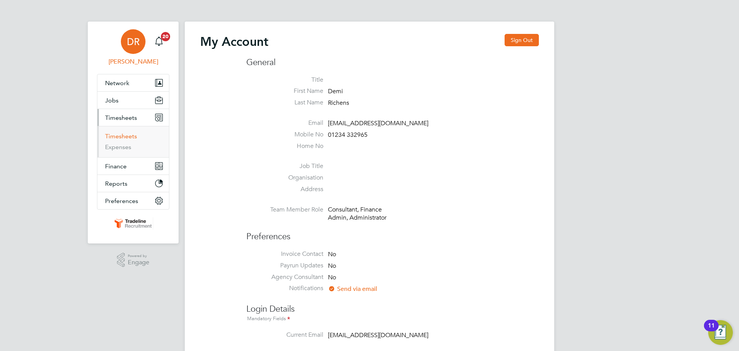
click at [116, 137] on link "Timesheets" at bounding box center [121, 135] width 32 height 7
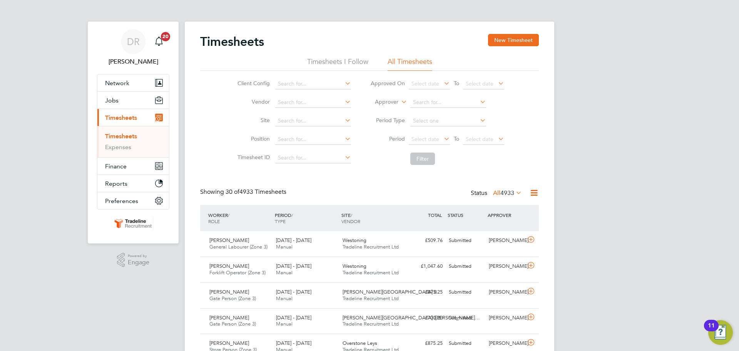
click at [531, 42] on button "New Timesheet" at bounding box center [513, 40] width 51 height 12
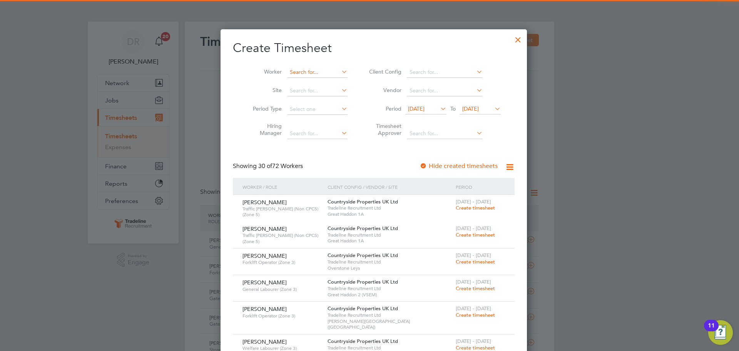
scroll to position [1264, 298]
click at [294, 74] on input at bounding box center [317, 72] width 60 height 11
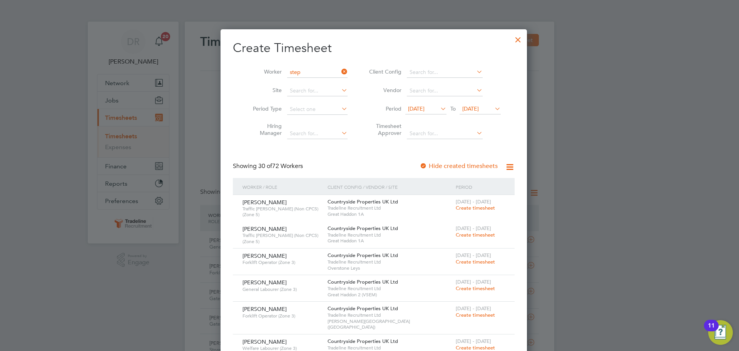
click at [330, 104] on b "Step" at bounding box center [336, 103] width 12 height 7
type input "[PERSON_NAME]"
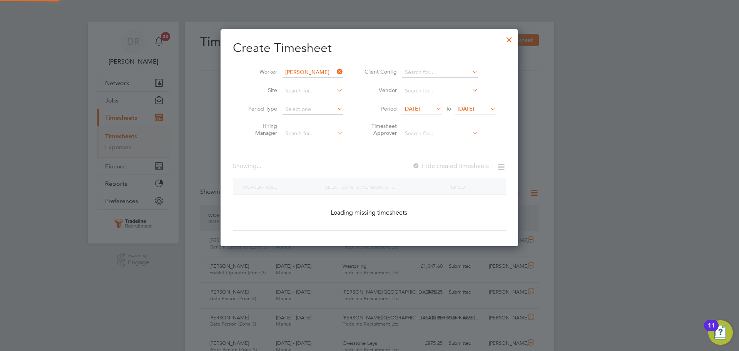
scroll to position [217, 298]
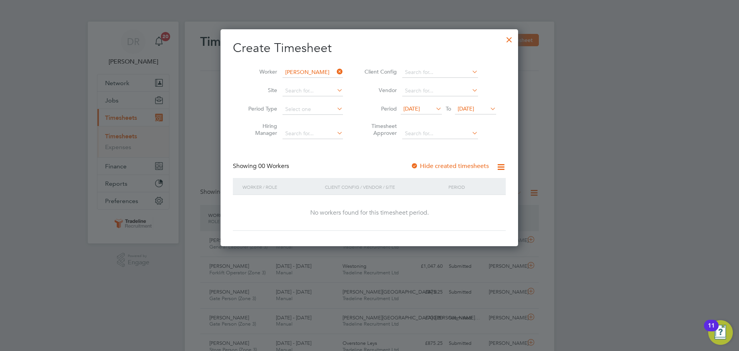
click at [469, 107] on span "[DATE]" at bounding box center [466, 108] width 17 height 7
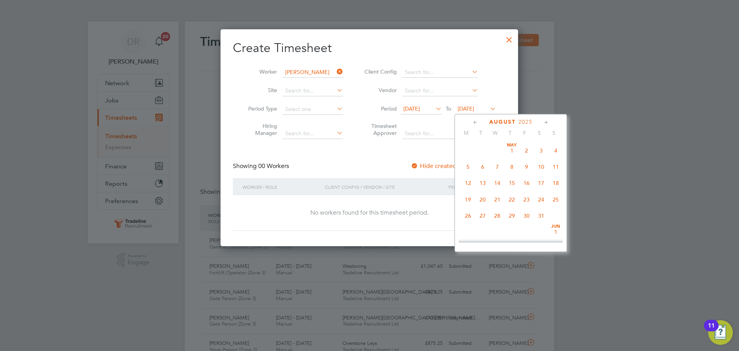
scroll to position [250, 0]
click at [563, 215] on span "24" at bounding box center [556, 209] width 15 height 15
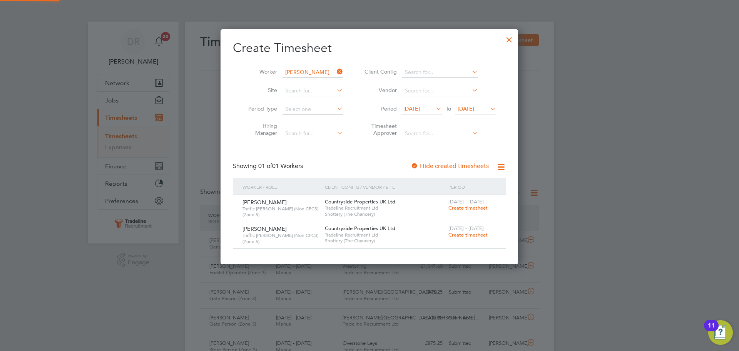
scroll to position [234, 298]
click at [511, 40] on div at bounding box center [510, 38] width 14 height 14
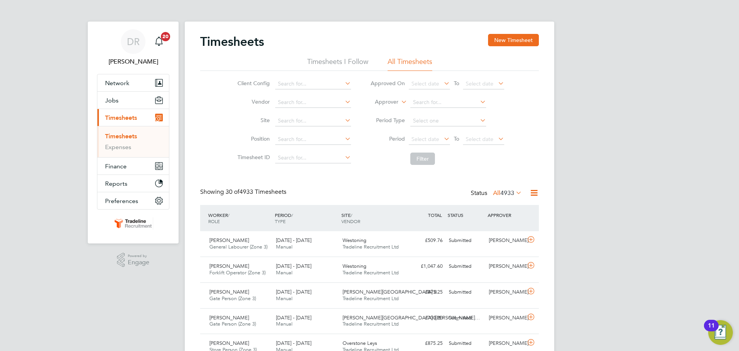
scroll to position [20, 67]
click at [375, 100] on label "Approver" at bounding box center [381, 102] width 35 height 8
click at [379, 110] on li "Worker" at bounding box center [379, 111] width 38 height 10
click at [421, 94] on li "Worker" at bounding box center [437, 102] width 153 height 18
click at [419, 102] on input at bounding box center [449, 102] width 76 height 11
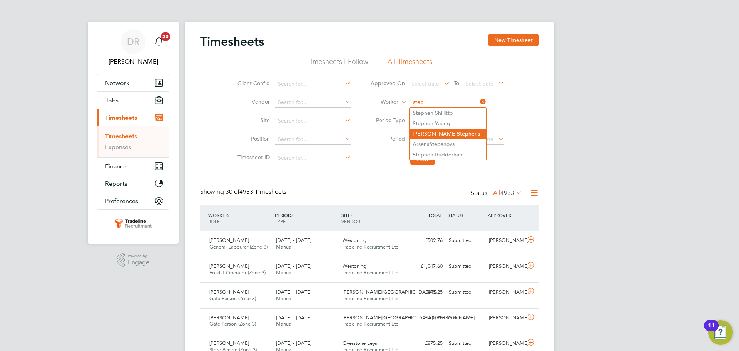
click at [442, 132] on li "Craig Step hens" at bounding box center [448, 134] width 77 height 10
type input "[PERSON_NAME]"
click at [424, 159] on button "Filter" at bounding box center [423, 159] width 25 height 12
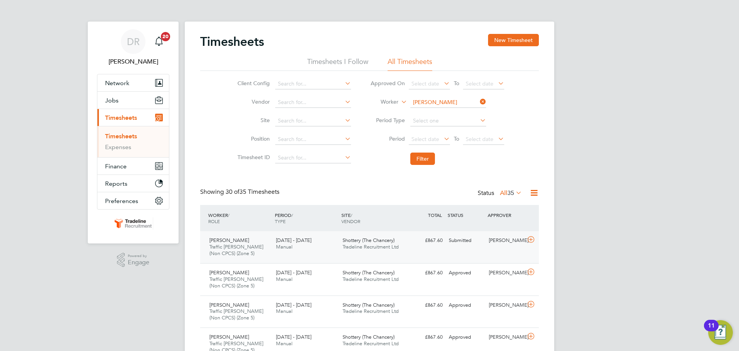
click at [537, 238] on div at bounding box center [532, 240] width 13 height 12
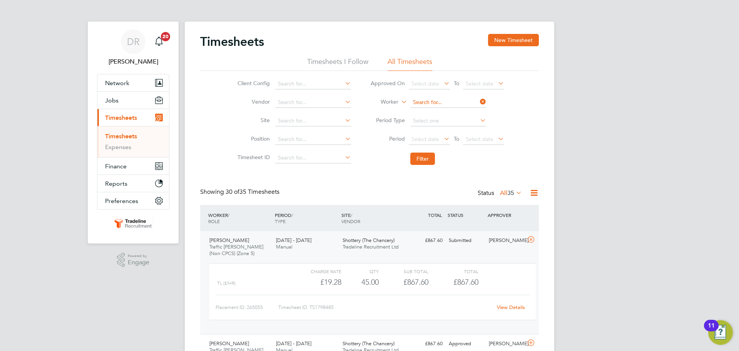
click at [421, 101] on input at bounding box center [449, 102] width 76 height 11
type input "d"
click at [428, 109] on li "Arturs Stal idzans" at bounding box center [448, 113] width 77 height 10
type input "Arturs Stalidzans"
drag, startPoint x: 424, startPoint y: 147, endPoint x: 422, endPoint y: 154, distance: 6.8
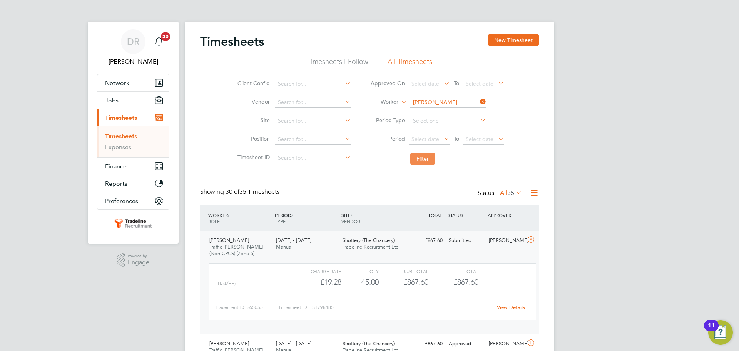
click at [424, 151] on ul "Approved On Select date To Select date Worker Arturs Stalidzans Period Type Per…" at bounding box center [437, 122] width 153 height 94
click at [422, 154] on button "Filter" at bounding box center [423, 159] width 25 height 12
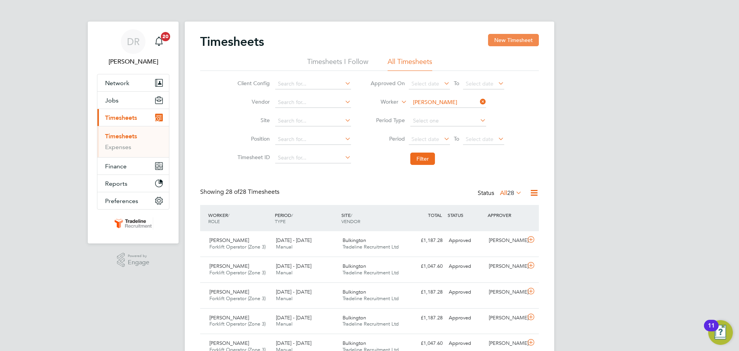
click at [521, 44] on button "New Timesheet" at bounding box center [513, 40] width 51 height 12
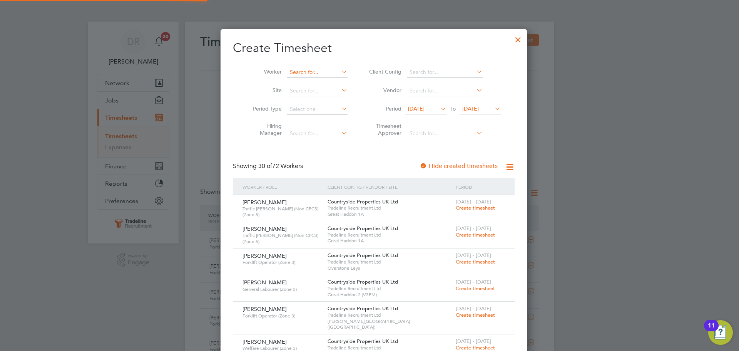
click at [295, 71] on input at bounding box center [317, 72] width 60 height 11
click at [317, 85] on li "Arturs Stal idzans" at bounding box center [312, 82] width 61 height 10
type input "Arturs Stalidzans"
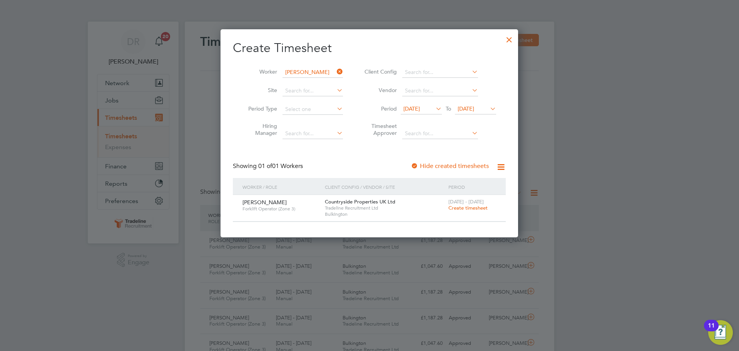
click at [461, 208] on span "Create timesheet" at bounding box center [468, 207] width 39 height 7
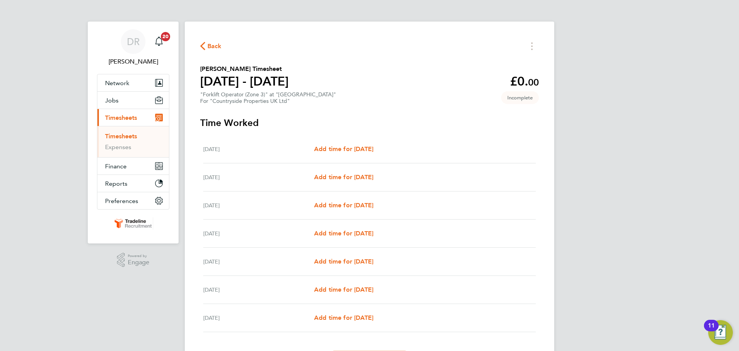
click at [332, 154] on div "[DATE] Add time for [DATE] Add time for [DATE]" at bounding box center [369, 149] width 333 height 28
click at [337, 148] on span "Add time for [DATE]" at bounding box center [343, 148] width 59 height 7
select select "30"
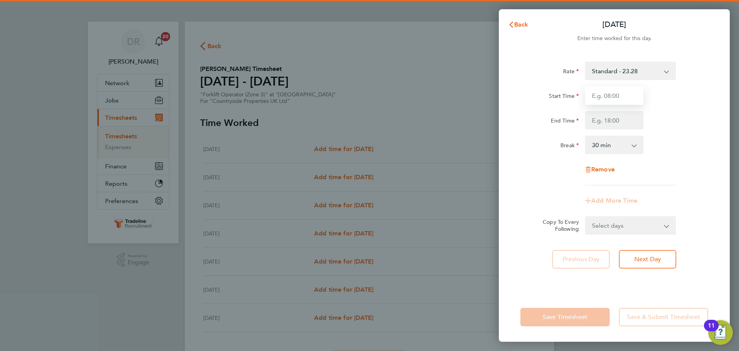
click at [615, 91] on input "Start Time" at bounding box center [614, 95] width 59 height 18
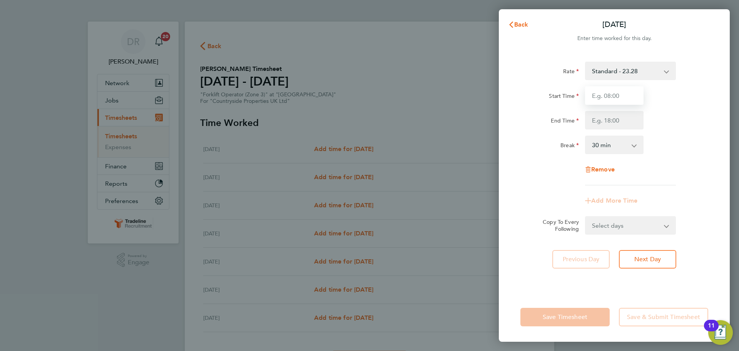
type input "07:00"
click at [617, 126] on input "End Time" at bounding box center [614, 120] width 59 height 18
type input "16:30"
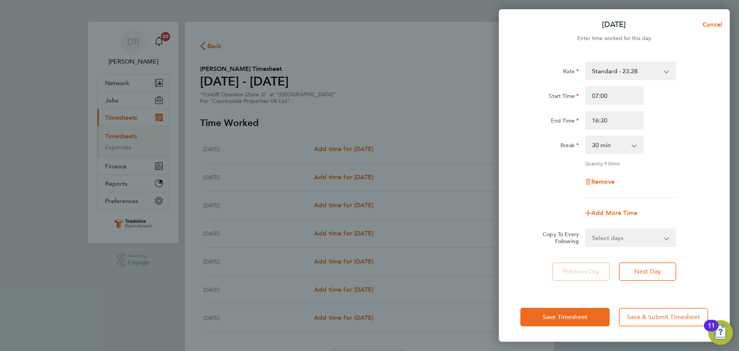
click at [711, 157] on div "Rate Standard - 23.28 Start Time 07:00 End Time 16:30 Break 0 min 15 min 30 min…" at bounding box center [614, 172] width 231 height 240
click at [625, 248] on div "Rate Standard - 23.28 Start Time 07:00 End Time 16:30 Break 0 min 15 min 30 min…" at bounding box center [614, 172] width 231 height 240
drag, startPoint x: 625, startPoint y: 243, endPoint x: 622, endPoint y: 236, distance: 8.2
click at [625, 243] on select "Select days Day Weekday (Mon-Fri) Weekend (Sat-Sun) [DATE] [DATE] [DATE] [DATE]…" at bounding box center [626, 237] width 81 height 17
select select "WEEKDAY"
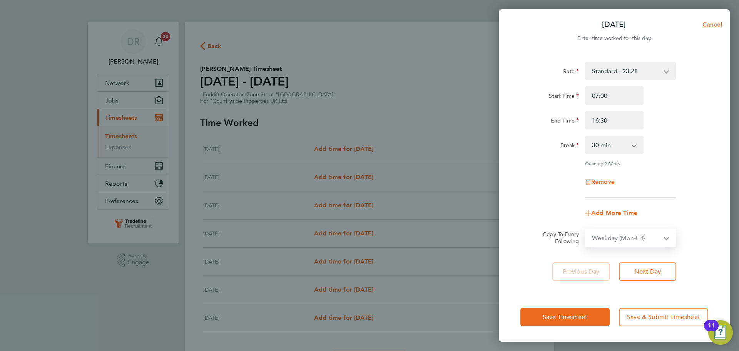
click at [586, 229] on select "Select days Day Weekday (Mon-Fri) Weekend (Sat-Sun) [DATE] [DATE] [DATE] [DATE]…" at bounding box center [626, 237] width 81 height 17
select select "[DATE]"
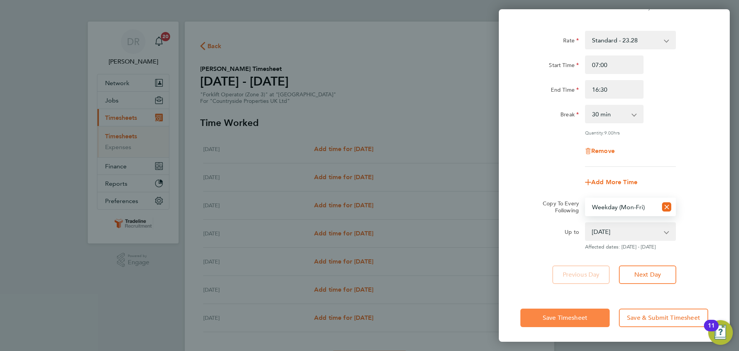
click at [582, 312] on button "Save Timesheet" at bounding box center [565, 317] width 89 height 18
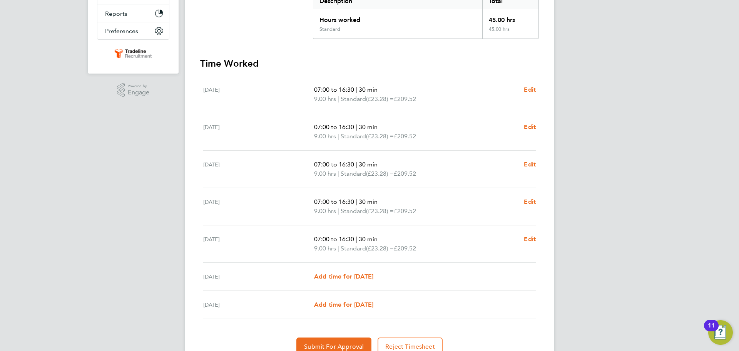
scroll to position [206, 0]
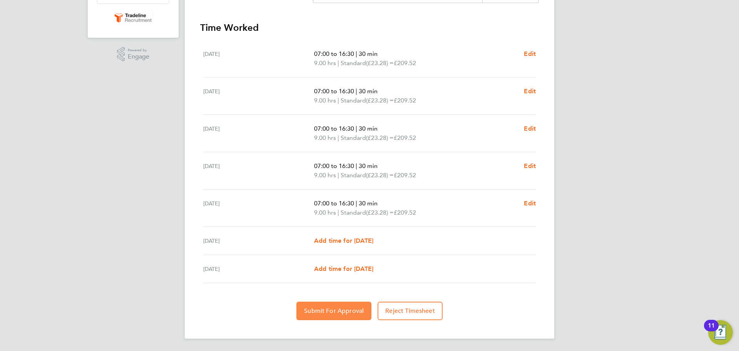
click at [312, 314] on span "Submit For Approval" at bounding box center [334, 311] width 60 height 8
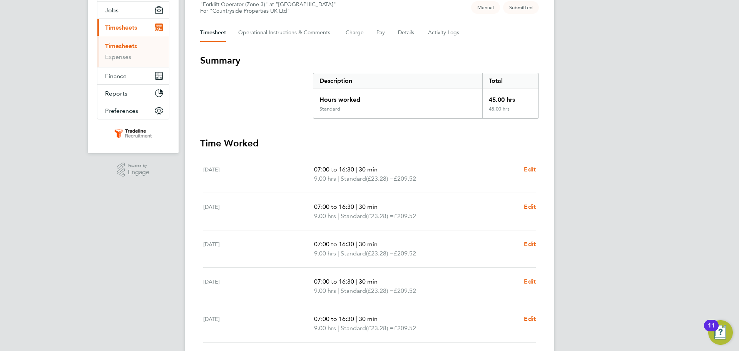
scroll to position [13, 0]
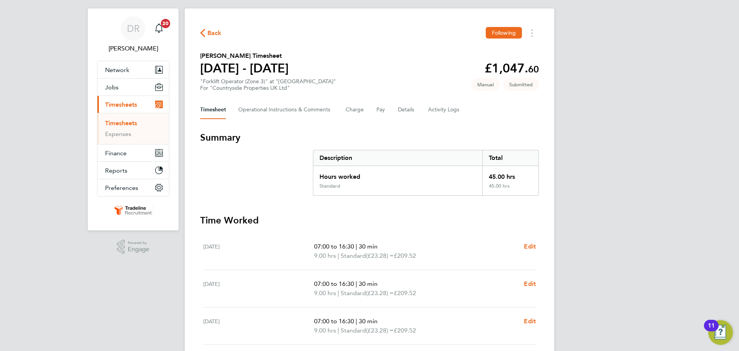
click at [124, 123] on link "Timesheets" at bounding box center [121, 122] width 32 height 7
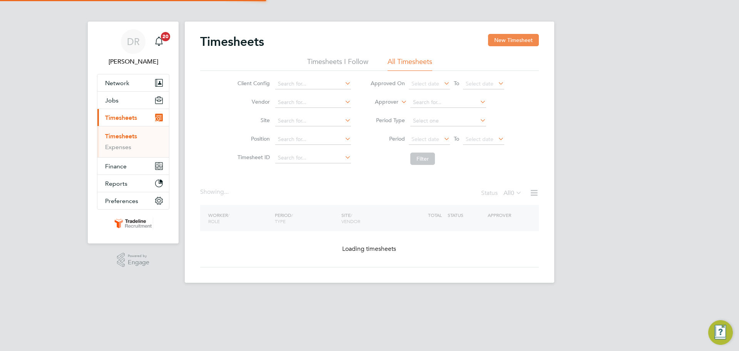
click at [523, 39] on button "New Timesheet" at bounding box center [513, 40] width 51 height 12
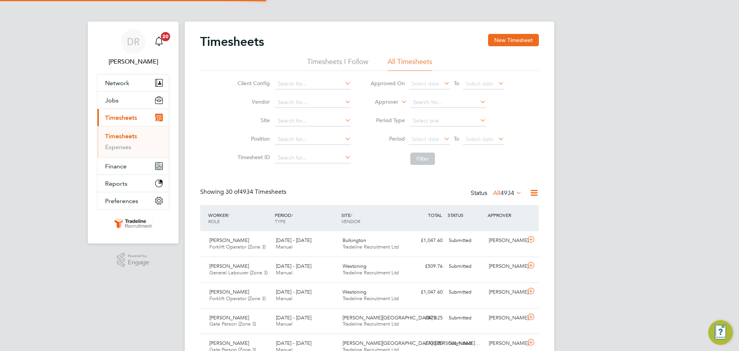
scroll to position [4, 4]
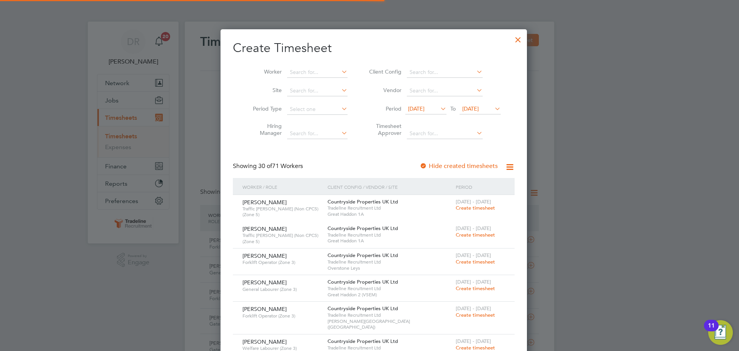
click at [293, 66] on li "Worker" at bounding box center [298, 72] width 120 height 18
click at [293, 71] on input at bounding box center [317, 72] width 60 height 11
click at [317, 81] on li "Marian Apos tu" at bounding box center [316, 82] width 69 height 10
type input "Marian Apostu"
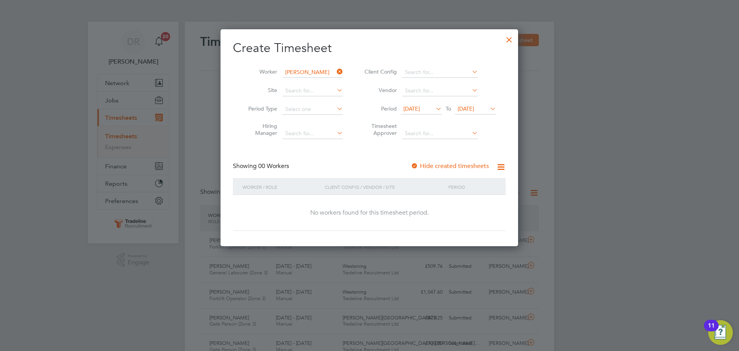
click at [488, 105] on span "[DATE]" at bounding box center [475, 109] width 41 height 10
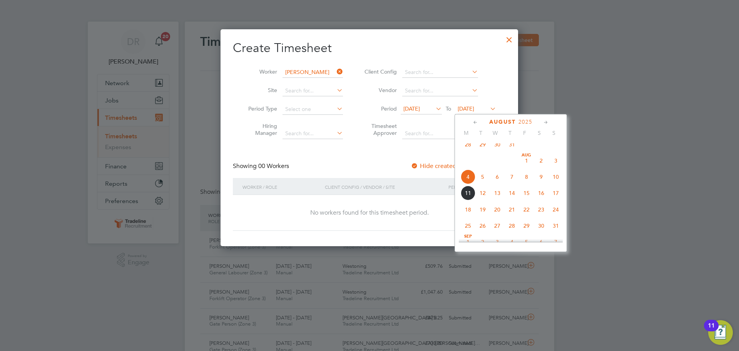
click at [560, 217] on span "24" at bounding box center [556, 209] width 15 height 15
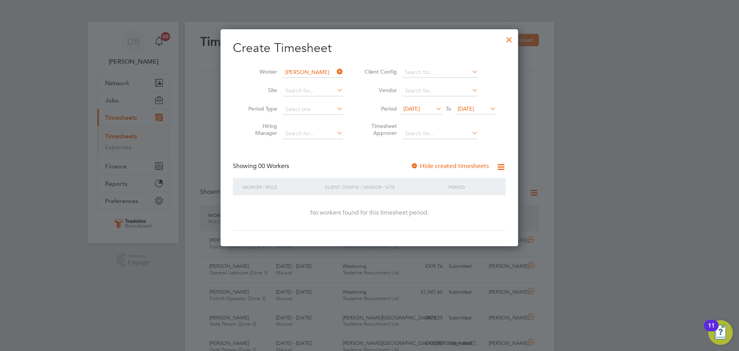
click at [510, 33] on div at bounding box center [510, 38] width 14 height 14
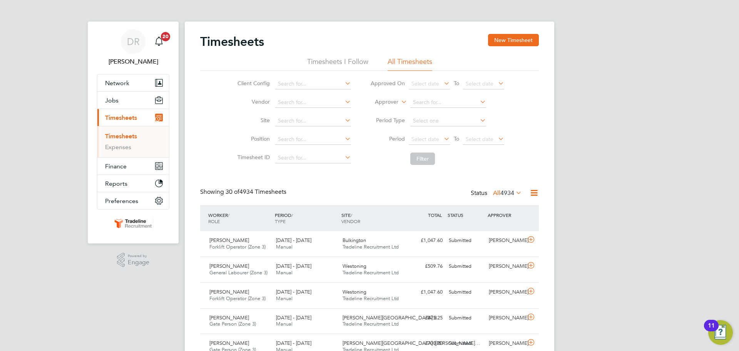
click at [391, 103] on label "Approver" at bounding box center [381, 102] width 35 height 8
click at [387, 109] on li "Worker" at bounding box center [379, 111] width 38 height 10
click at [447, 105] on input at bounding box center [449, 102] width 76 height 11
type input "p"
click at [445, 110] on li "Marian Apos tu" at bounding box center [448, 113] width 77 height 10
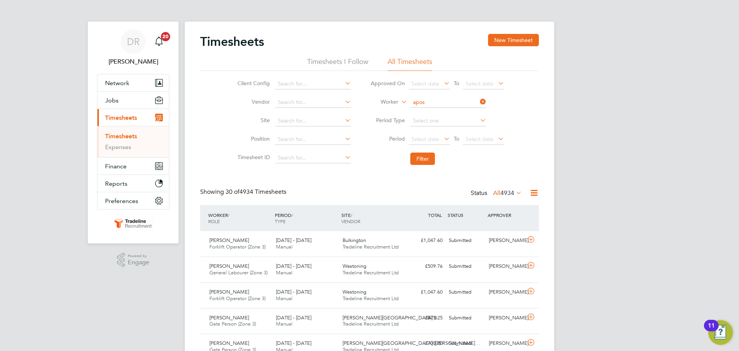
type input "Marian Apostu"
drag, startPoint x: 424, startPoint y: 153, endPoint x: 423, endPoint y: 157, distance: 4.4
click at [423, 157] on button "Filter" at bounding box center [423, 159] width 25 height 12
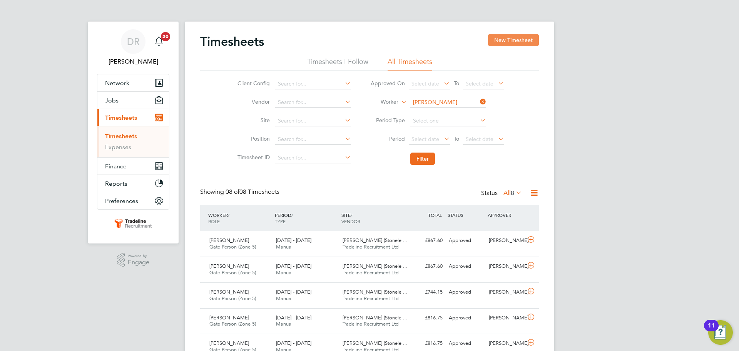
click at [513, 43] on button "New Timesheet" at bounding box center [513, 40] width 51 height 12
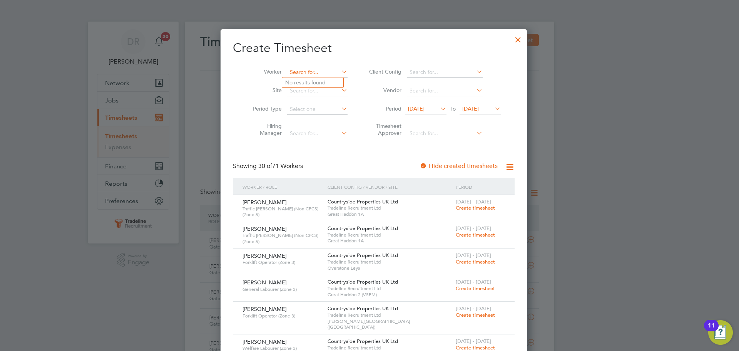
click at [315, 75] on input at bounding box center [317, 72] width 60 height 11
click at [330, 82] on b "Apost" at bounding box center [360, 82] width 61 height 7
type input "Marian Apostu"
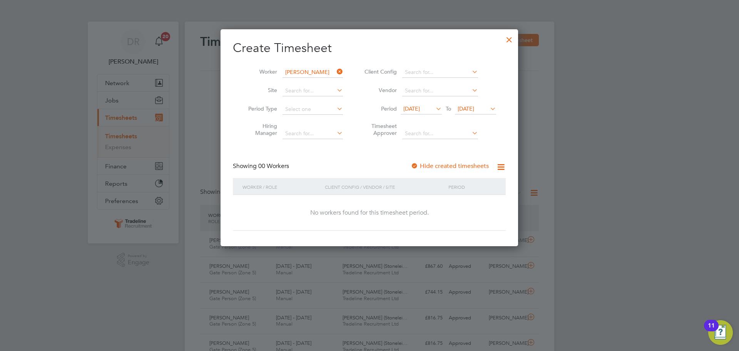
click at [474, 105] on span "[DATE]" at bounding box center [466, 108] width 17 height 7
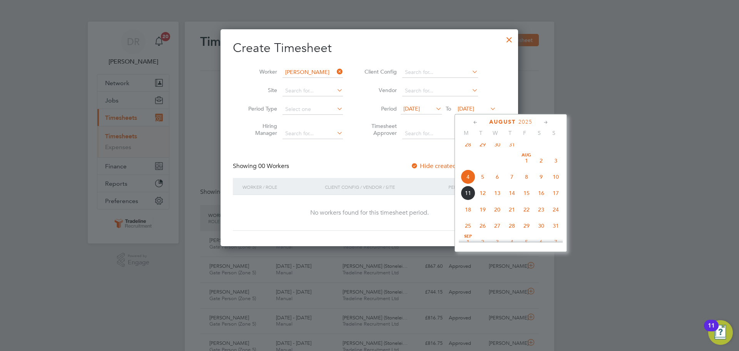
click at [556, 181] on span "10" at bounding box center [556, 176] width 15 height 15
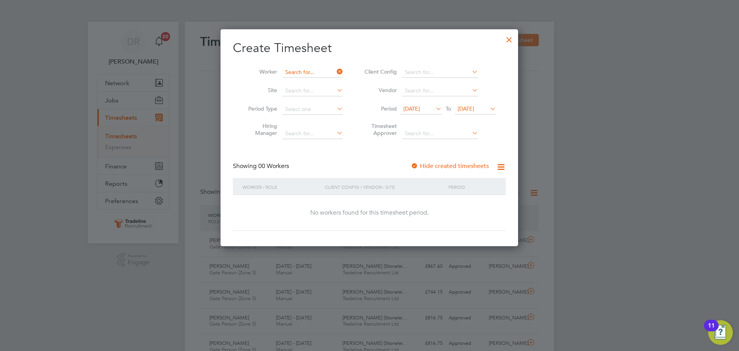
click at [301, 75] on input at bounding box center [313, 72] width 60 height 11
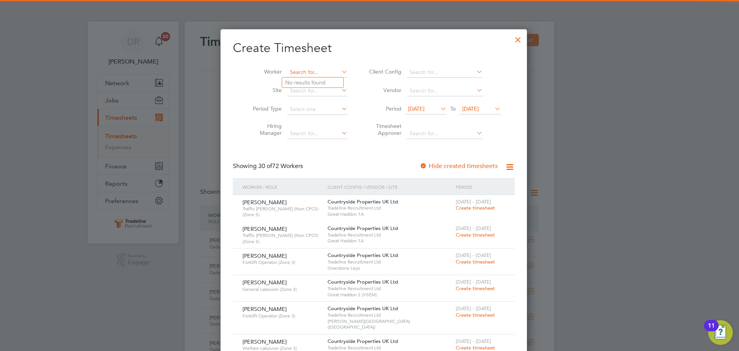
type input "o"
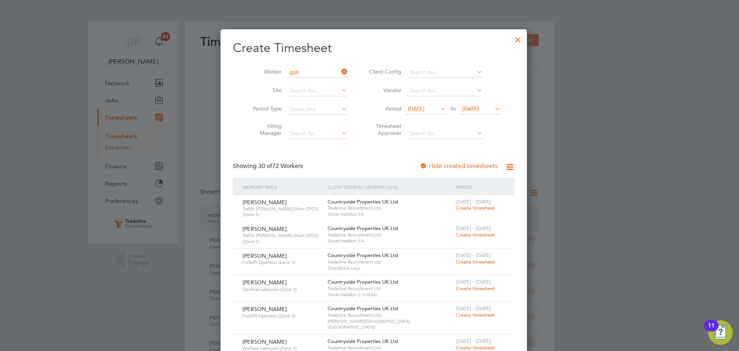
click at [300, 85] on li "Mustafa Goh ari" at bounding box center [315, 82] width 67 height 10
type input "Mustafa Gohari"
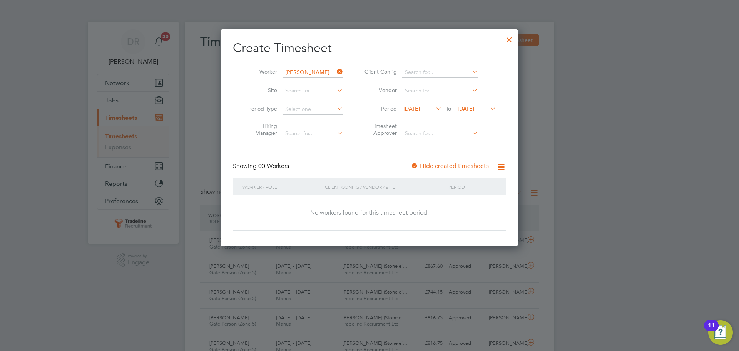
click at [474, 107] on span "[DATE]" at bounding box center [466, 108] width 17 height 7
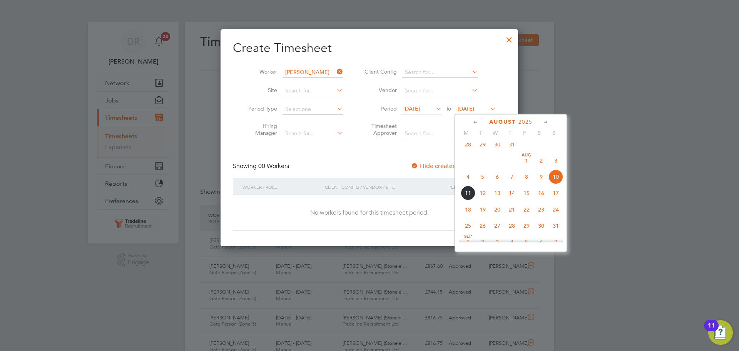
click at [557, 200] on span "17" at bounding box center [556, 193] width 15 height 15
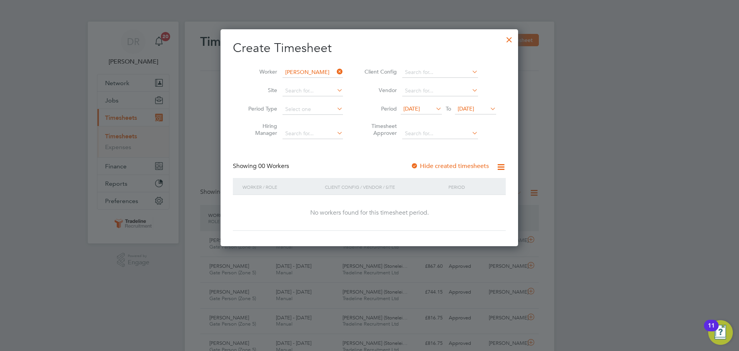
click at [511, 49] on div "Create Timesheet Worker Mustafa Gohari Site Period Type Hiring Manager Client C…" at bounding box center [370, 137] width 298 height 217
click at [512, 44] on div at bounding box center [510, 38] width 14 height 14
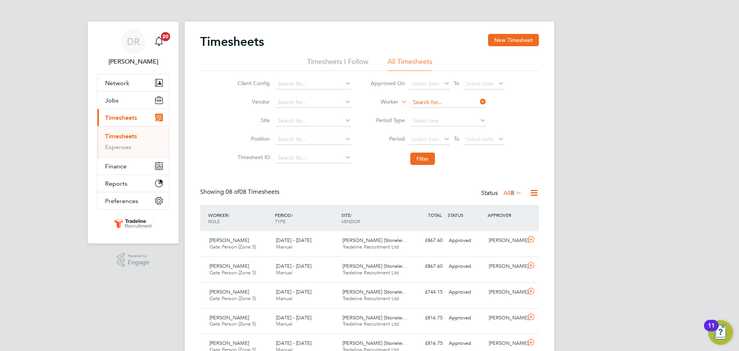
click at [446, 101] on input at bounding box center [449, 102] width 76 height 11
type input "p"
click at [457, 110] on b "Goh" at bounding box center [462, 113] width 11 height 7
type input "Mustafa Gohari"
click at [416, 161] on button "Filter" at bounding box center [423, 159] width 25 height 12
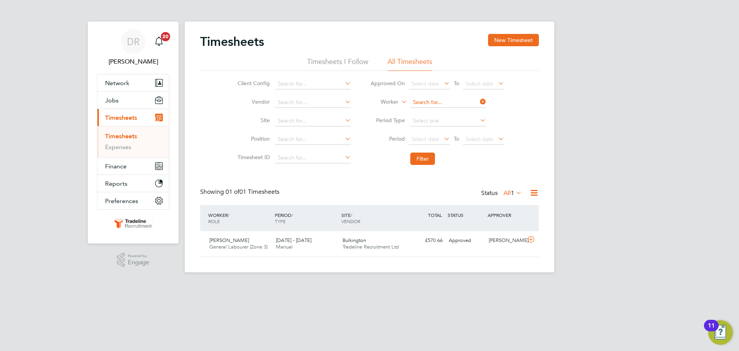
click at [423, 101] on input at bounding box center [449, 102] width 76 height 11
click at [457, 125] on b "Danil" at bounding box center [463, 123] width 13 height 7
type input "[PERSON_NAME]"
click at [421, 166] on li "Filter" at bounding box center [437, 159] width 153 height 20
click at [424, 157] on button "Filter" at bounding box center [423, 159] width 25 height 12
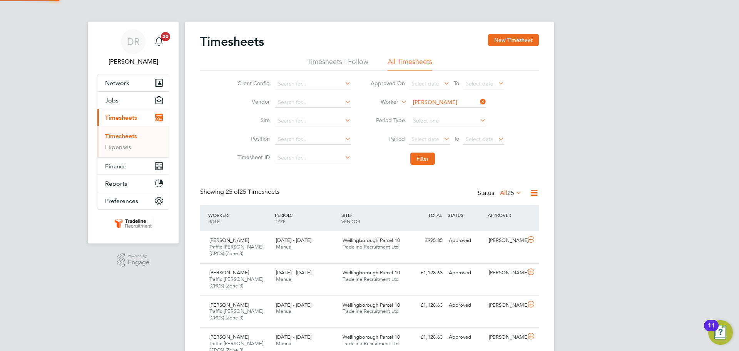
scroll to position [26, 67]
click at [525, 43] on button "New Timesheet" at bounding box center [513, 40] width 51 height 12
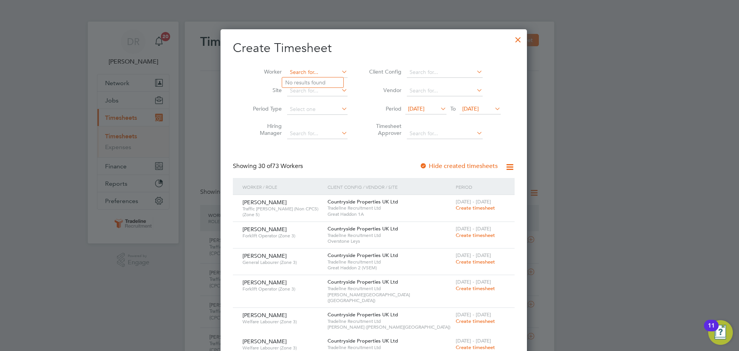
click at [302, 72] on input at bounding box center [317, 72] width 60 height 11
click at [330, 90] on b "Danil" at bounding box center [336, 93] width 13 height 7
type input "[PERSON_NAME]"
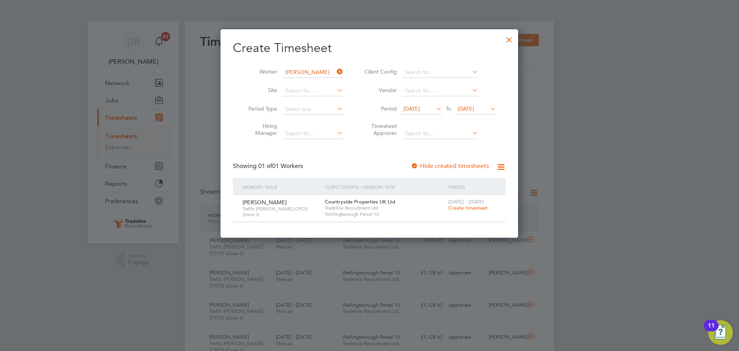
click at [472, 207] on span "Create timesheet" at bounding box center [468, 207] width 39 height 7
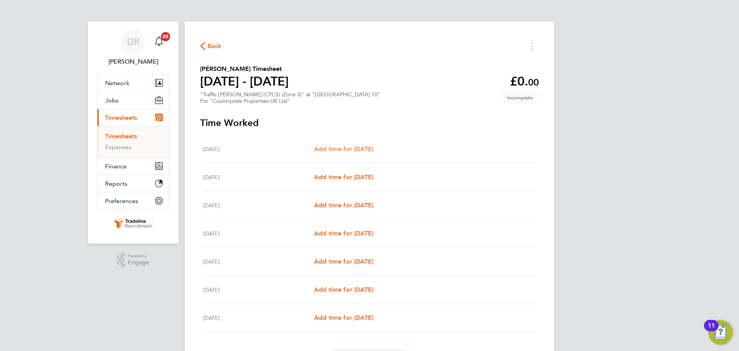
click at [362, 148] on span "Add time for [DATE]" at bounding box center [343, 148] width 59 height 7
select select "30"
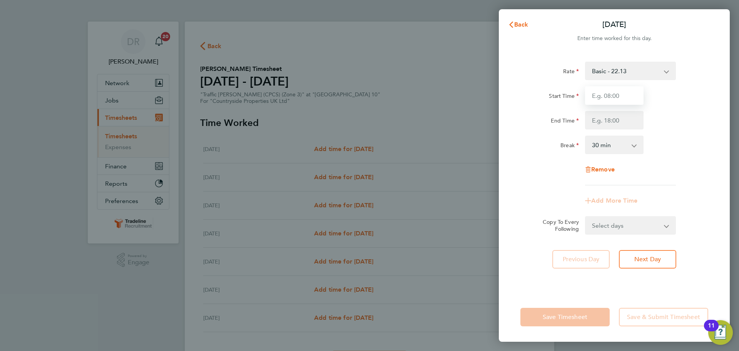
click at [614, 92] on input "Start Time" at bounding box center [614, 95] width 59 height 18
type input "07:00"
click at [613, 123] on input "End Time" at bounding box center [614, 120] width 59 height 18
type input "16:30"
drag, startPoint x: 739, startPoint y: 181, endPoint x: 732, endPoint y: 184, distance: 6.9
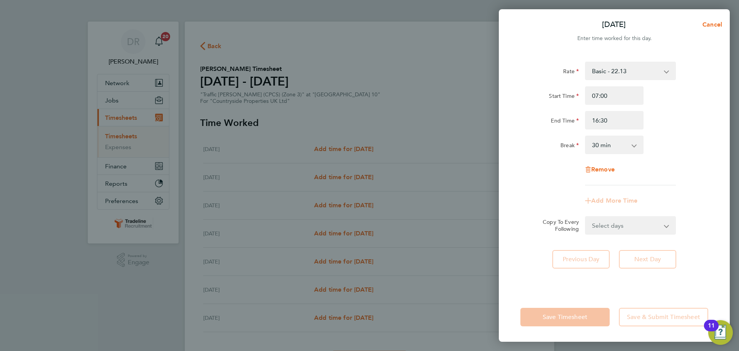
click at [739, 182] on div "Mon 04 Aug Cancel Enter time worked for this day. Rate Basic - 22.13 Start Time…" at bounding box center [369, 175] width 739 height 351
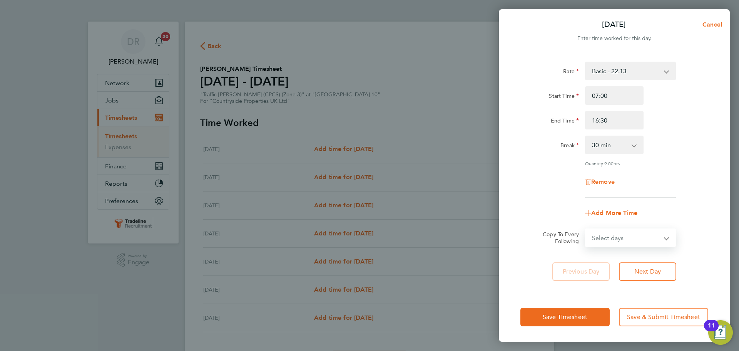
click at [644, 240] on select "Select days Day Weekday (Mon-Fri) Weekend (Sat-Sun) [DATE] [DATE] [DATE] [DATE]…" at bounding box center [626, 237] width 81 height 17
select select "WEEKDAY"
click at [586, 229] on select "Select days Day Weekday (Mon-Fri) Weekend (Sat-Sun) [DATE] [DATE] [DATE] [DATE]…" at bounding box center [626, 237] width 81 height 17
select select "[DATE]"
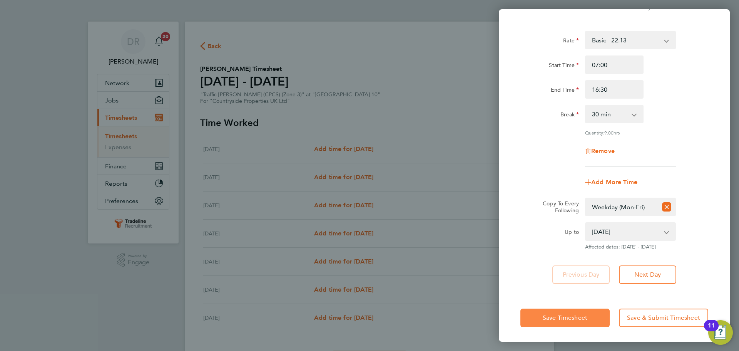
click at [598, 324] on button "Save Timesheet" at bounding box center [565, 317] width 89 height 18
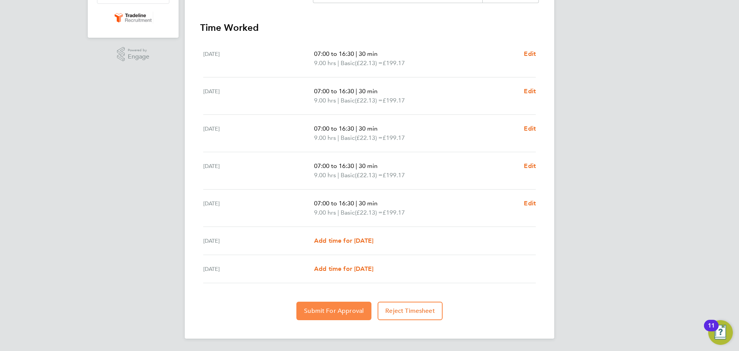
click at [315, 316] on button "Submit For Approval" at bounding box center [334, 311] width 75 height 18
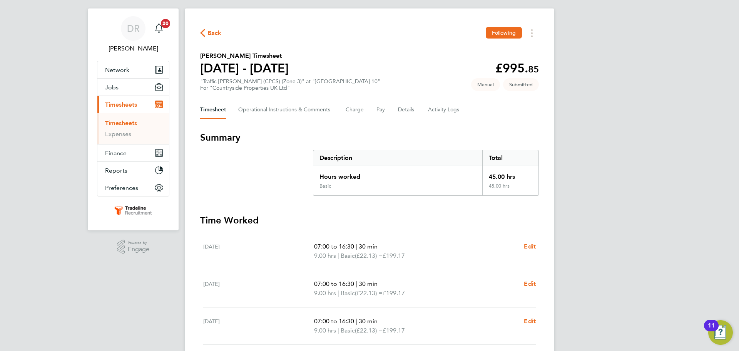
click at [115, 121] on link "Timesheets" at bounding box center [121, 122] width 32 height 7
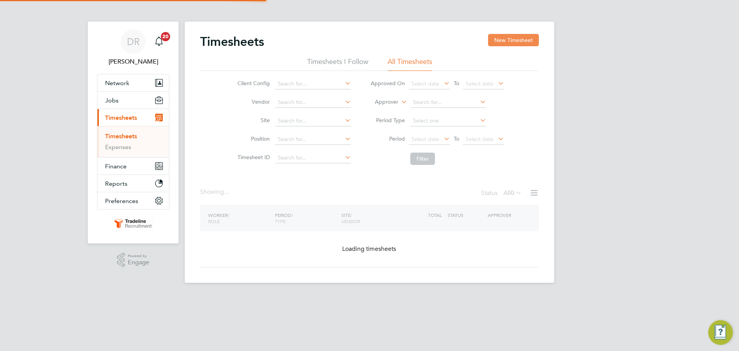
click at [525, 36] on button "New Timesheet" at bounding box center [513, 40] width 51 height 12
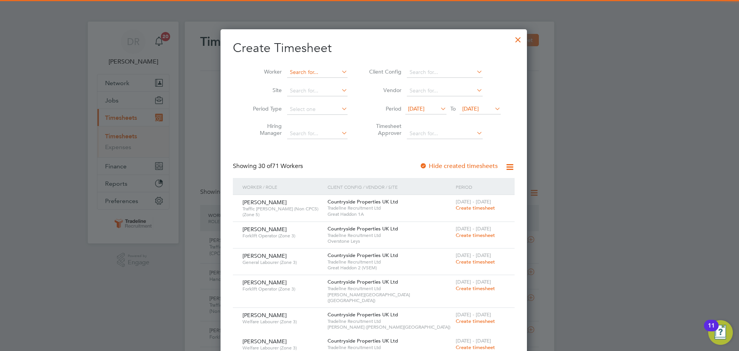
click at [313, 69] on input at bounding box center [317, 72] width 60 height 11
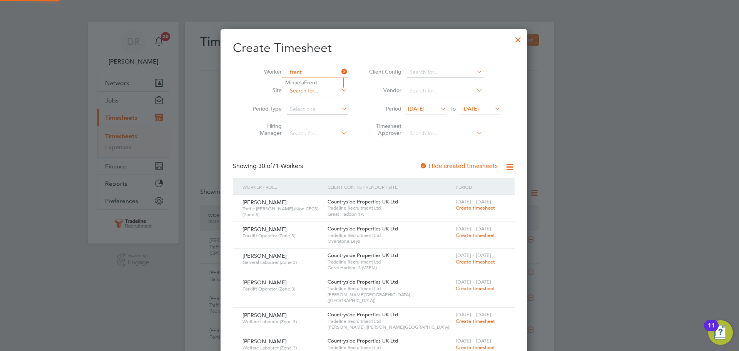
type input "frent"
click at [311, 88] on input at bounding box center [317, 90] width 60 height 11
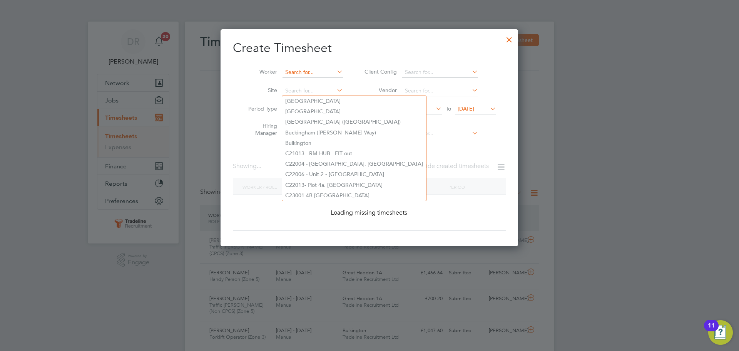
click at [315, 72] on input at bounding box center [313, 72] width 60 height 11
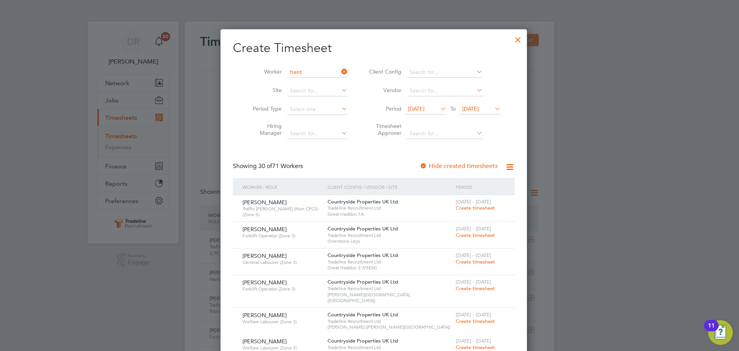
click at [315, 82] on b "Frent" at bounding box center [310, 82] width 13 height 7
type input "[PERSON_NAME]"
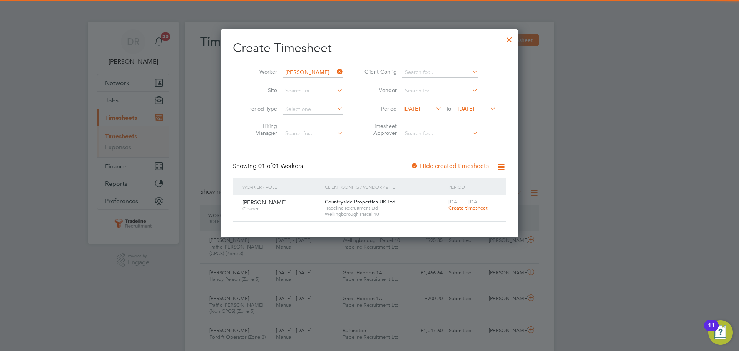
click at [462, 205] on span "Create timesheet" at bounding box center [468, 207] width 39 height 7
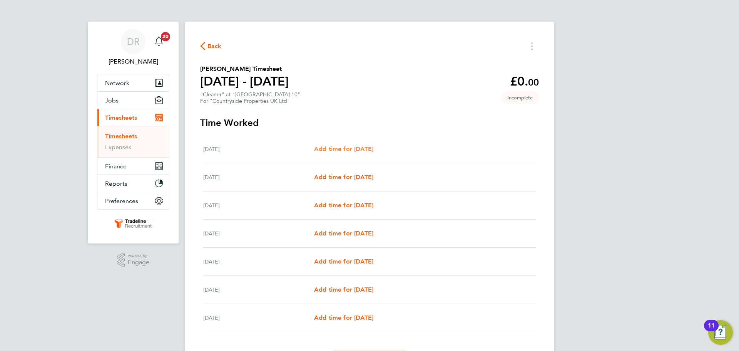
click at [334, 147] on span "Add time for [DATE]" at bounding box center [343, 148] width 59 height 7
select select "30"
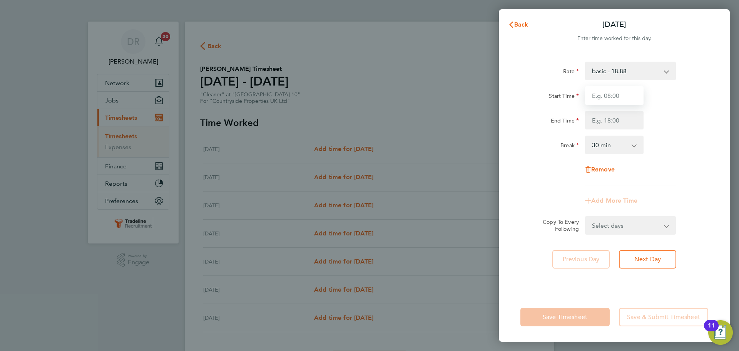
click at [630, 100] on input "Start Time" at bounding box center [614, 95] width 59 height 18
type input "07:00"
click at [595, 127] on input "End Time" at bounding box center [614, 120] width 59 height 18
type input "16:30"
drag, startPoint x: 729, startPoint y: 148, endPoint x: 715, endPoint y: 159, distance: 18.0
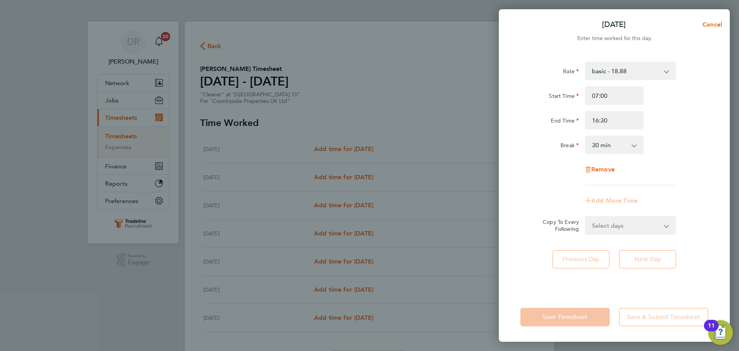
click at [729, 149] on div "Rate basic - 18.88 Start Time 07:00 End Time 16:30 Break 0 min 15 min 30 min 45…" at bounding box center [614, 172] width 231 height 240
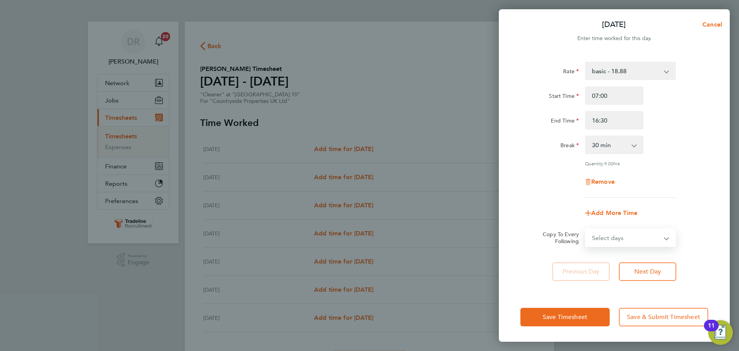
click at [620, 230] on select "Select days Day Weekday (Mon-Fri) Weekend (Sat-Sun) [DATE] [DATE] [DATE] [DATE]…" at bounding box center [626, 237] width 81 height 17
select select "WEEKDAY"
click at [586, 229] on select "Select days Day Weekday (Mon-Fri) Weekend (Sat-Sun) [DATE] [DATE] [DATE] [DATE]…" at bounding box center [626, 237] width 81 height 17
select select "[DATE]"
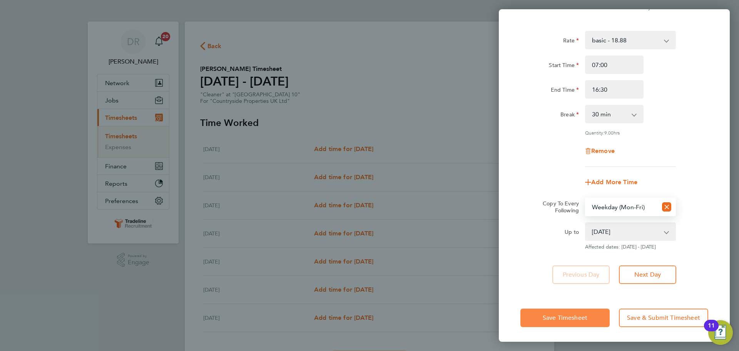
click at [557, 315] on span "Save Timesheet" at bounding box center [565, 318] width 45 height 8
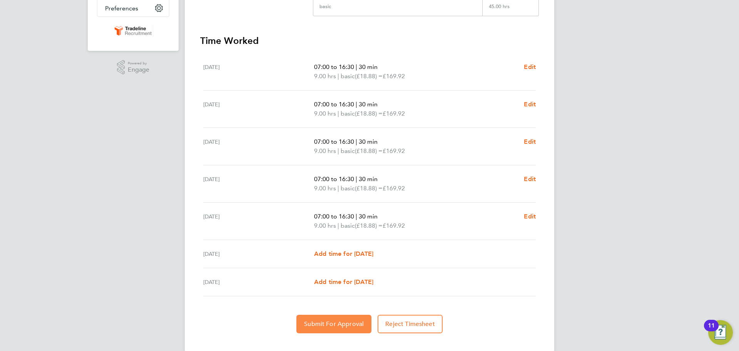
click at [361, 327] on span "Submit For Approval" at bounding box center [334, 324] width 60 height 8
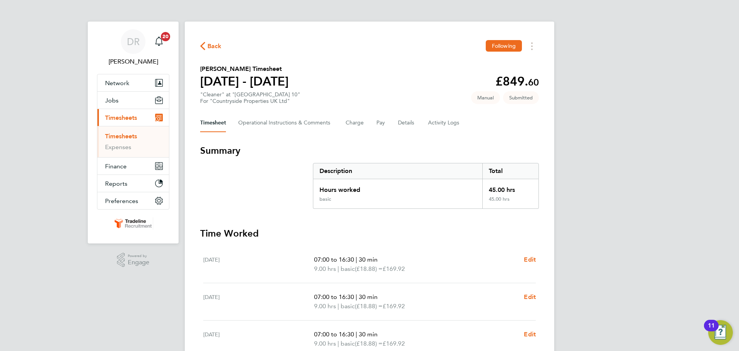
click at [118, 137] on link "Timesheets" at bounding box center [121, 135] width 32 height 7
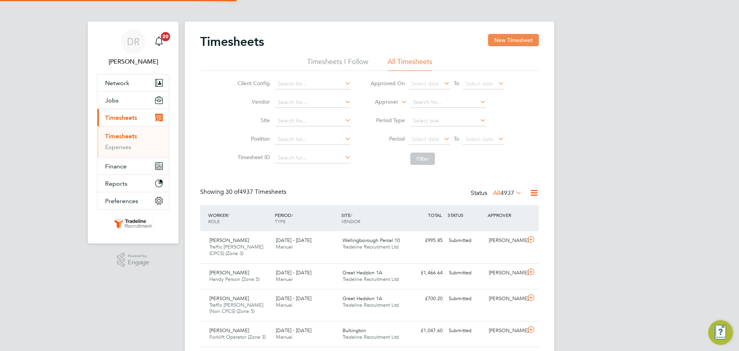
scroll to position [26, 67]
click at [500, 41] on button "New Timesheet" at bounding box center [513, 40] width 51 height 12
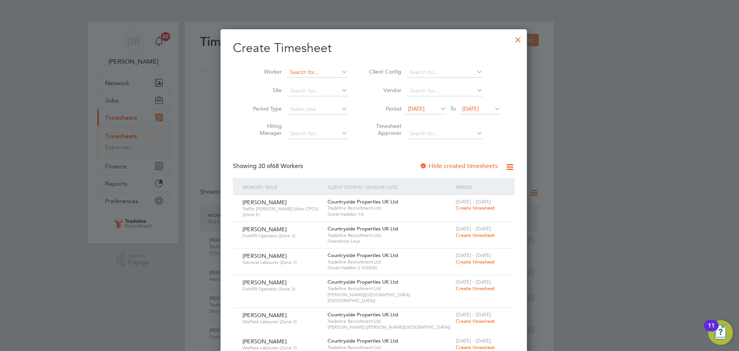
click at [303, 69] on input at bounding box center [317, 72] width 60 height 11
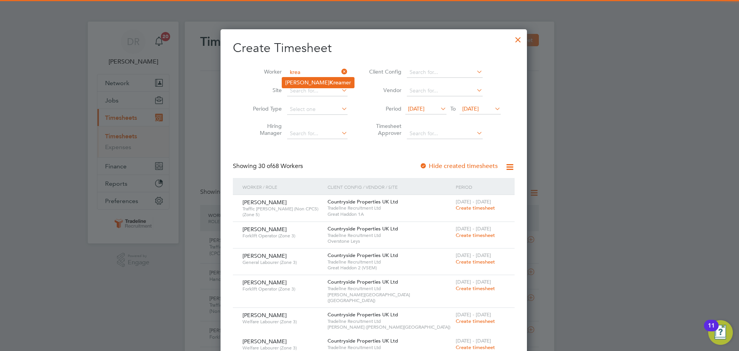
click at [317, 83] on li "Steven Krea mer" at bounding box center [318, 82] width 72 height 10
type input "Steven Kreamer"
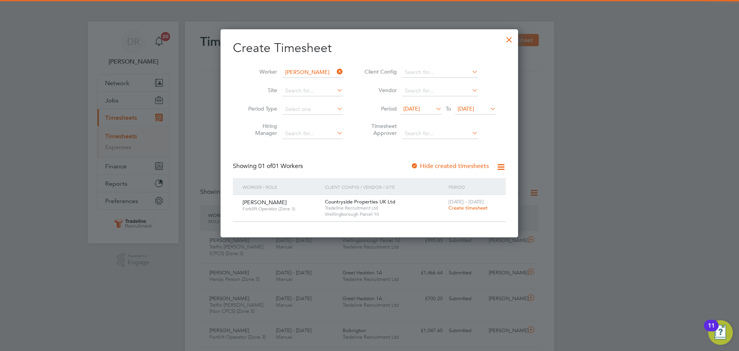
click at [458, 206] on span "Create timesheet" at bounding box center [468, 207] width 39 height 7
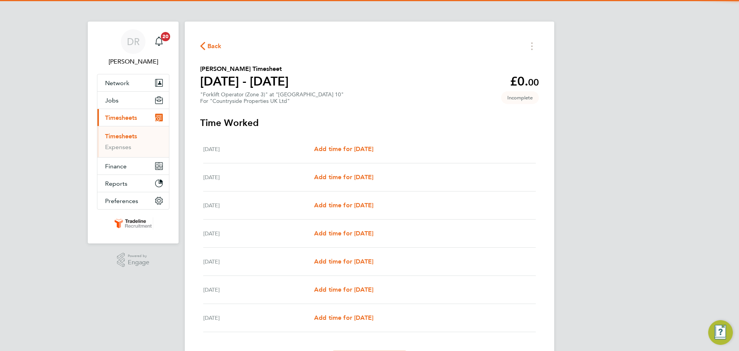
click at [334, 141] on div "[DATE] Add time for [DATE] Add time for [DATE]" at bounding box center [369, 149] width 333 height 28
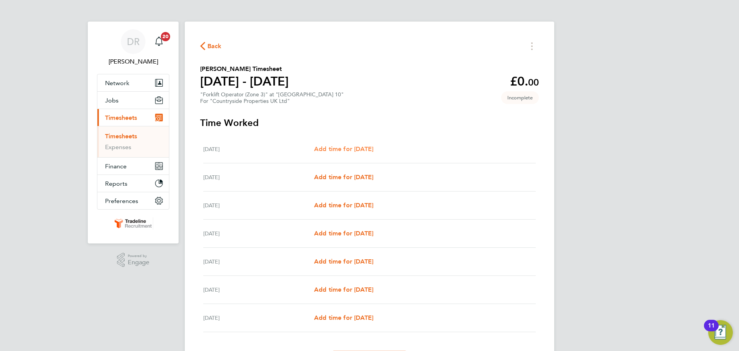
click at [334, 147] on span "Add time for [DATE]" at bounding box center [343, 148] width 59 height 7
select select "30"
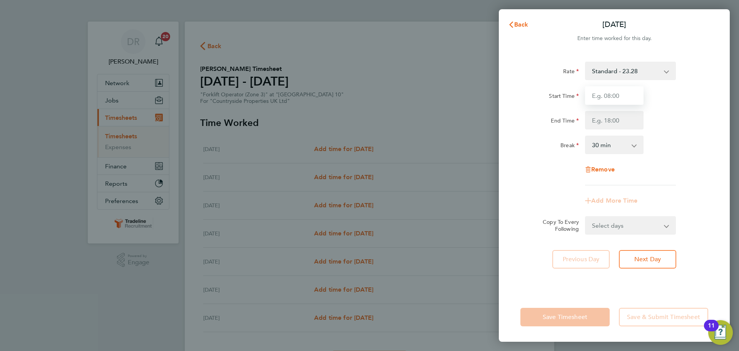
click at [634, 89] on input "Start Time" at bounding box center [614, 95] width 59 height 18
type input "07:00"
click at [626, 124] on input "End Time" at bounding box center [614, 120] width 59 height 18
type input "16:30"
click at [653, 159] on div "Rate Standard - 23.28 Start Time 07:00 End Time 16:30 Break 0 min 15 min 30 min…" at bounding box center [615, 124] width 188 height 124
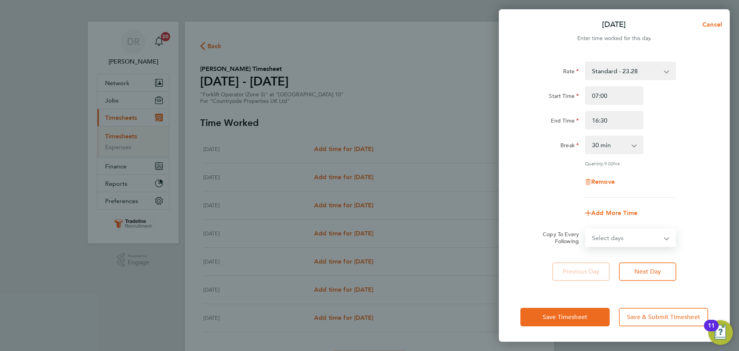
click at [656, 235] on select "Select days Day Weekday (Mon-Fri) Weekend (Sat-Sun) [DATE] [DATE] [DATE] [DATE]…" at bounding box center [626, 237] width 81 height 17
select select "WEEKDAY"
click at [586, 229] on select "Select days Day Weekday (Mon-Fri) Weekend (Sat-Sun) [DATE] [DATE] [DATE] [DATE]…" at bounding box center [626, 237] width 81 height 17
select select "[DATE]"
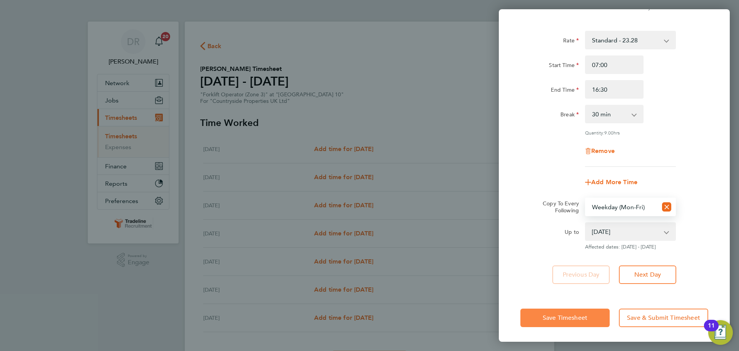
click at [591, 313] on button "Save Timesheet" at bounding box center [565, 317] width 89 height 18
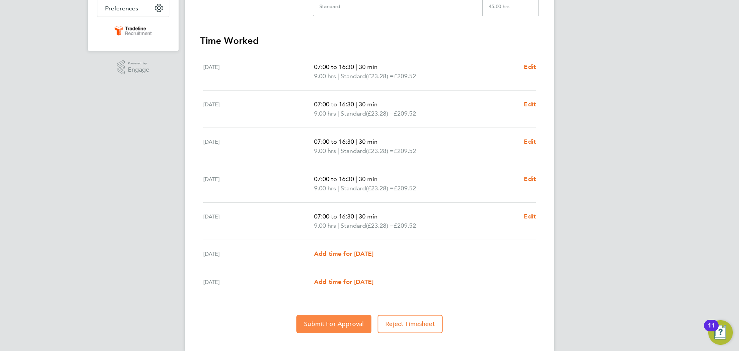
click at [364, 322] on span "Submit For Approval" at bounding box center [334, 324] width 60 height 8
